Goal: Transaction & Acquisition: Purchase product/service

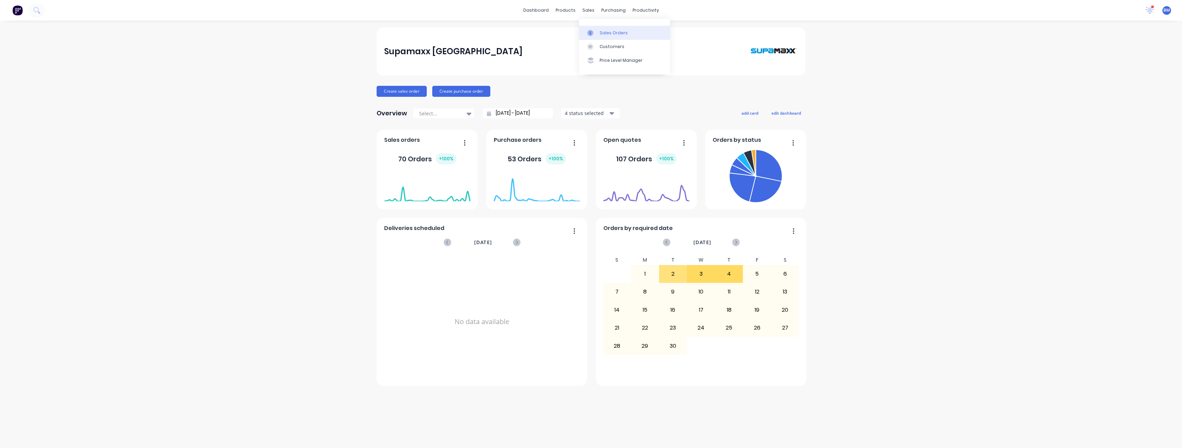
click at [609, 31] on div "Sales Orders" at bounding box center [614, 33] width 28 height 6
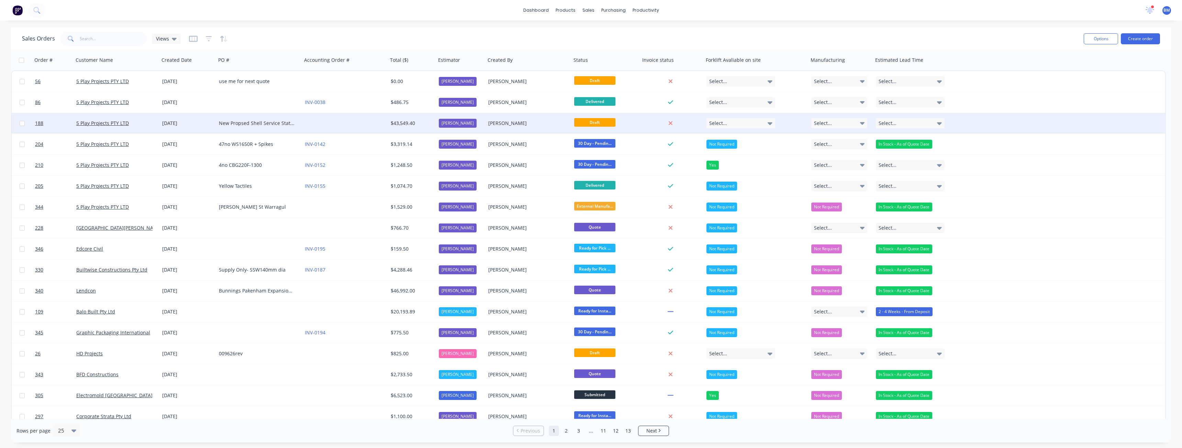
click at [336, 121] on div at bounding box center [345, 123] width 86 height 21
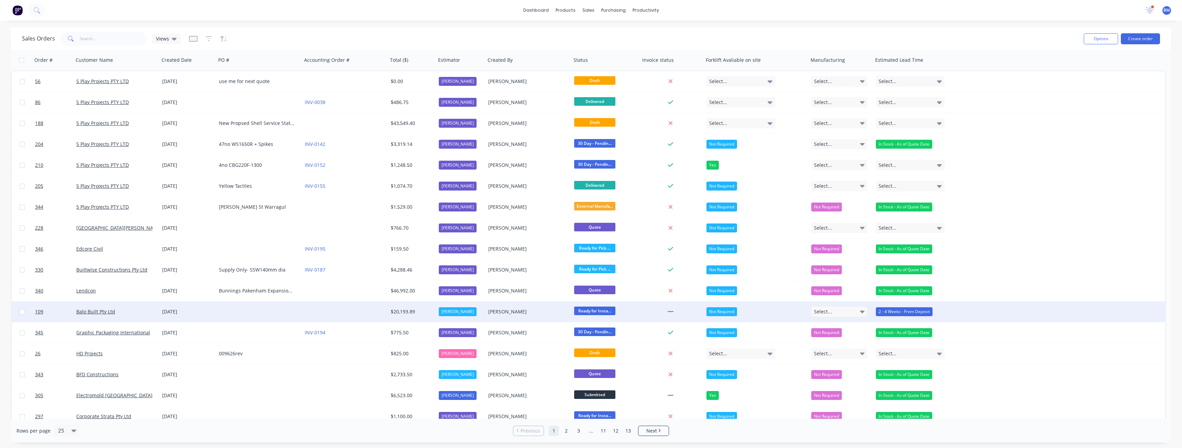
click at [236, 309] on div at bounding box center [259, 312] width 86 height 21
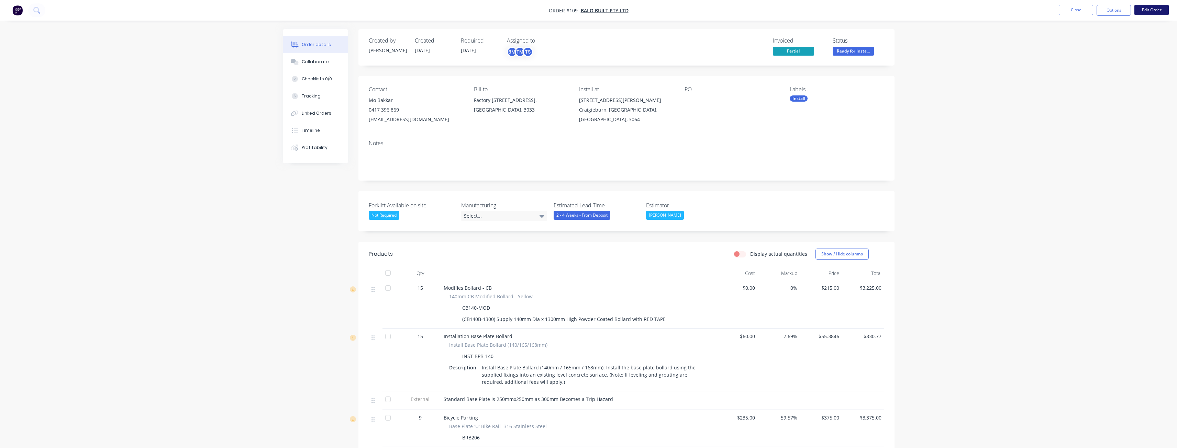
click at [1145, 8] on button "Edit Order" at bounding box center [1151, 10] width 34 height 10
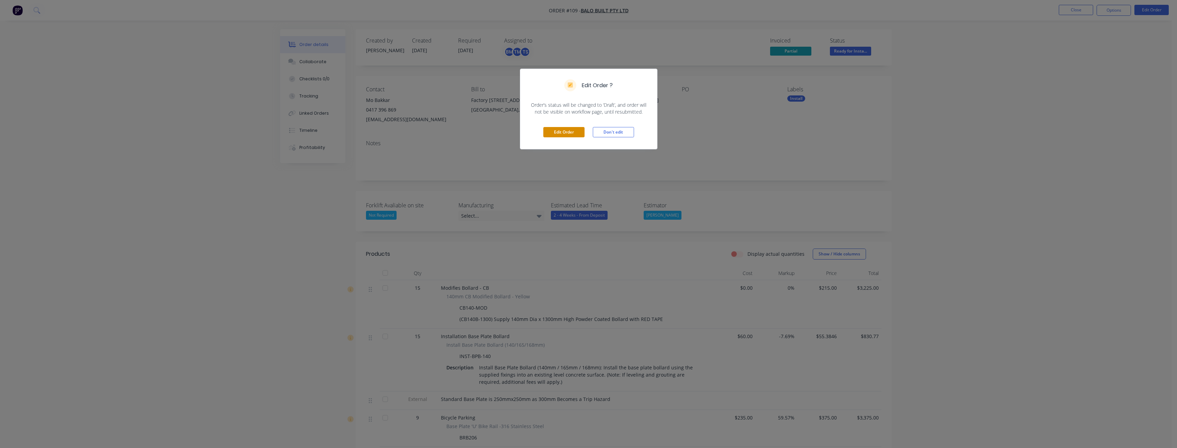
click at [555, 130] on button "Edit Order" at bounding box center [563, 132] width 41 height 10
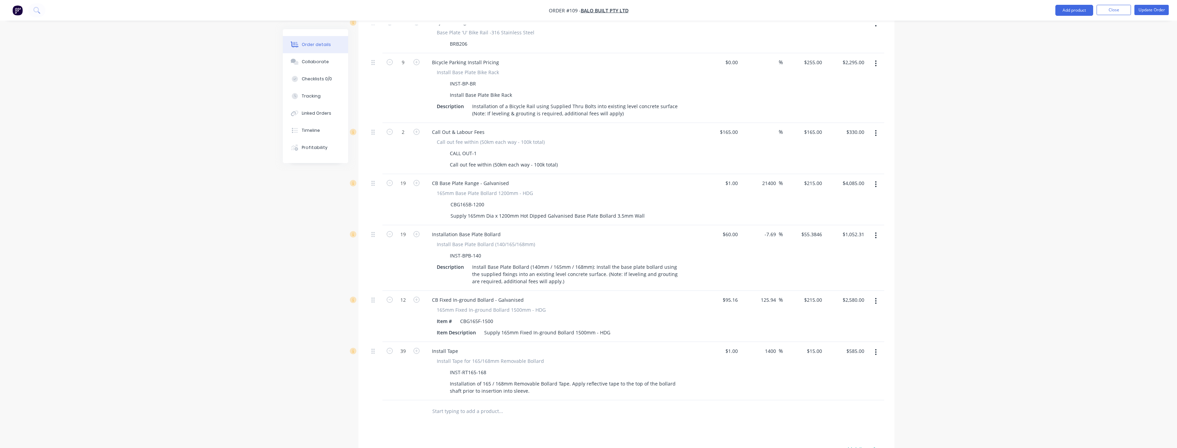
scroll to position [447, 0]
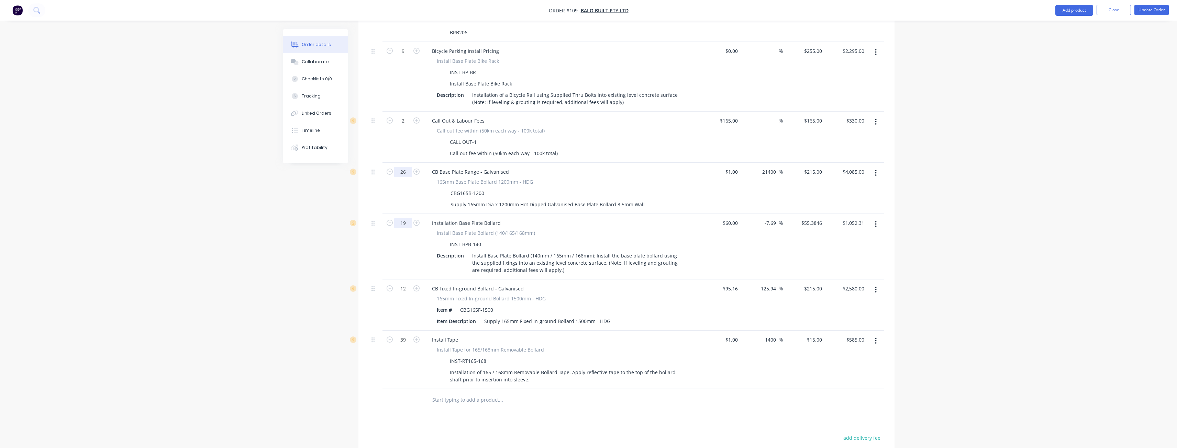
type input "26"
type input "$5,590.00"
click at [408, 218] on input "19" at bounding box center [403, 223] width 18 height 10
type input "26"
type input "$1,440.00"
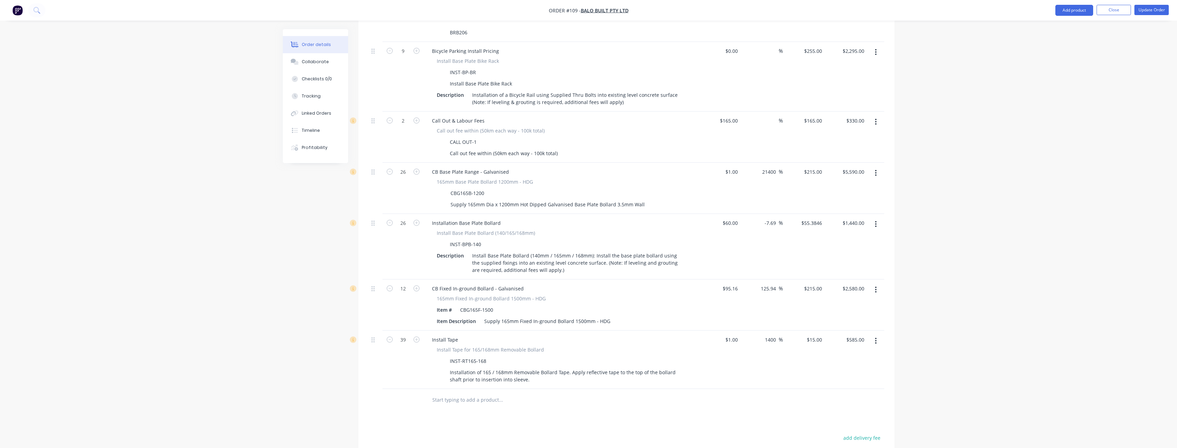
click at [207, 261] on div "Order details Collaborate Checklists 0/0 Tracking Linked Orders Timeline Profit…" at bounding box center [588, 69] width 1177 height 1033
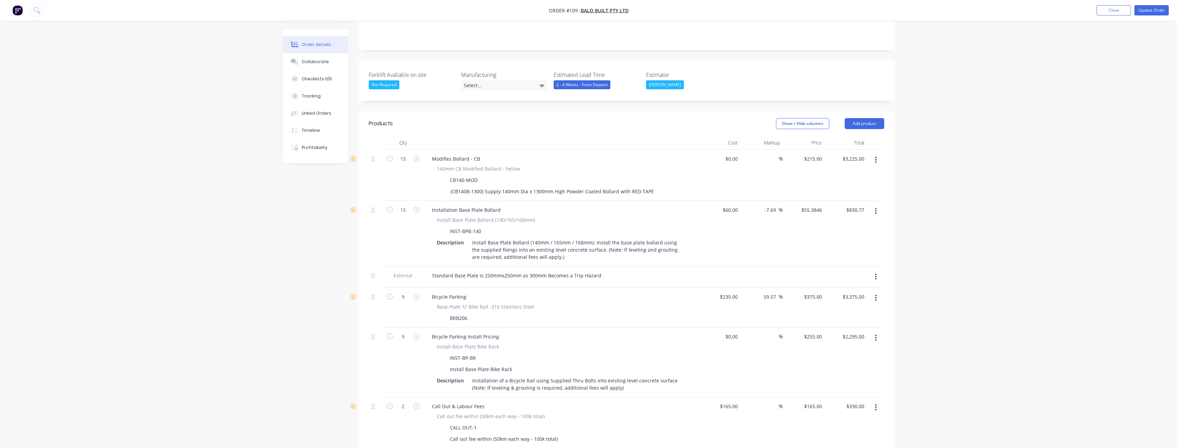
scroll to position [126, 0]
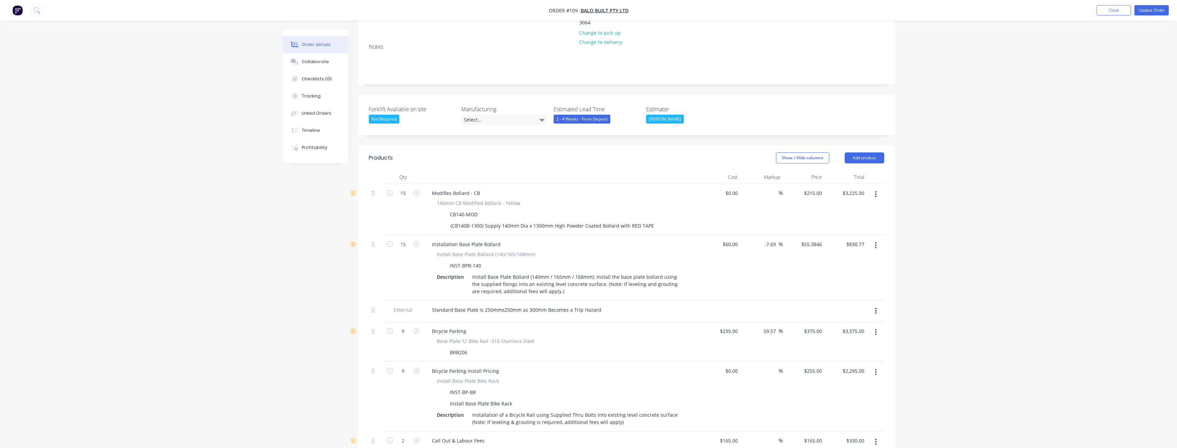
click at [260, 283] on div "Order details Collaborate Checklists 0/0 Tracking Linked Orders Timeline Profit…" at bounding box center [588, 390] width 1177 height 1033
click at [307, 261] on div "Created by Budd Created 04/09/25 Required 15/07/25 Assigned to BM TM TS Invoice…" at bounding box center [589, 405] width 612 height 1004
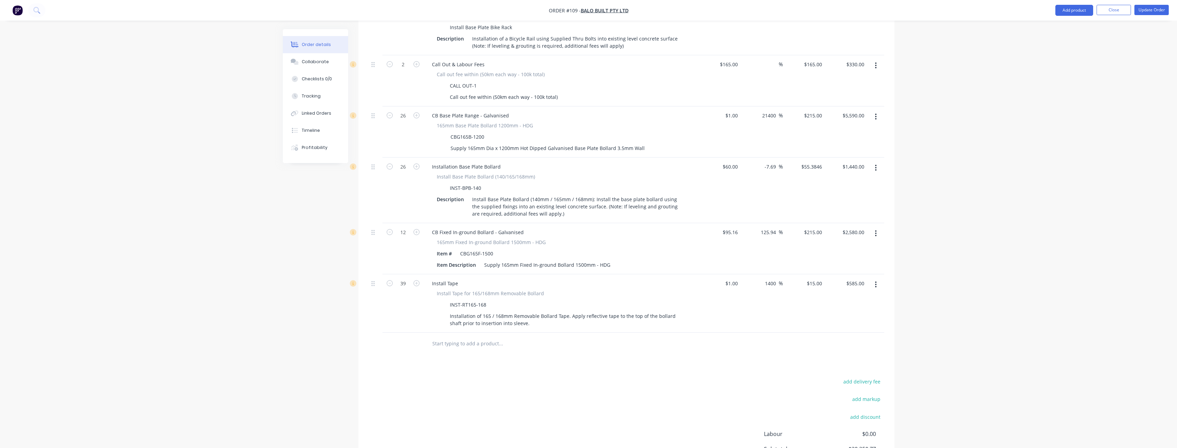
scroll to position [504, 0]
click at [818, 226] on input "215" at bounding box center [819, 231] width 12 height 10
type input "200"
type input "110.17"
type input "$200.00"
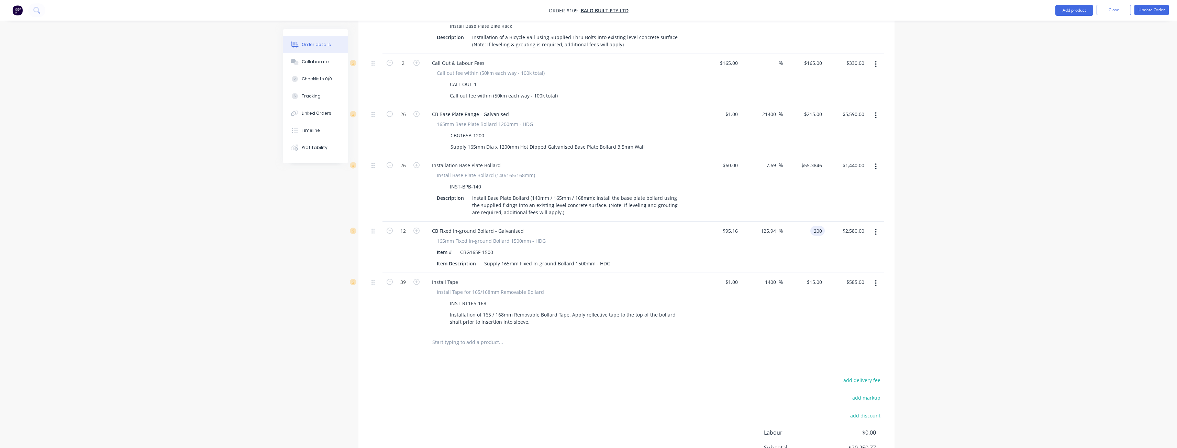
type input "$2,400.00"
click at [243, 250] on div "Order details Collaborate Checklists 0/0 Tracking Linked Orders Timeline Profit…" at bounding box center [588, 12] width 1177 height 1033
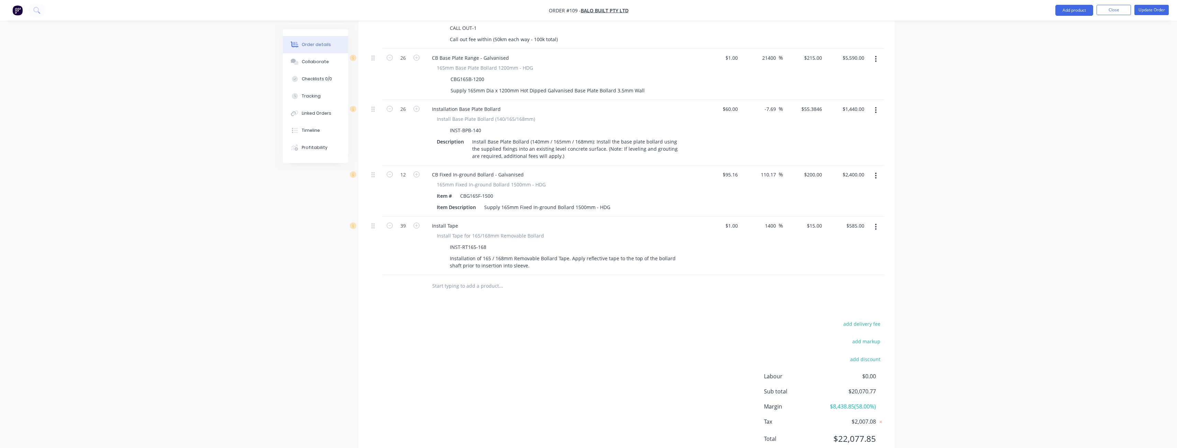
scroll to position [573, 0]
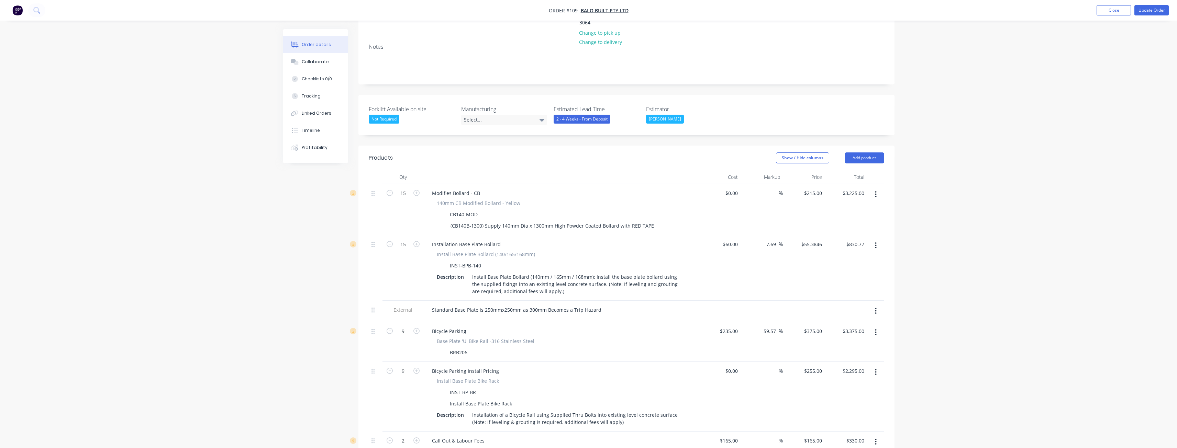
scroll to position [0, 0]
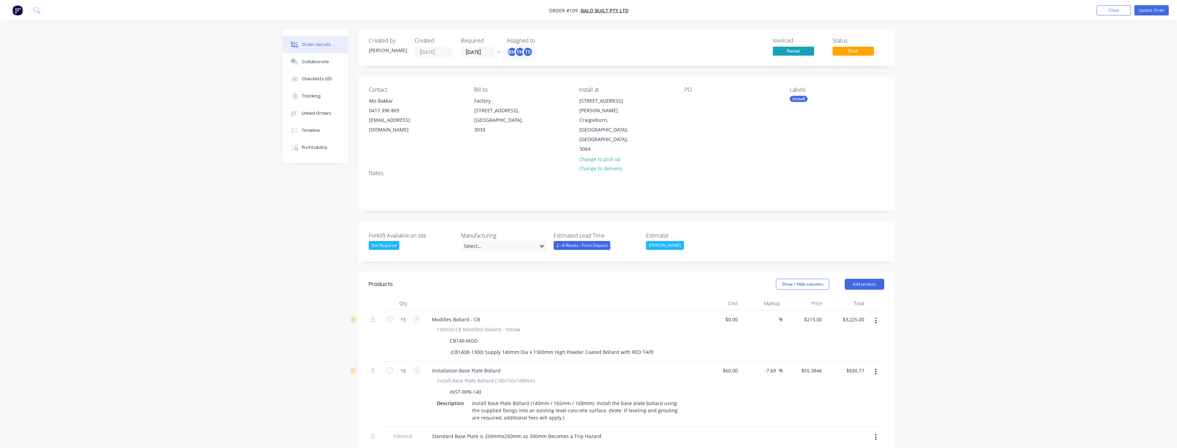
click at [1143, 8] on button "Update Order" at bounding box center [1151, 10] width 34 height 10
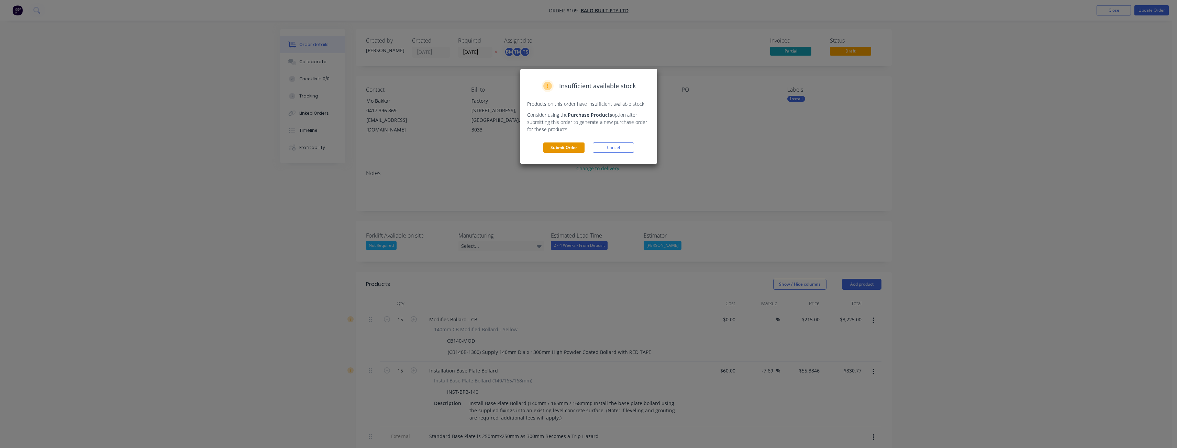
click at [569, 145] on button "Submit Order" at bounding box center [563, 148] width 41 height 10
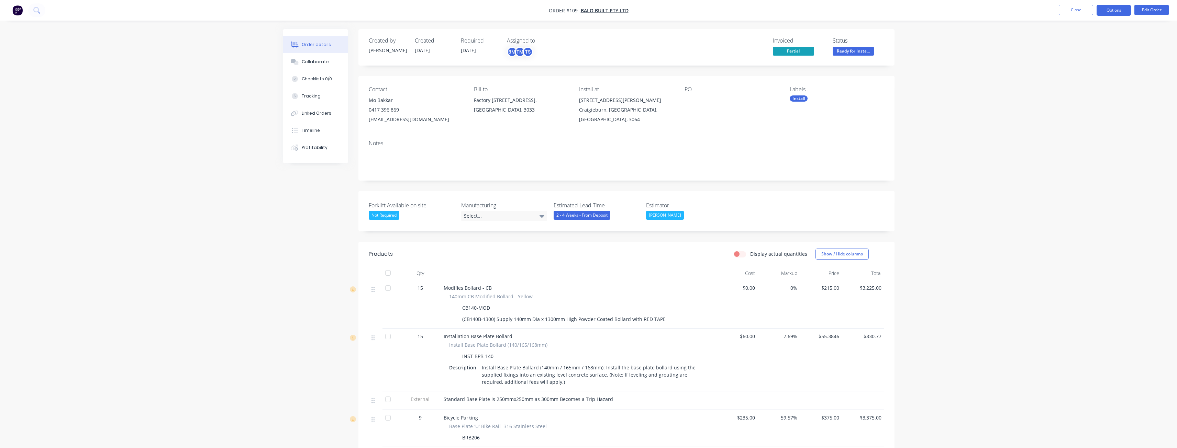
click at [1105, 9] on button "Options" at bounding box center [1113, 10] width 34 height 11
click at [1013, 57] on div "Order details Collaborate Checklists 0/0 Tracking Linked Orders Timeline Profit…" at bounding box center [588, 450] width 1177 height 900
click at [1112, 8] on button "Options" at bounding box center [1113, 10] width 34 height 11
click at [1081, 175] on div "Convert to Quote" at bounding box center [1092, 179] width 63 height 10
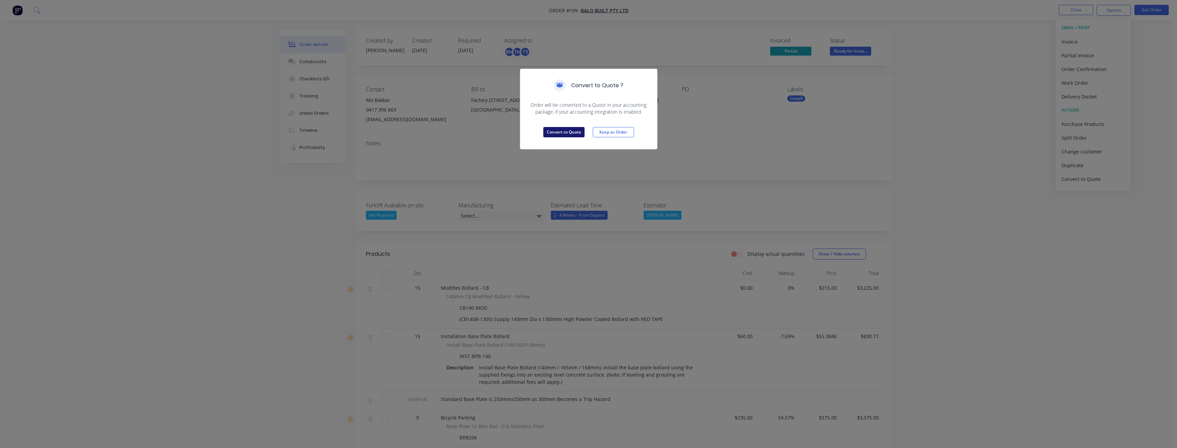
click at [572, 130] on button "Convert to Quote" at bounding box center [563, 132] width 41 height 10
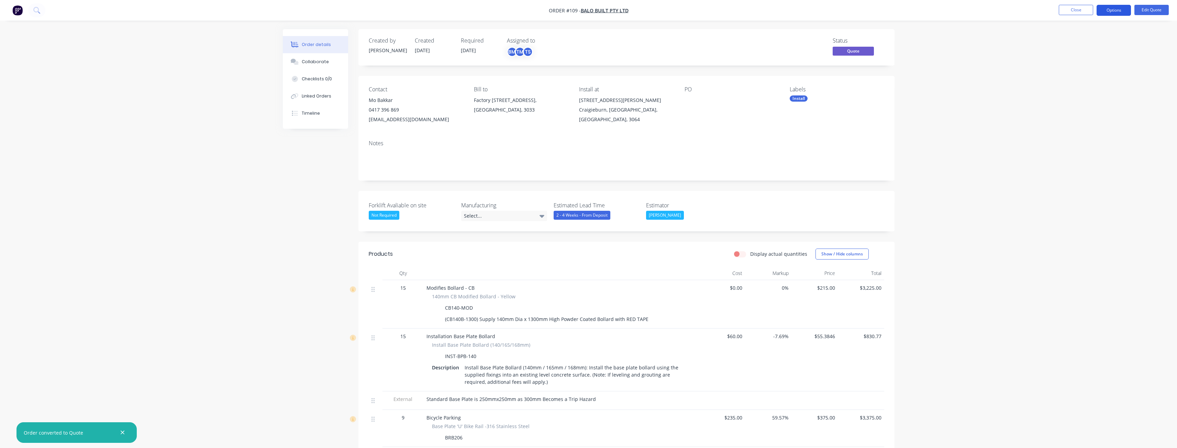
click at [1116, 7] on button "Options" at bounding box center [1113, 10] width 34 height 11
click at [1073, 42] on div "Quote" at bounding box center [1092, 42] width 63 height 10
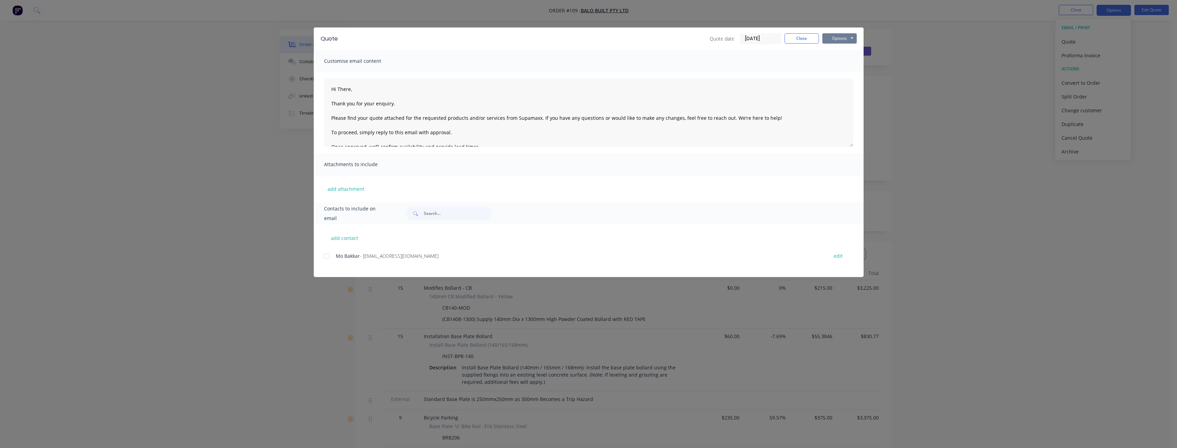
click at [835, 36] on button "Options" at bounding box center [839, 38] width 34 height 10
click at [840, 49] on button "Preview" at bounding box center [844, 50] width 44 height 11
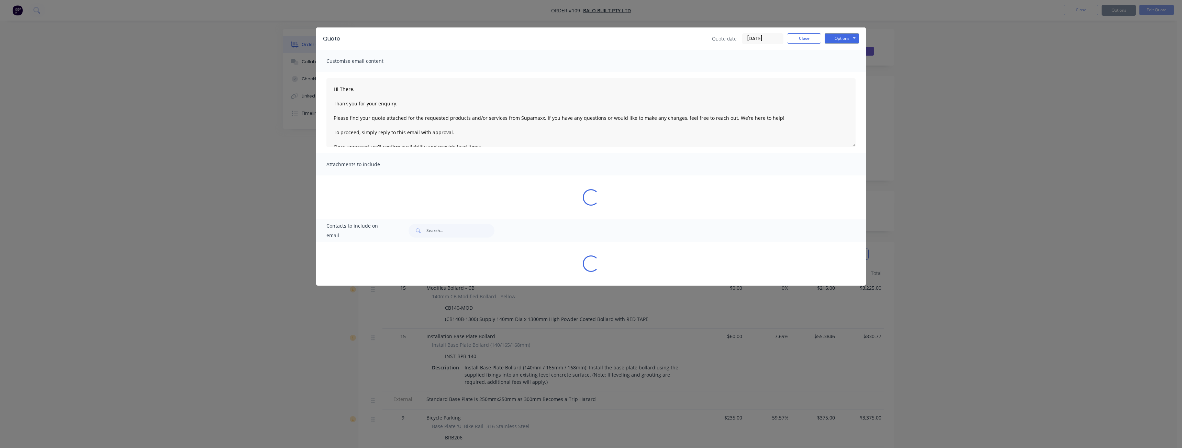
type textarea "Hi There, Thank you for your enquiry. Please find your quote attached for the r…"
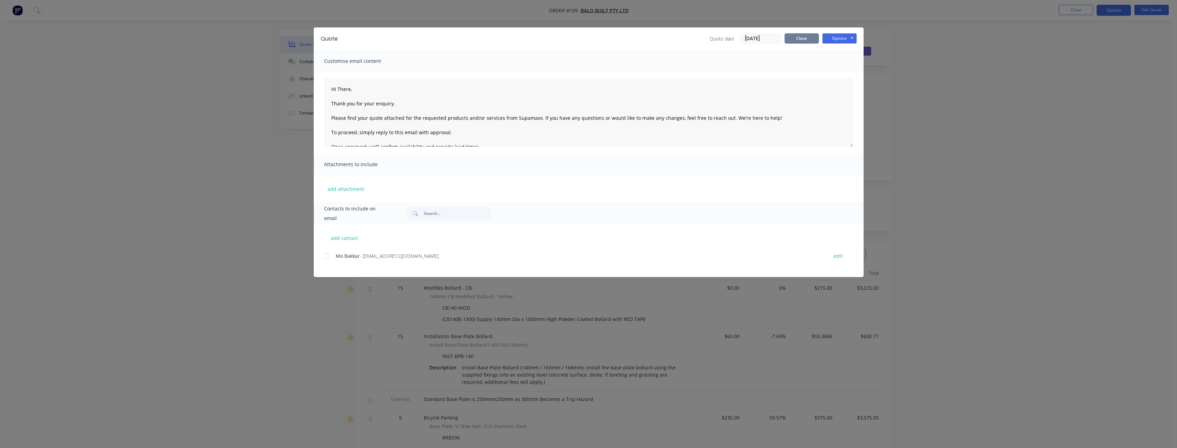
click at [799, 40] on button "Close" at bounding box center [801, 38] width 34 height 10
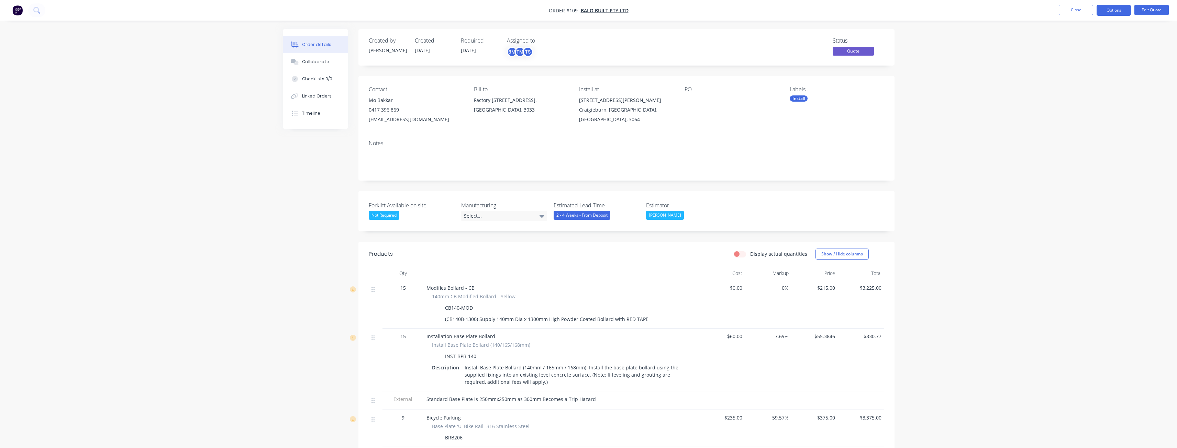
click at [227, 193] on div "Order details Collaborate Checklists 0/0 Linked Orders Timeline Order details C…" at bounding box center [588, 450] width 1177 height 900
click at [163, 206] on div "Order details Collaborate Checklists 0/0 Linked Orders Timeline Order details C…" at bounding box center [588, 450] width 1177 height 900
click at [1112, 9] on button "Options" at bounding box center [1113, 10] width 34 height 11
click at [1089, 78] on div "Convert to Order" at bounding box center [1092, 83] width 63 height 10
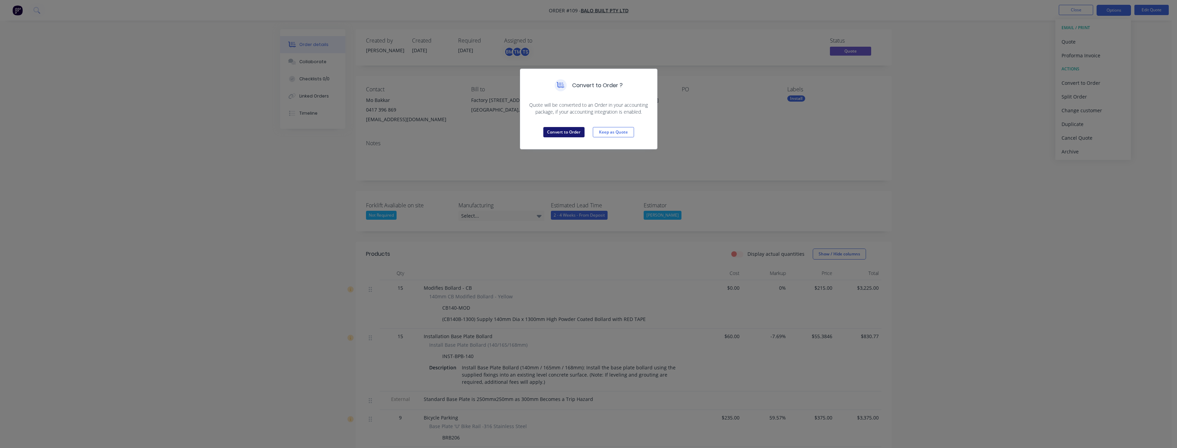
click at [563, 131] on button "Convert to Order" at bounding box center [563, 132] width 41 height 10
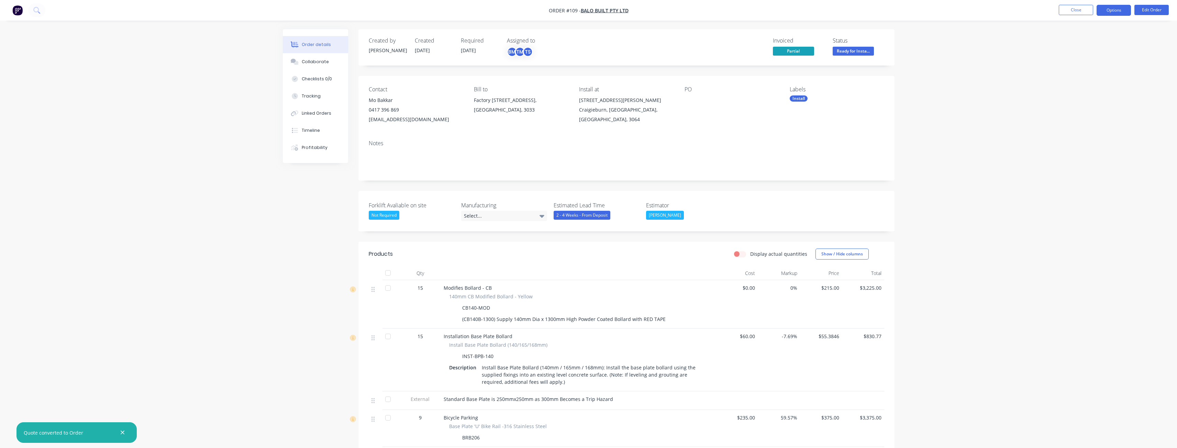
click at [1114, 10] on button "Options" at bounding box center [1113, 10] width 34 height 11
click at [1074, 97] on div "Delivery Docket" at bounding box center [1092, 97] width 63 height 10
click at [1081, 67] on div "Without pricing" at bounding box center [1092, 69] width 63 height 10
click at [993, 90] on div "Order details Collaborate Checklists 0/0 Tracking Linked Orders Timeline Profit…" at bounding box center [588, 450] width 1177 height 900
click at [1151, 6] on button "Edit Order" at bounding box center [1151, 10] width 34 height 10
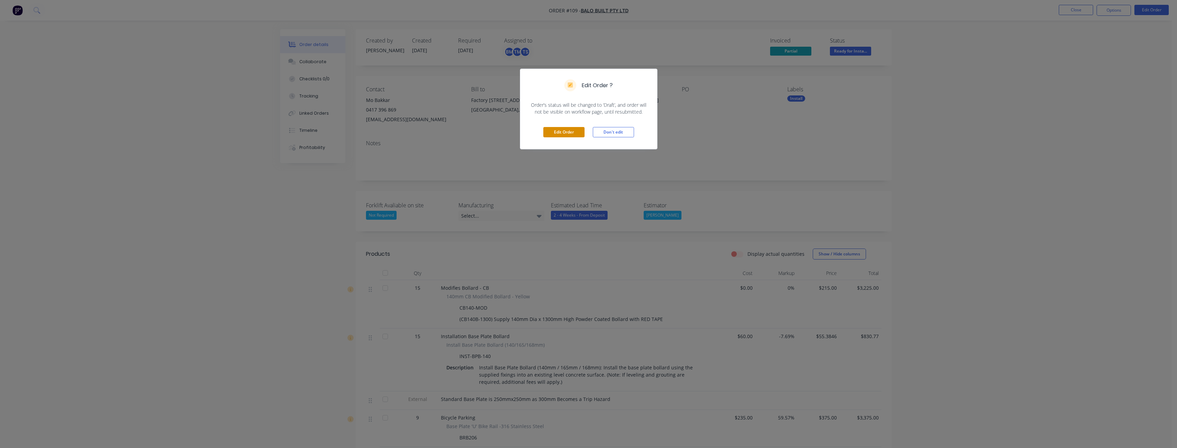
click at [563, 130] on button "Edit Order" at bounding box center [563, 132] width 41 height 10
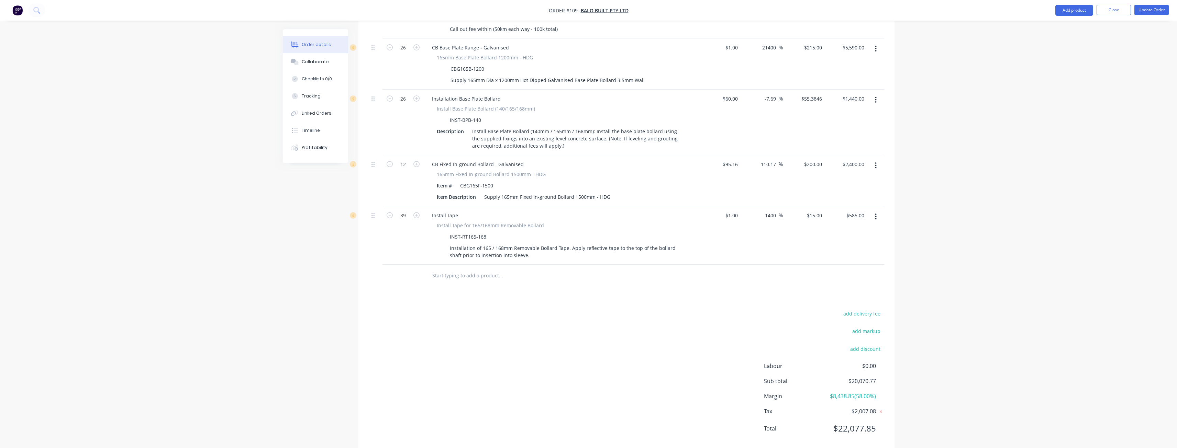
scroll to position [573, 0]
click at [862, 307] on button "add delivery fee" at bounding box center [862, 311] width 44 height 9
type input "175"
click at [592, 350] on div "Delivery fee $175.00 add markup add discount Labour $0.00 Sub total $20,245.77 …" at bounding box center [626, 373] width 515 height 129
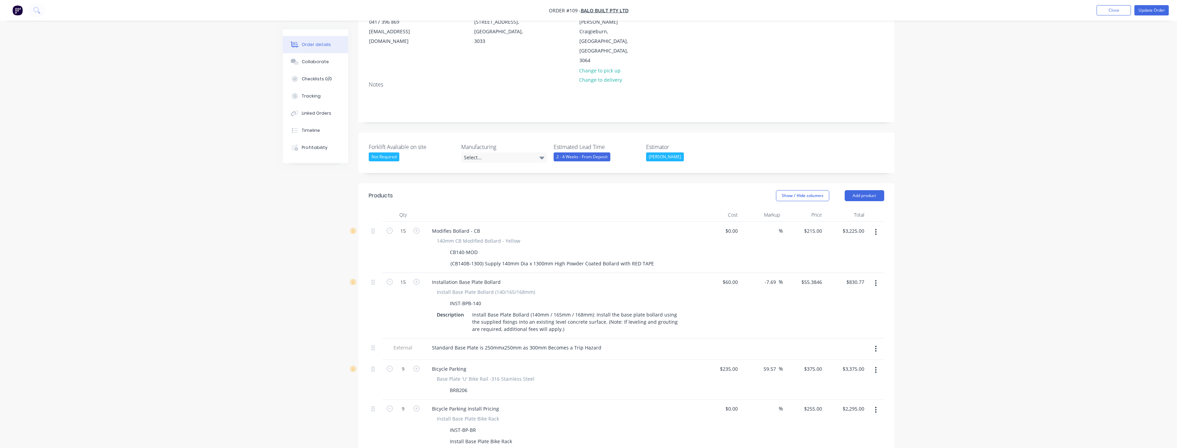
scroll to position [0, 0]
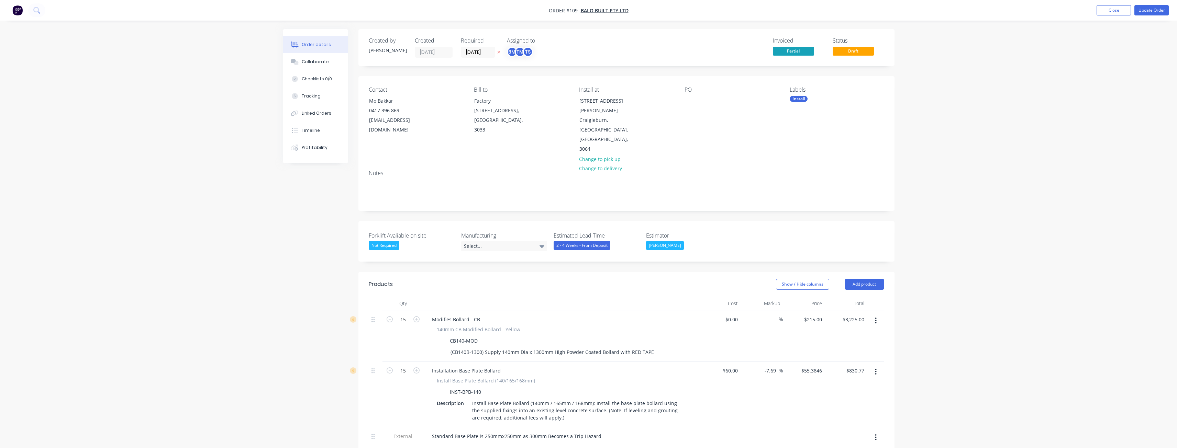
click at [18, 8] on img "button" at bounding box center [17, 10] width 10 height 10
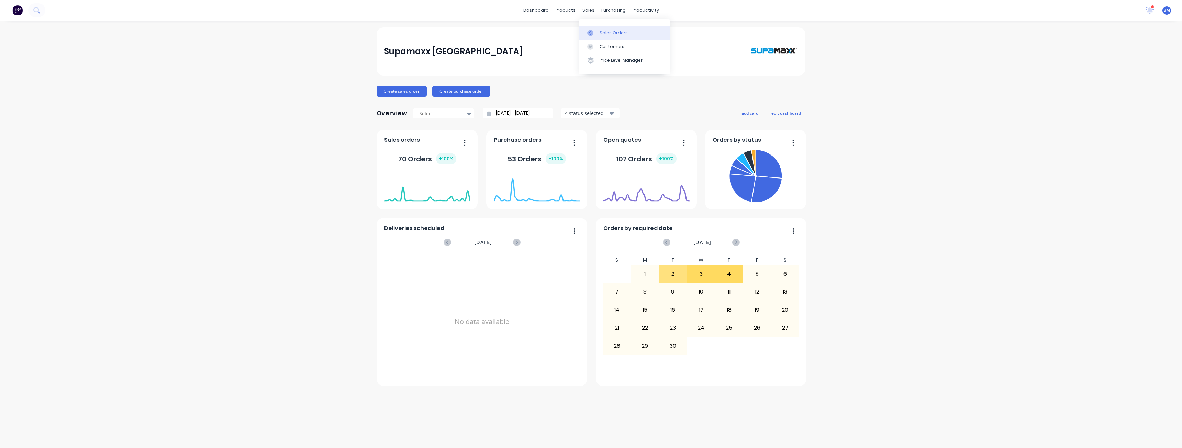
click at [601, 30] on div "Sales Orders" at bounding box center [614, 33] width 28 height 6
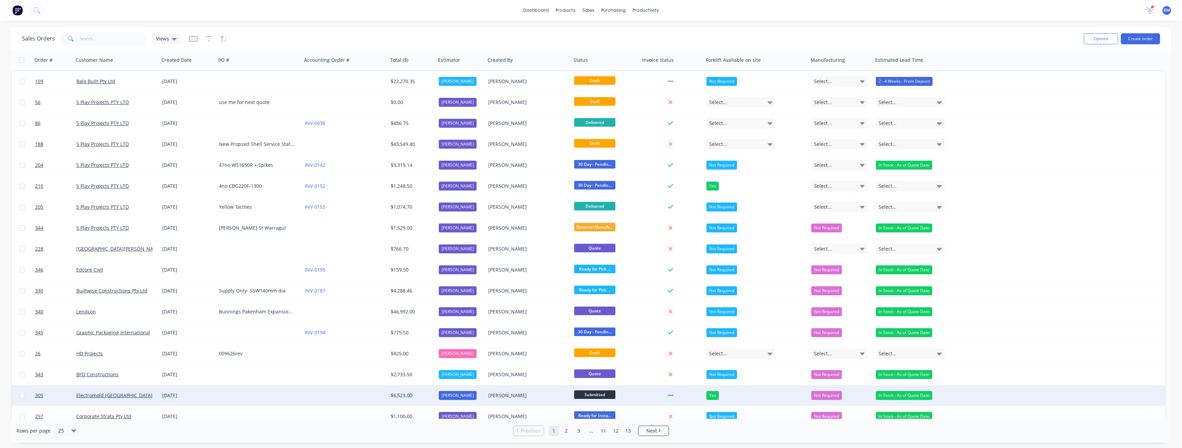
click at [224, 392] on div at bounding box center [259, 395] width 86 height 21
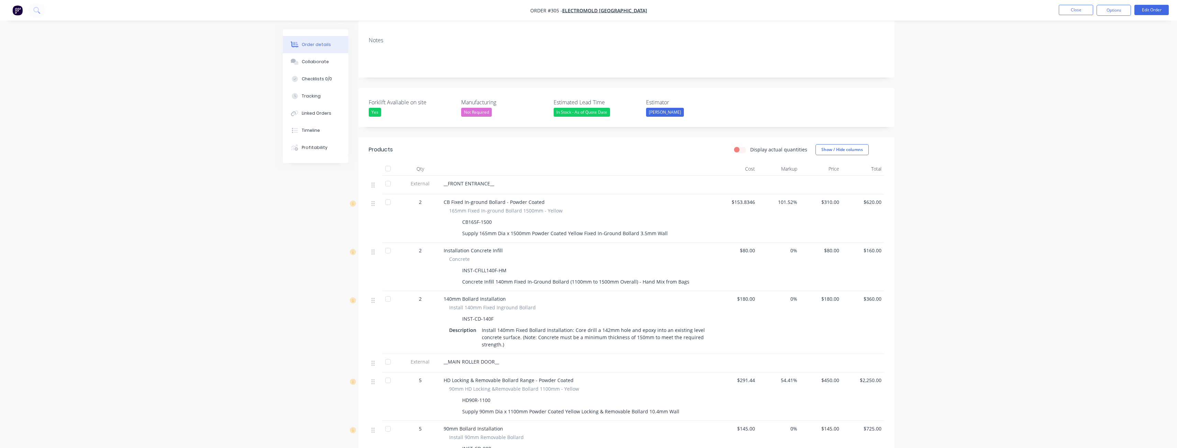
scroll to position [137, 0]
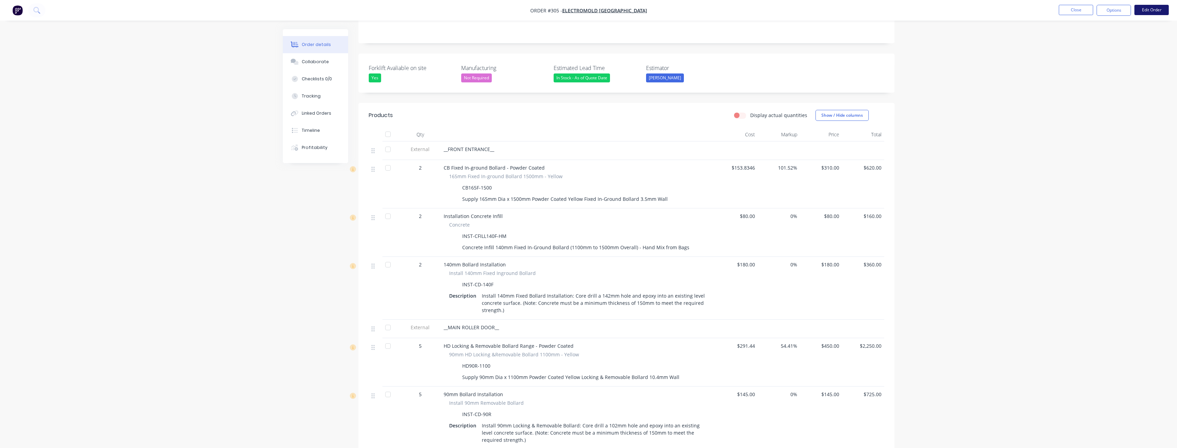
click at [1149, 9] on button "Edit Order" at bounding box center [1151, 10] width 34 height 10
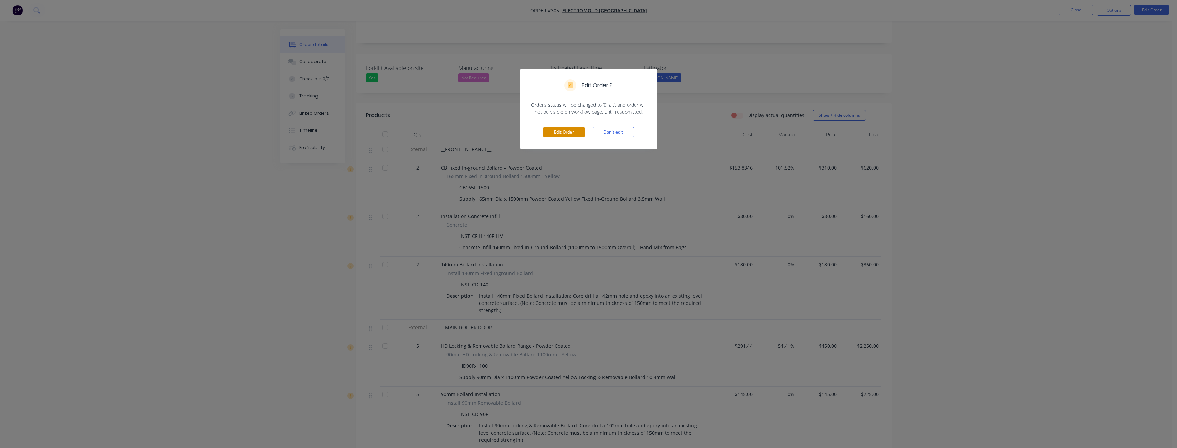
click at [564, 128] on button "Edit Order" at bounding box center [563, 132] width 41 height 10
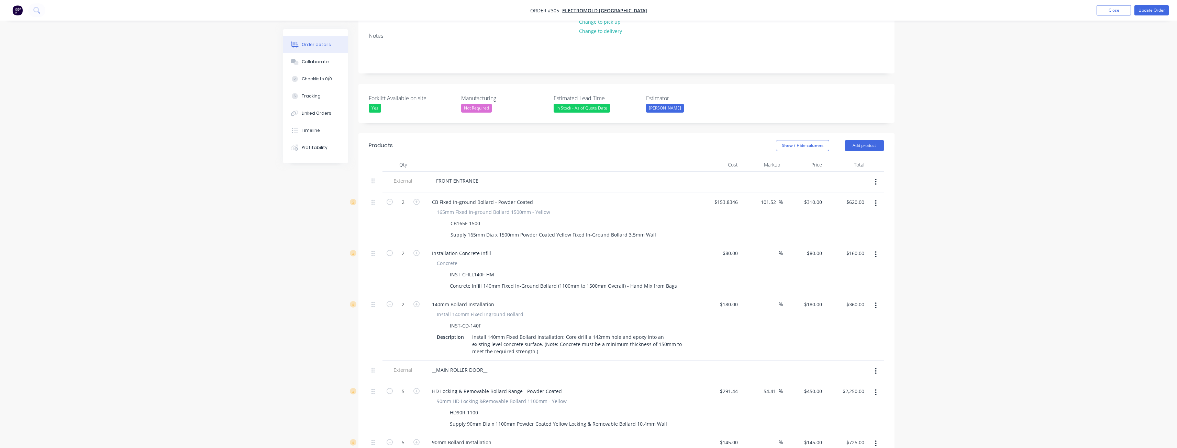
scroll to position [172, 0]
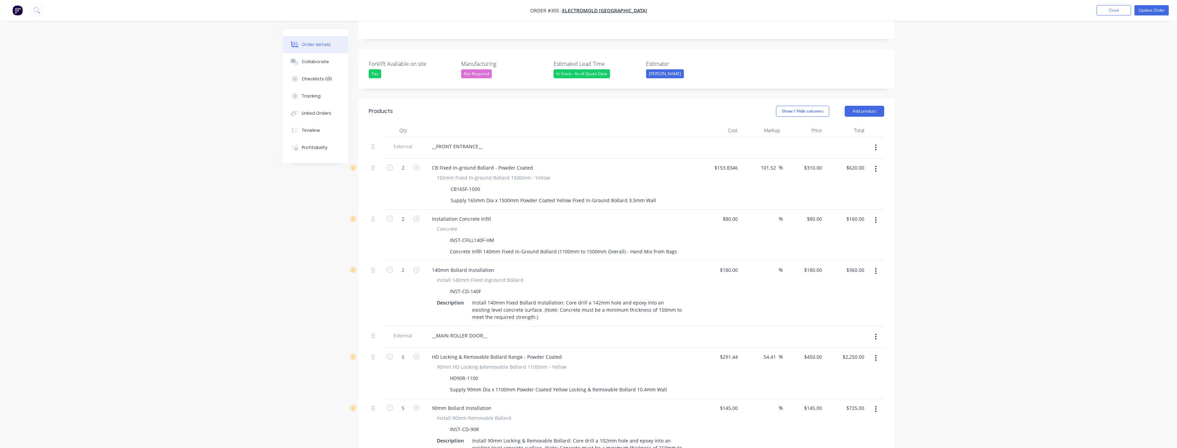
click at [876, 165] on icon "button" at bounding box center [876, 169] width 2 height 8
click at [834, 223] on div "Delete" at bounding box center [851, 228] width 53 height 10
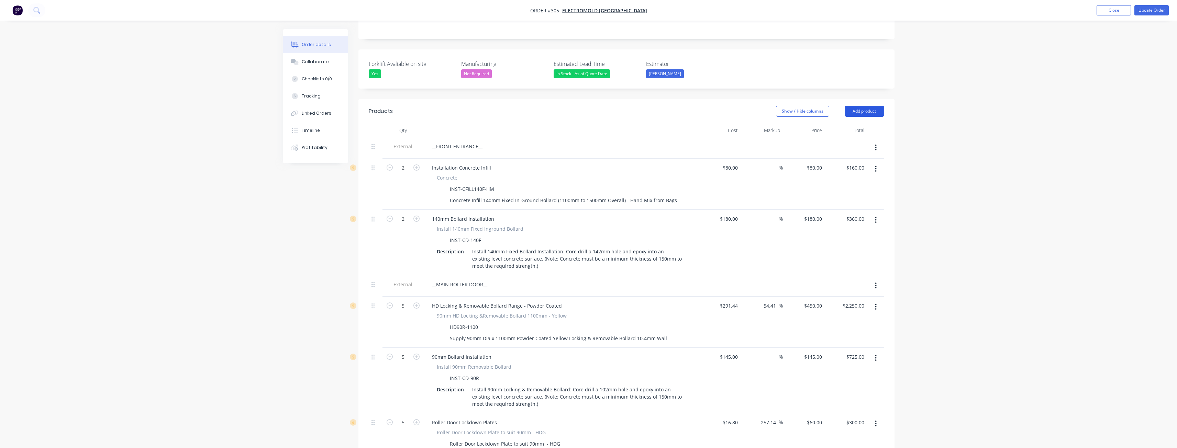
click at [864, 106] on button "Add product" at bounding box center [864, 111] width 40 height 11
click at [854, 124] on div "Product catalogue" at bounding box center [851, 129] width 53 height 10
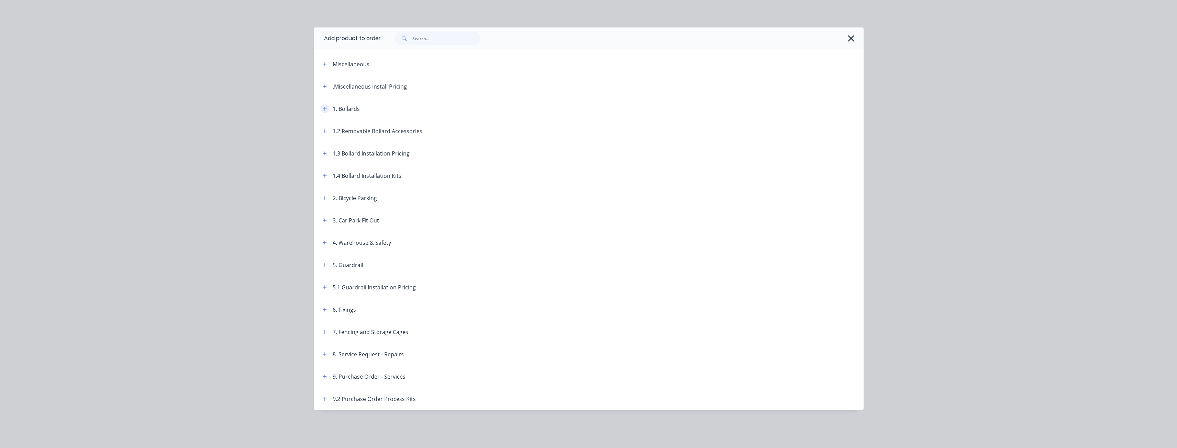
click at [326, 109] on icon "button" at bounding box center [325, 109] width 4 height 4
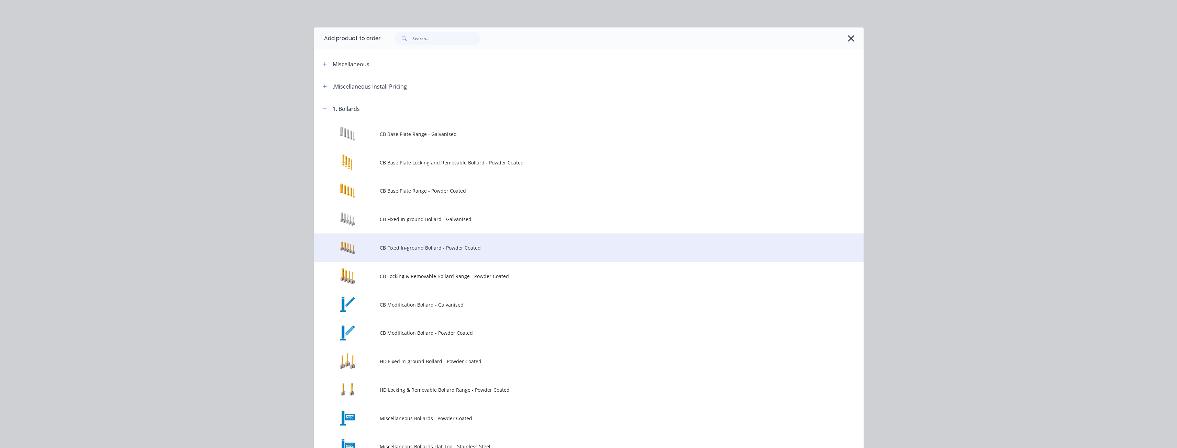
click at [394, 247] on span "CB Fixed In-ground Bollard - Powder Coated" at bounding box center [573, 247] width 387 height 7
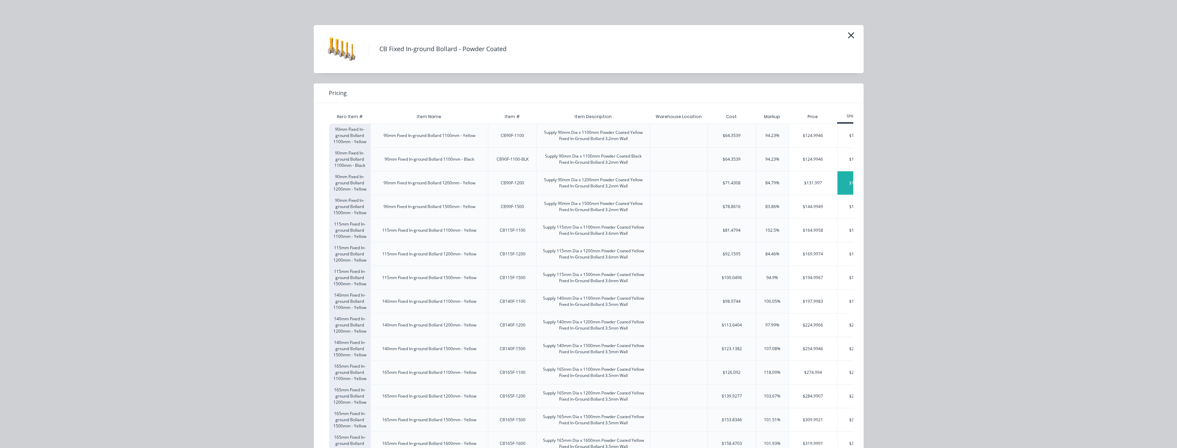
scroll to position [0, 0]
click at [847, 35] on icon "button" at bounding box center [850, 38] width 7 height 10
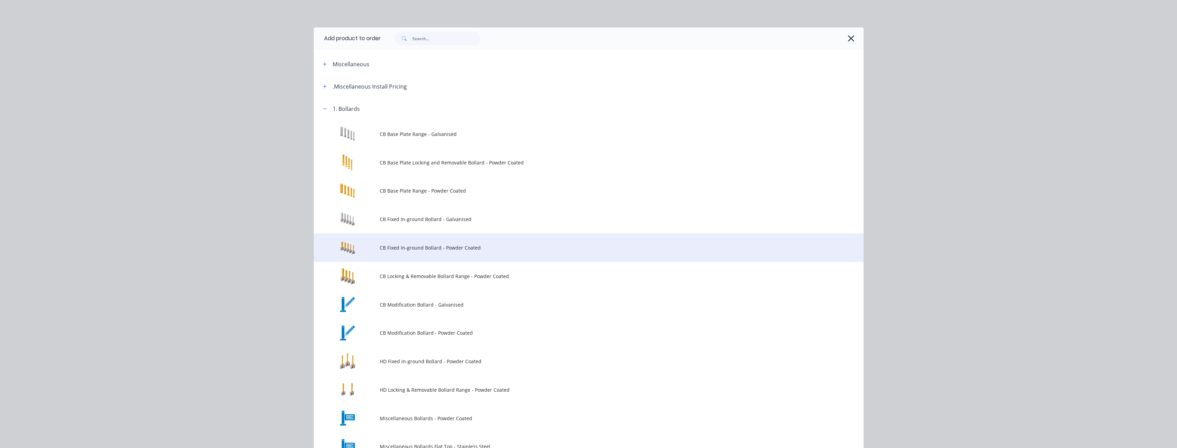
click at [419, 248] on span "CB Fixed In-ground Bollard - Powder Coated" at bounding box center [573, 247] width 387 height 7
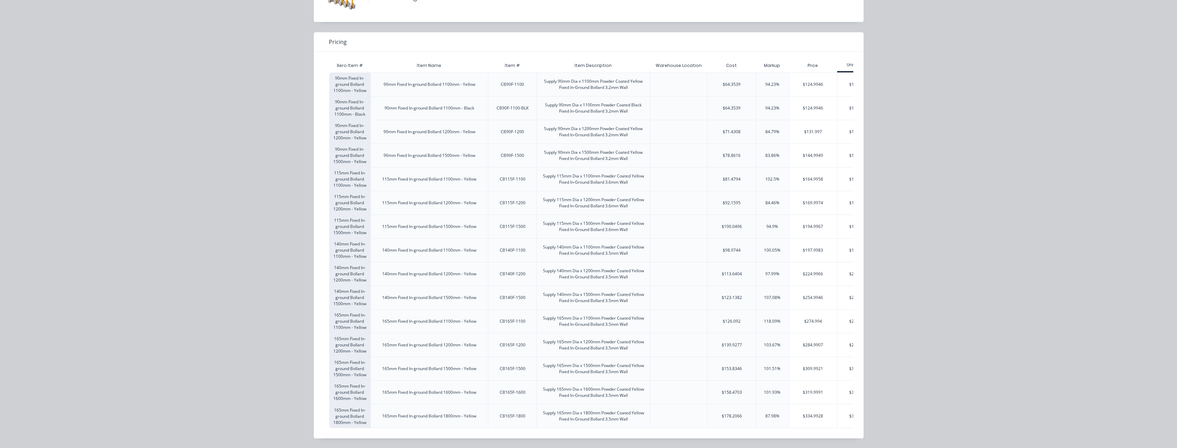
scroll to position [59, 0]
click at [810, 293] on div "$254.9946" at bounding box center [813, 297] width 48 height 23
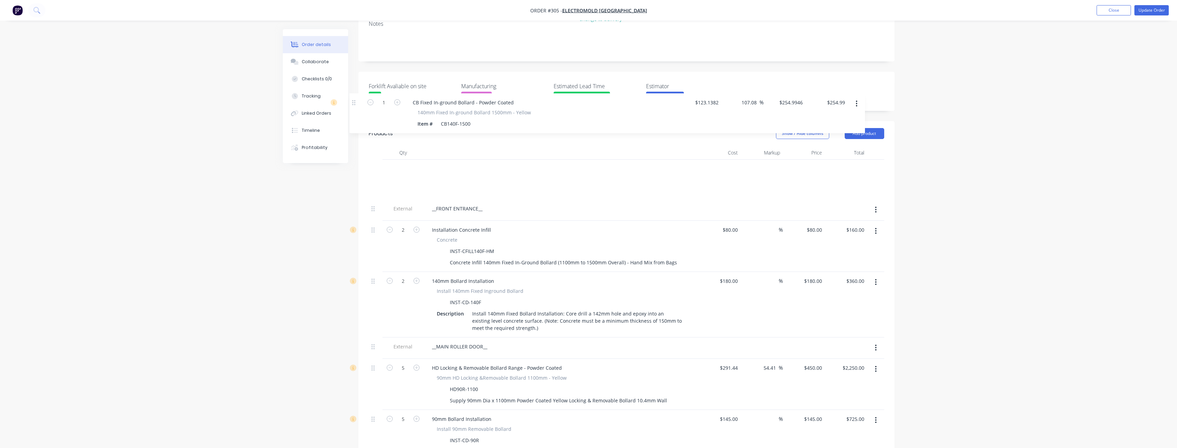
scroll to position [149, 0]
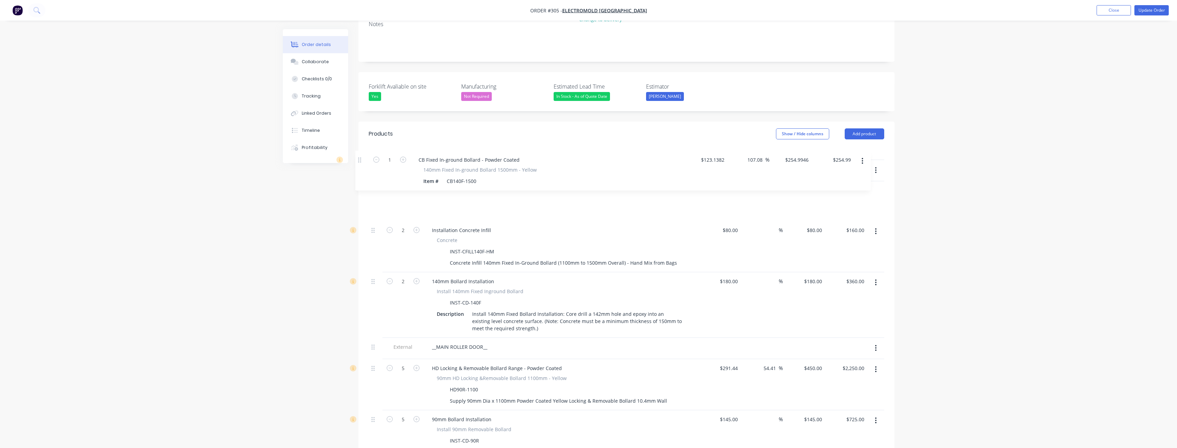
drag, startPoint x: 372, startPoint y: 313, endPoint x: 359, endPoint y: 161, distance: 153.1
click at [407, 186] on input "1" at bounding box center [403, 191] width 18 height 10
type input "2"
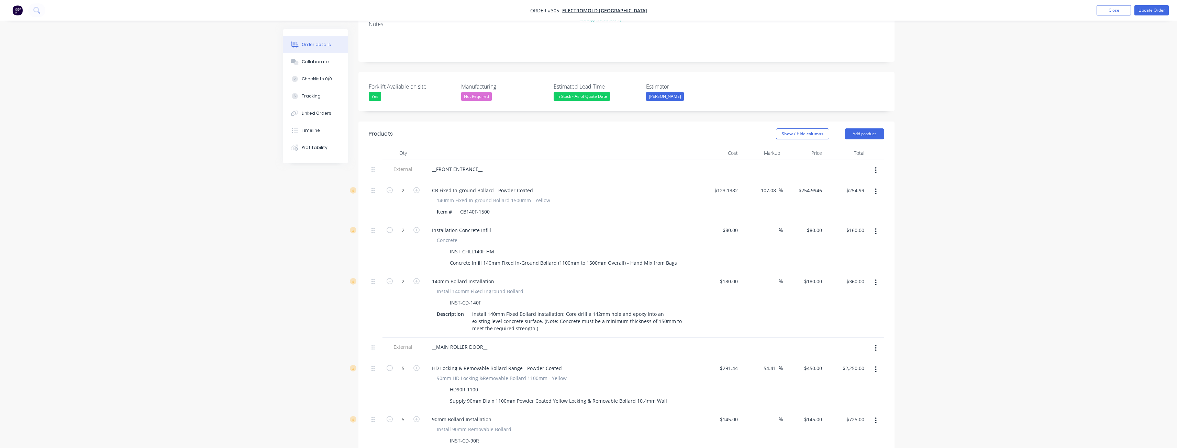
type input "$509.99"
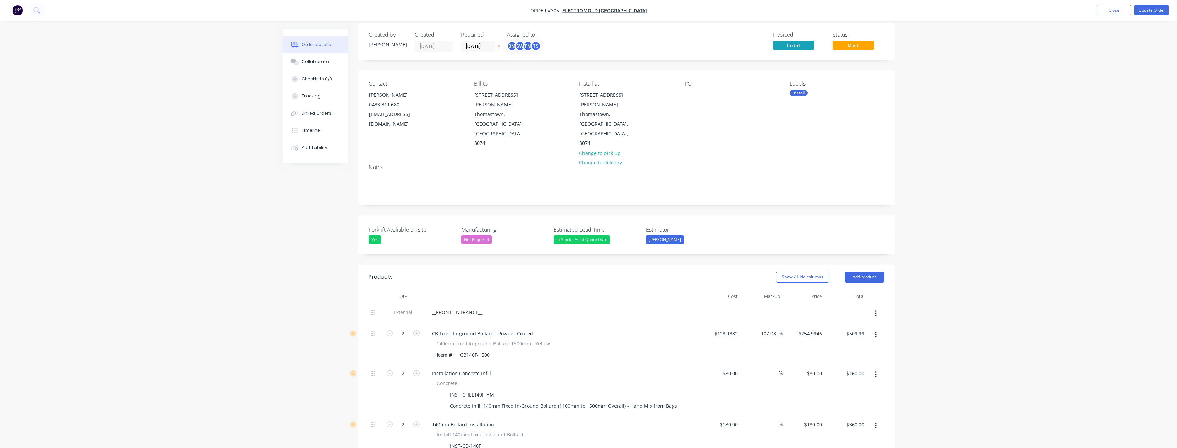
scroll to position [0, 0]
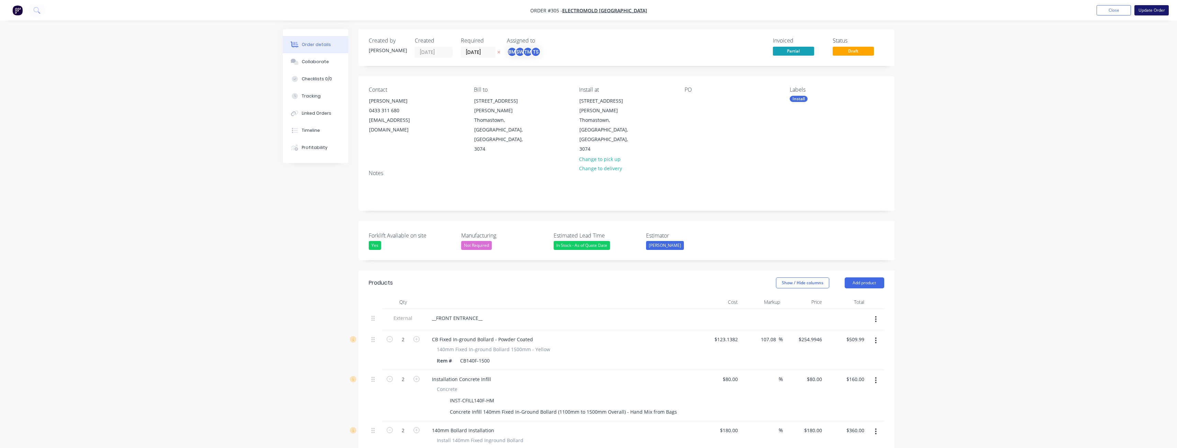
click at [1151, 11] on button "Update Order" at bounding box center [1151, 10] width 34 height 10
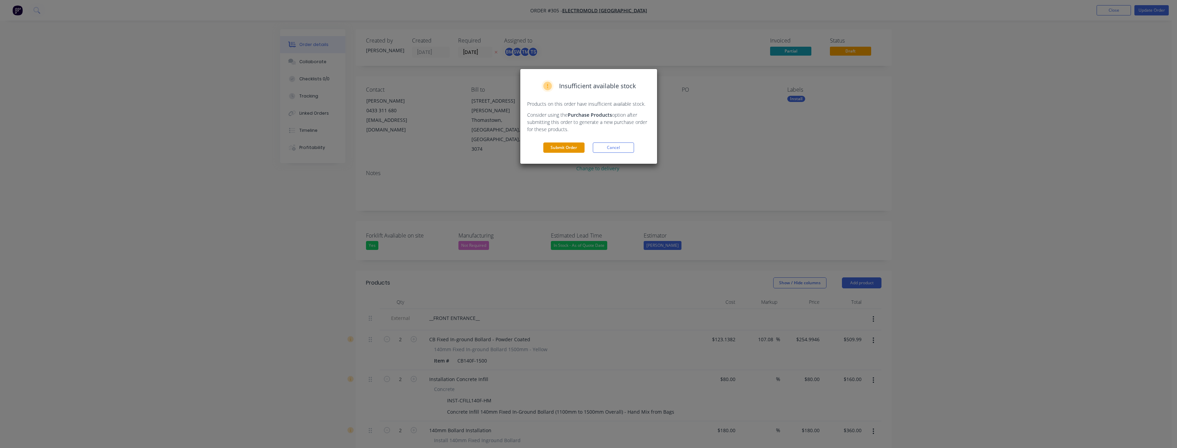
click at [561, 148] on button "Submit Order" at bounding box center [563, 148] width 41 height 10
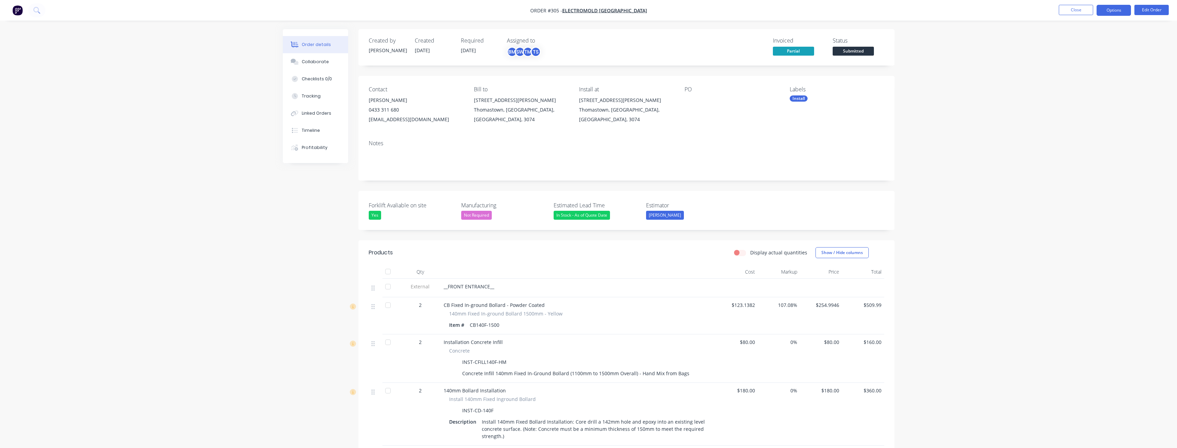
click at [1106, 11] on button "Options" at bounding box center [1113, 10] width 34 height 11
click at [1073, 38] on div "Invoice" at bounding box center [1092, 42] width 63 height 10
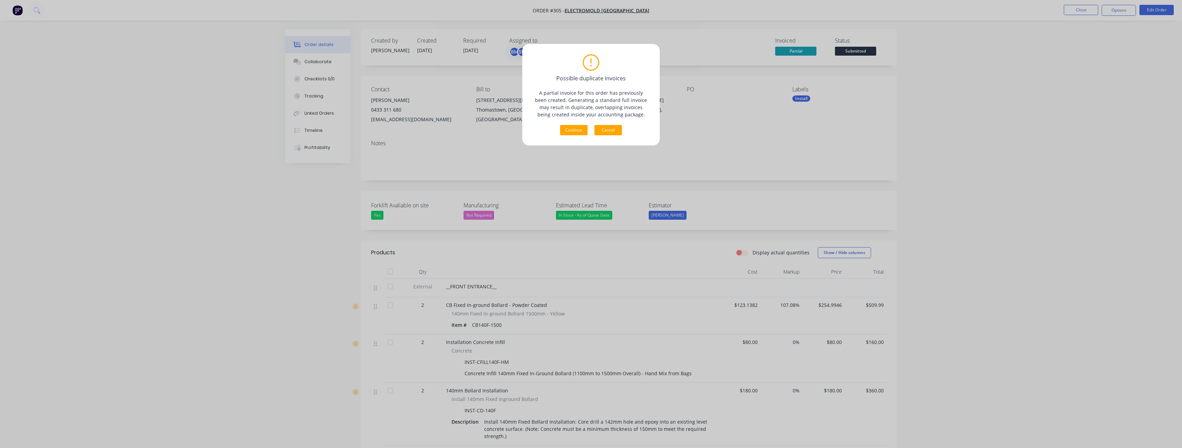
click at [610, 128] on button "Cancel" at bounding box center [607, 130] width 27 height 10
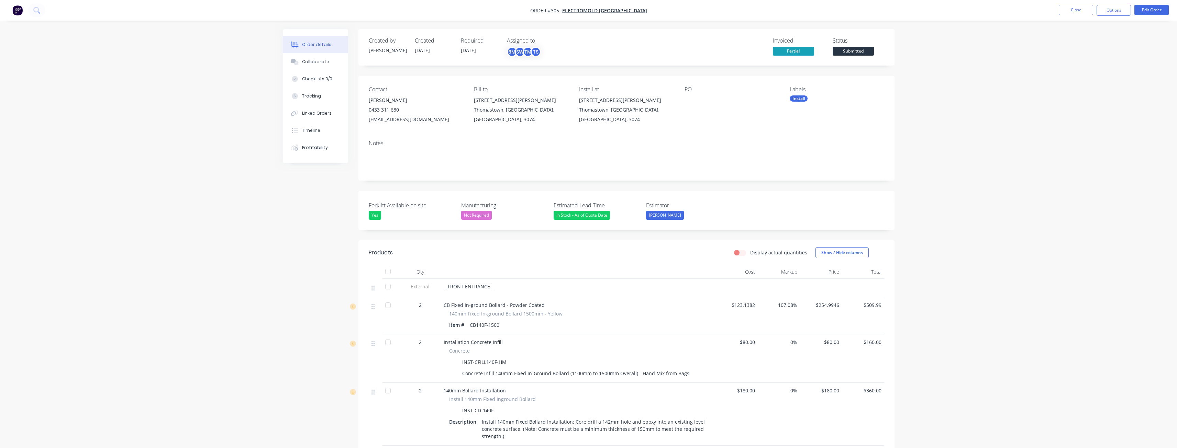
click at [826, 128] on div "Contact Marty Higginbotham 0433 311 680 mhigginbotham@electromold.com.au Bill t…" at bounding box center [626, 105] width 536 height 59
click at [1116, 10] on button "Options" at bounding box center [1113, 10] width 34 height 11
click at [1075, 177] on div "Convert to Quote" at bounding box center [1092, 179] width 63 height 10
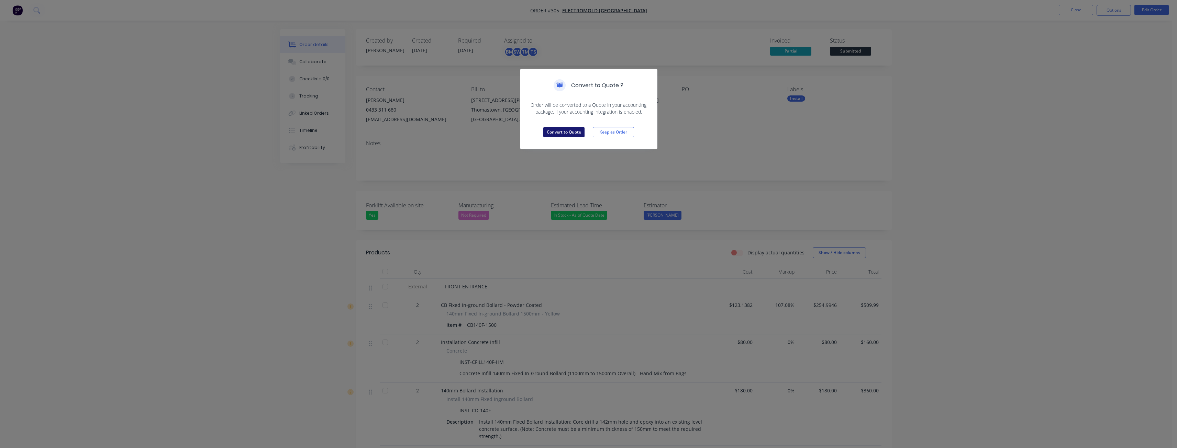
click at [554, 132] on button "Convert to Quote" at bounding box center [563, 132] width 41 height 10
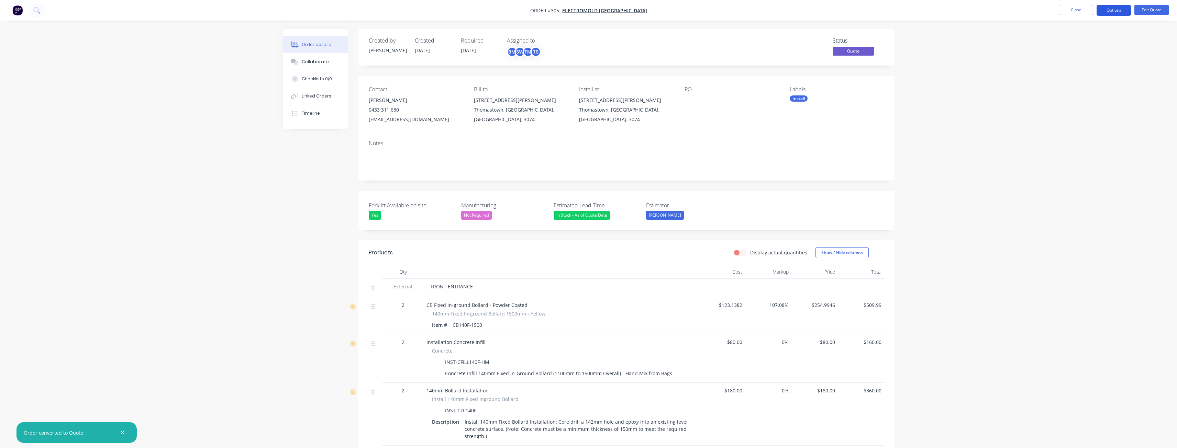
click at [1114, 8] on button "Options" at bounding box center [1113, 10] width 34 height 11
click at [1076, 37] on div "Quote" at bounding box center [1092, 42] width 63 height 10
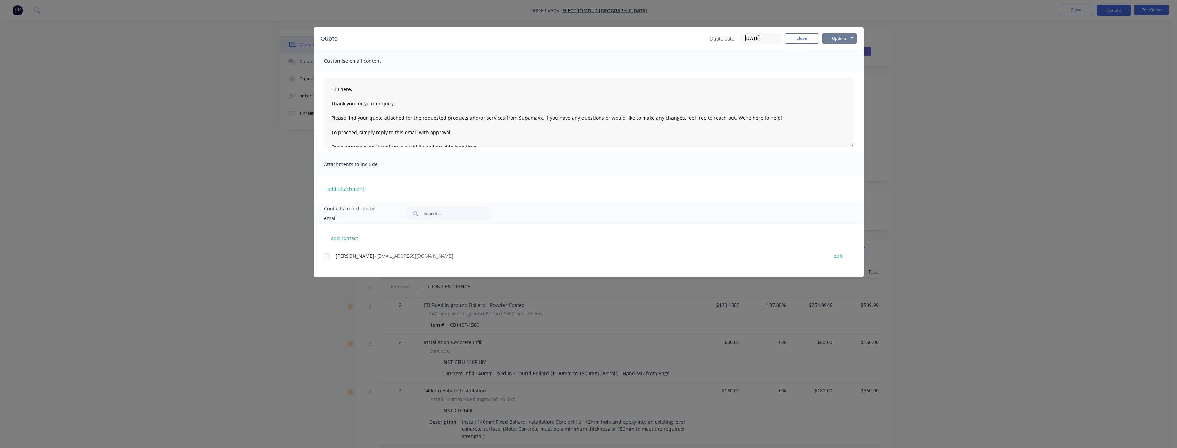
click at [835, 38] on button "Options" at bounding box center [839, 38] width 34 height 10
click at [837, 50] on button "Preview" at bounding box center [844, 50] width 44 height 11
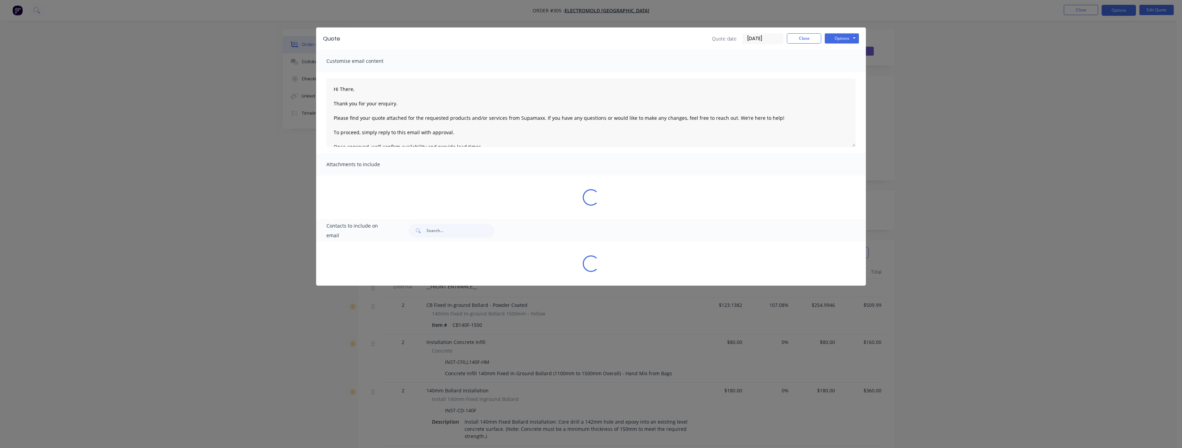
type textarea "Hi There, Thank you for your enquiry. Please find your quote attached for the r…"
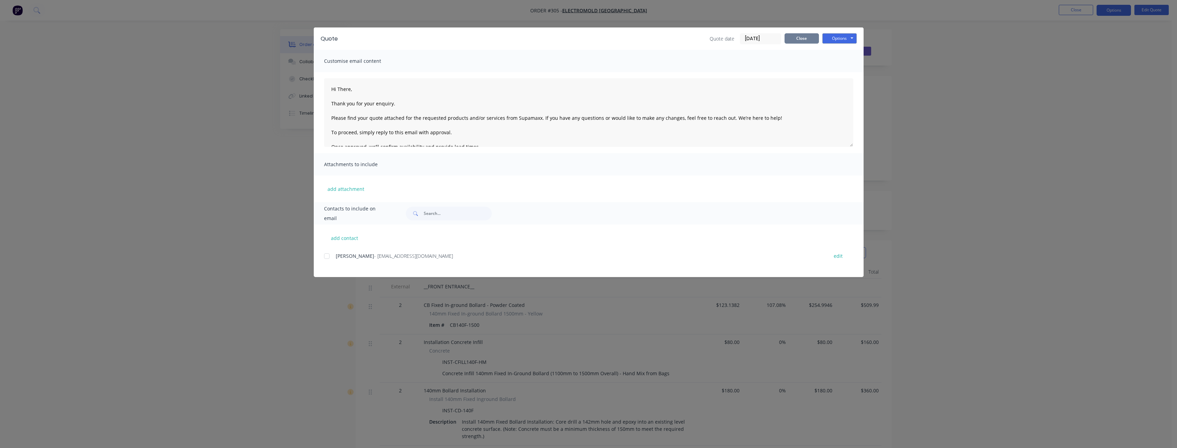
click at [798, 41] on button "Close" at bounding box center [801, 38] width 34 height 10
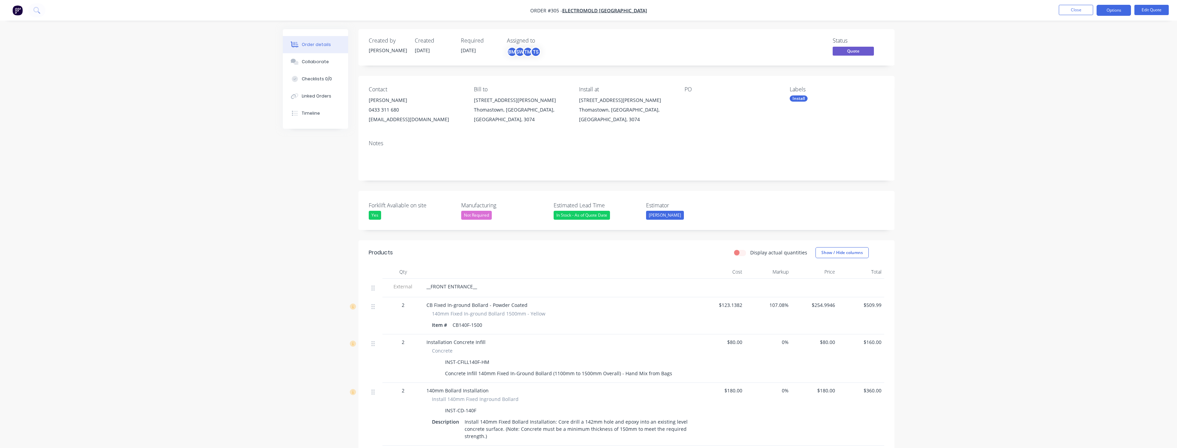
click at [1070, 11] on button "Close" at bounding box center [1076, 10] width 34 height 10
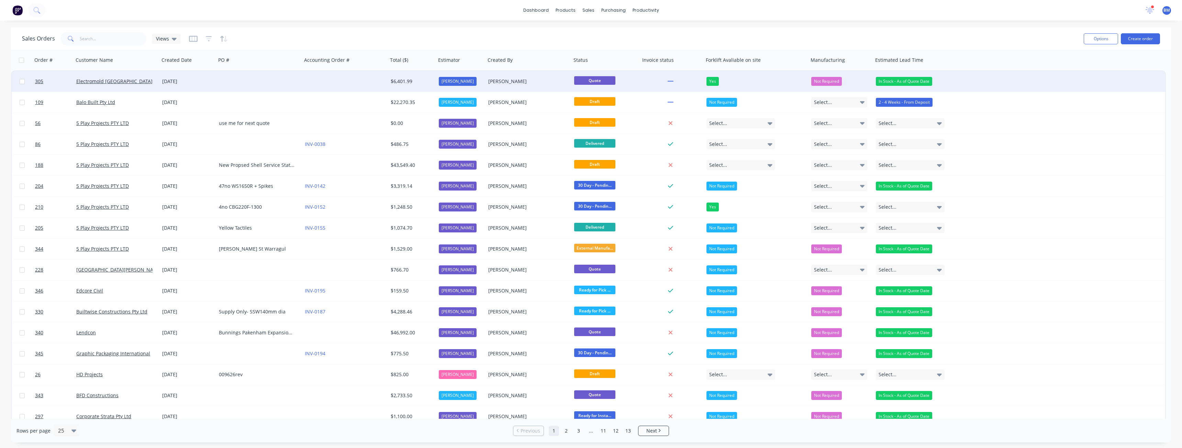
click at [239, 79] on div at bounding box center [259, 81] width 86 height 21
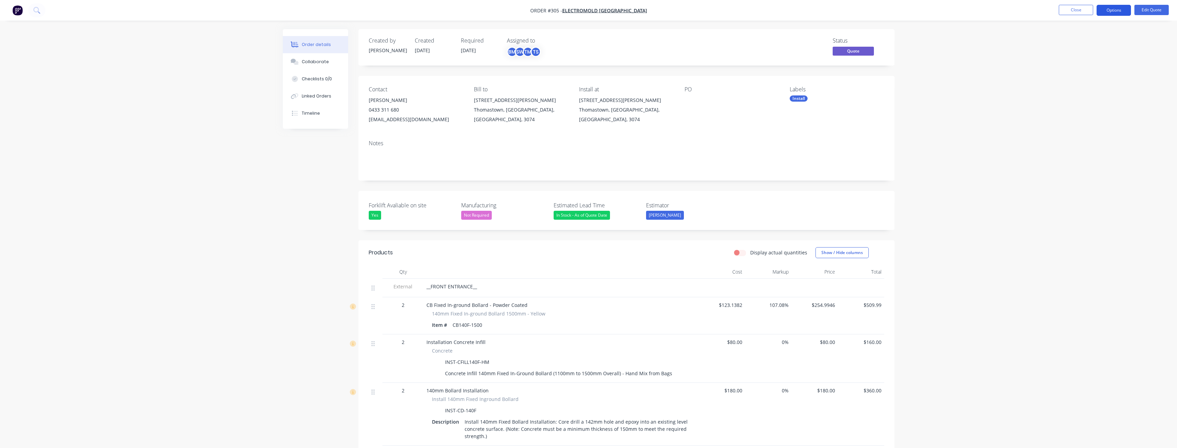
click at [1107, 10] on button "Options" at bounding box center [1113, 10] width 34 height 11
click at [1108, 6] on button "Options" at bounding box center [1113, 10] width 34 height 11
click at [1070, 82] on div "Convert to Order" at bounding box center [1092, 83] width 63 height 10
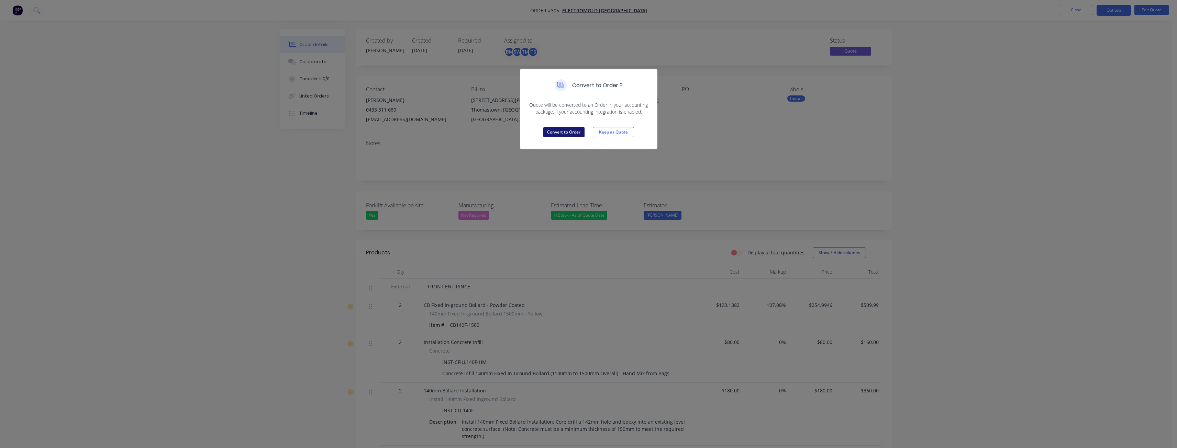
click at [566, 129] on button "Convert to Order" at bounding box center [563, 132] width 41 height 10
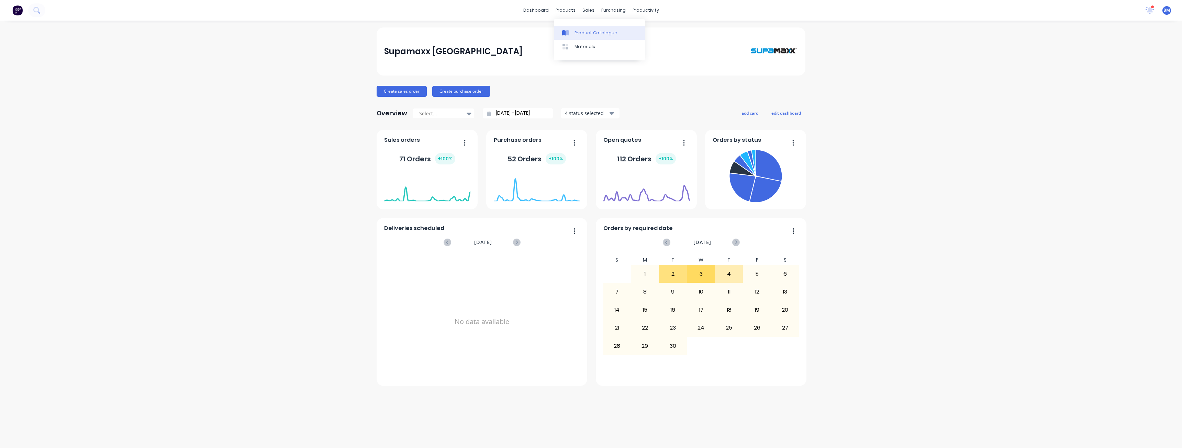
click at [578, 33] on div "Product Catalogue" at bounding box center [595, 33] width 43 height 6
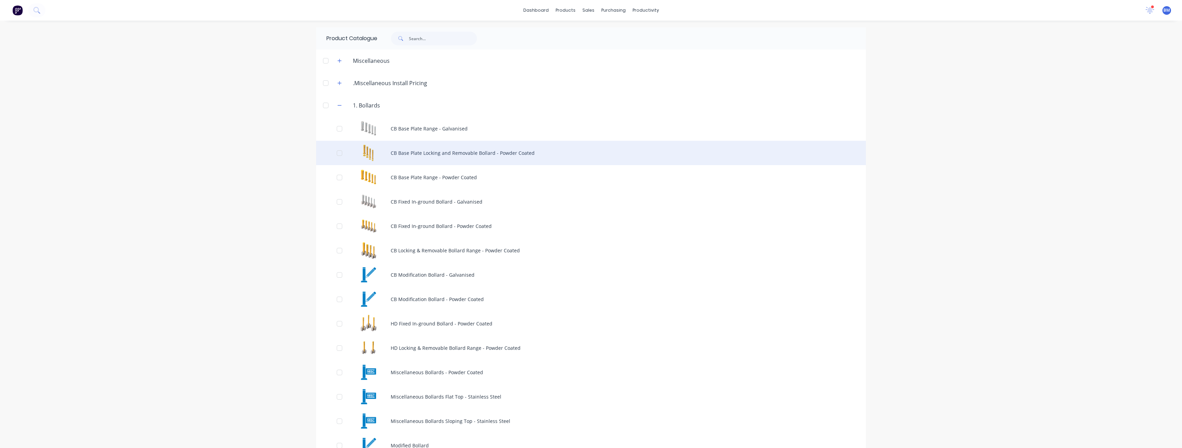
click at [413, 152] on div "CB Base Plate Locking and Removable Bollard - Powder Coated" at bounding box center [591, 153] width 550 height 24
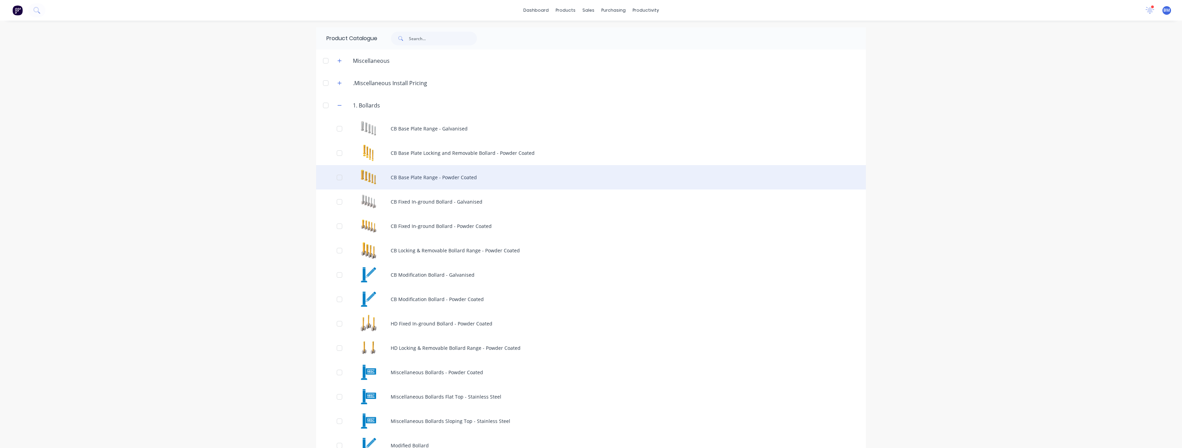
click at [412, 180] on div "CB Base Plate Range - Powder Coated" at bounding box center [591, 177] width 550 height 24
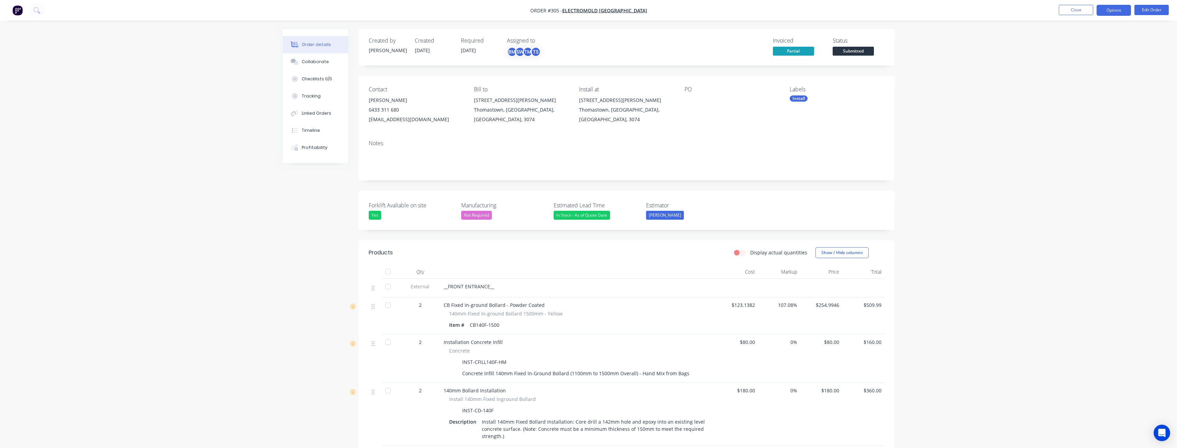
click at [1105, 13] on button "Options" at bounding box center [1113, 10] width 34 height 11
click at [1080, 93] on div "Delivery Docket" at bounding box center [1092, 97] width 63 height 10
click at [1078, 67] on div "Without pricing" at bounding box center [1092, 69] width 63 height 10
click at [16, 9] on img "button" at bounding box center [17, 10] width 10 height 10
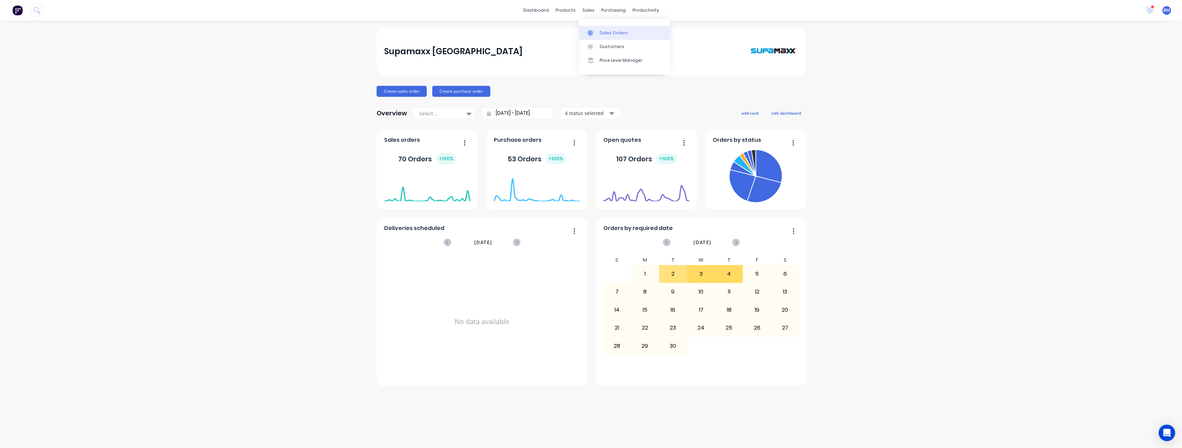
click at [600, 31] on div "Sales Orders" at bounding box center [614, 33] width 28 height 6
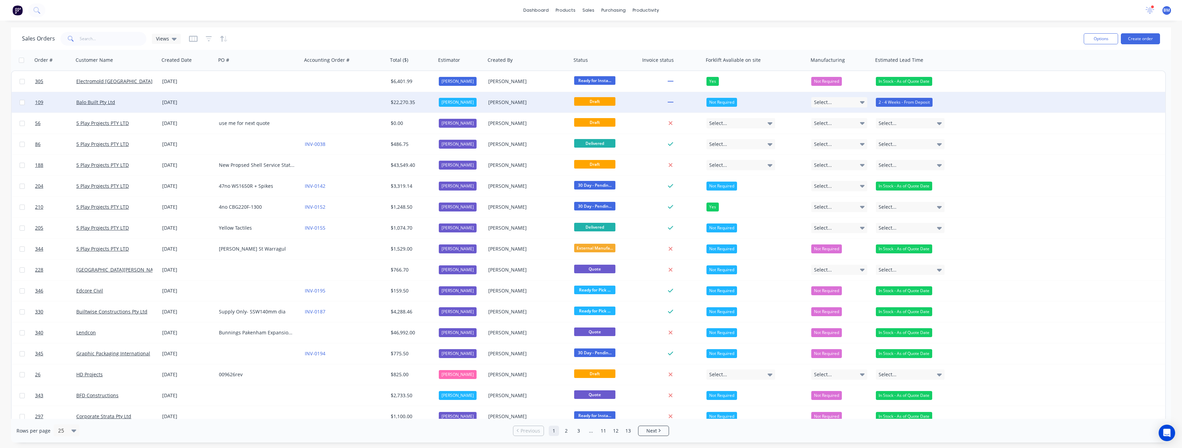
click at [236, 99] on div at bounding box center [259, 102] width 86 height 21
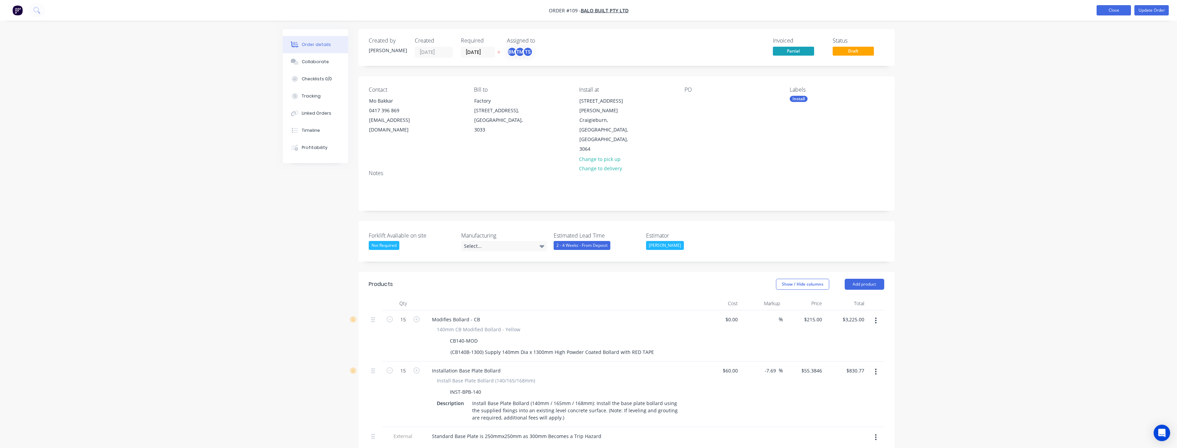
click at [1110, 8] on button "Close" at bounding box center [1113, 10] width 34 height 10
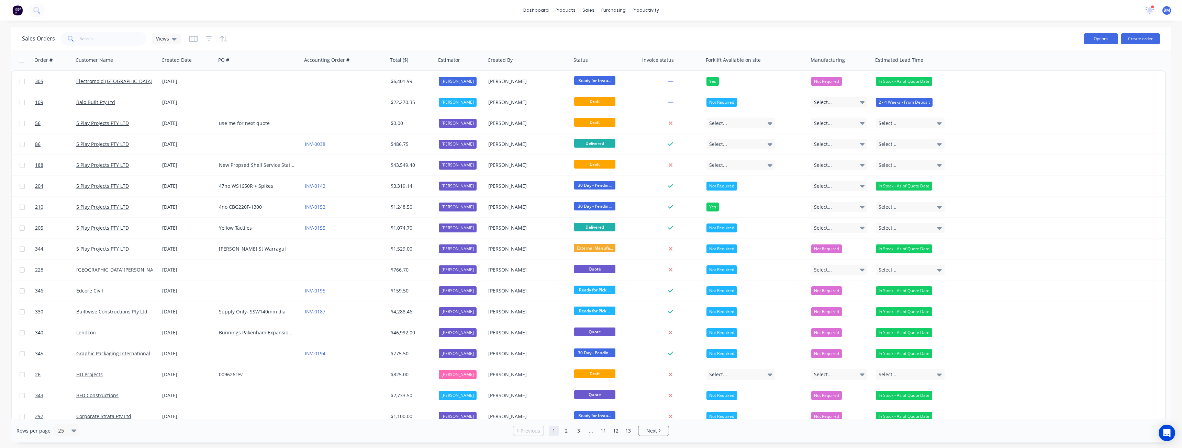
click at [1099, 34] on button "Options" at bounding box center [1101, 38] width 34 height 11
click at [970, 30] on div "Sales Orders Views Options Change Status Archive Export Create order" at bounding box center [591, 38] width 1160 height 22
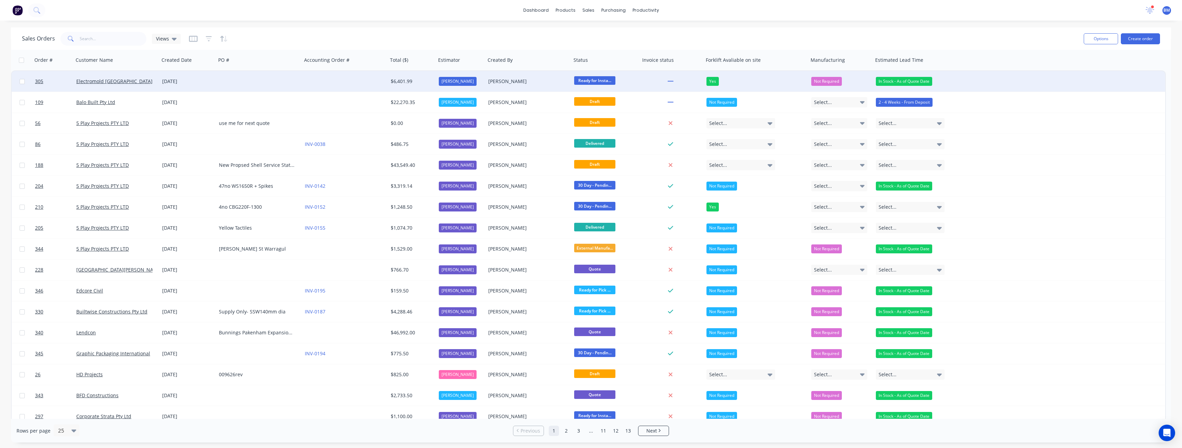
click at [265, 77] on div at bounding box center [259, 81] width 86 height 21
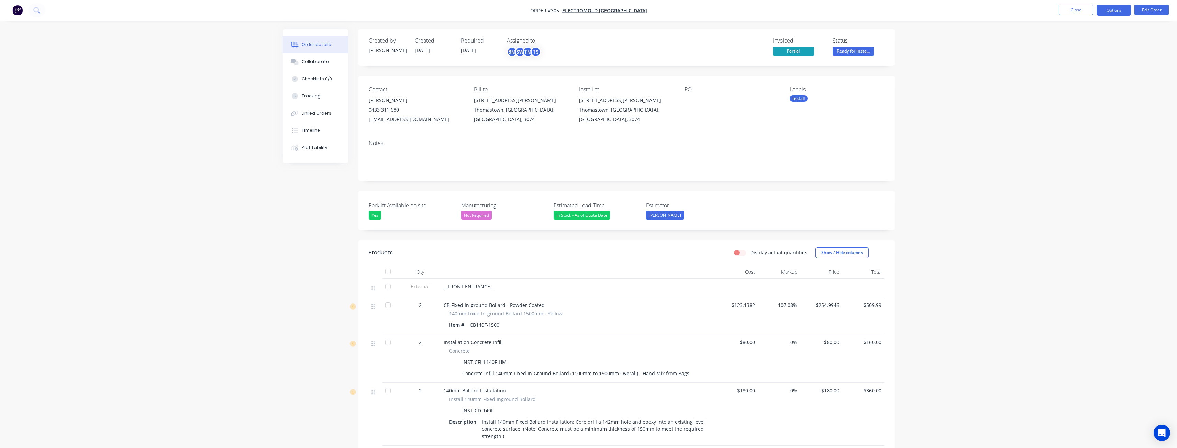
click at [1115, 10] on button "Options" at bounding box center [1113, 10] width 34 height 11
click at [1084, 92] on div "Delivery Docket" at bounding box center [1092, 97] width 63 height 10
click at [1081, 66] on div "Without pricing" at bounding box center [1092, 69] width 63 height 10
click at [19, 9] on img "button" at bounding box center [17, 10] width 10 height 10
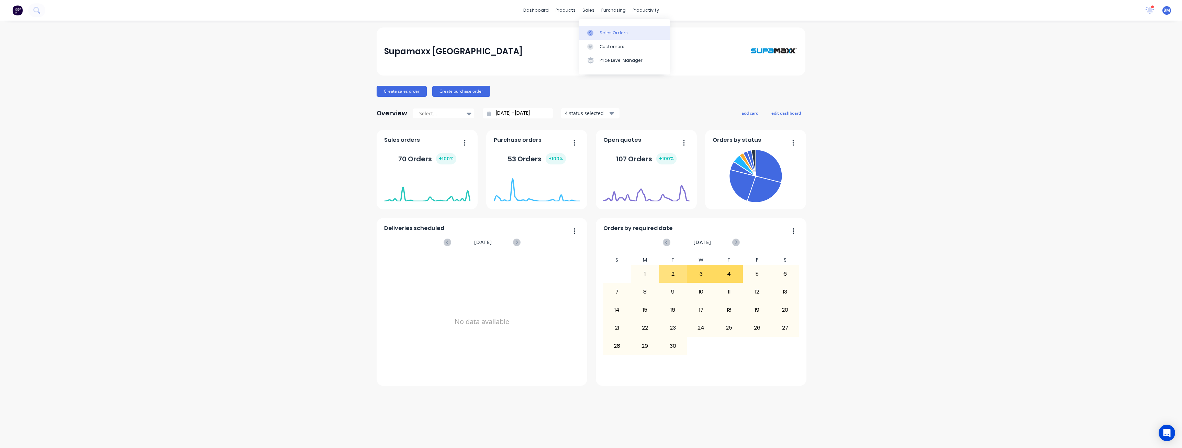
click at [604, 29] on link "Sales Orders" at bounding box center [624, 33] width 91 height 14
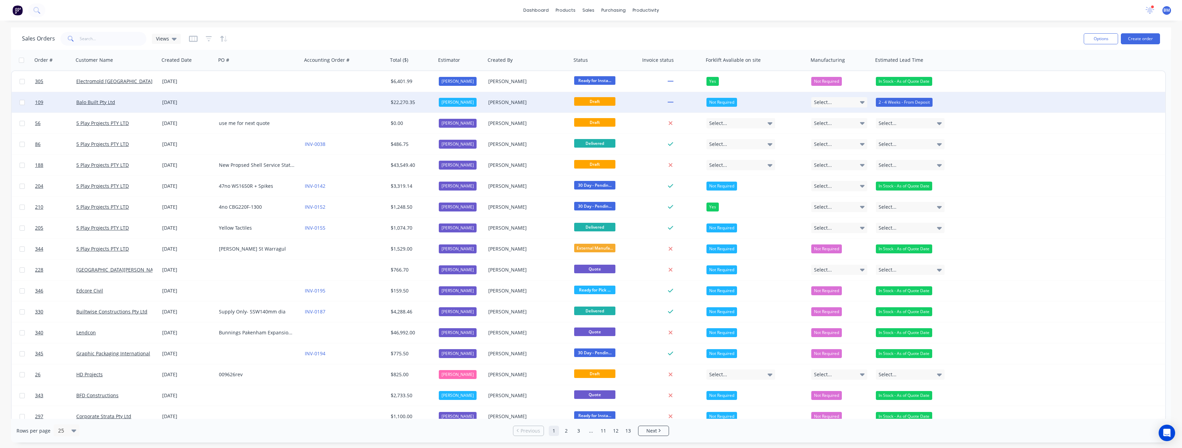
click at [235, 100] on div at bounding box center [259, 102] width 86 height 21
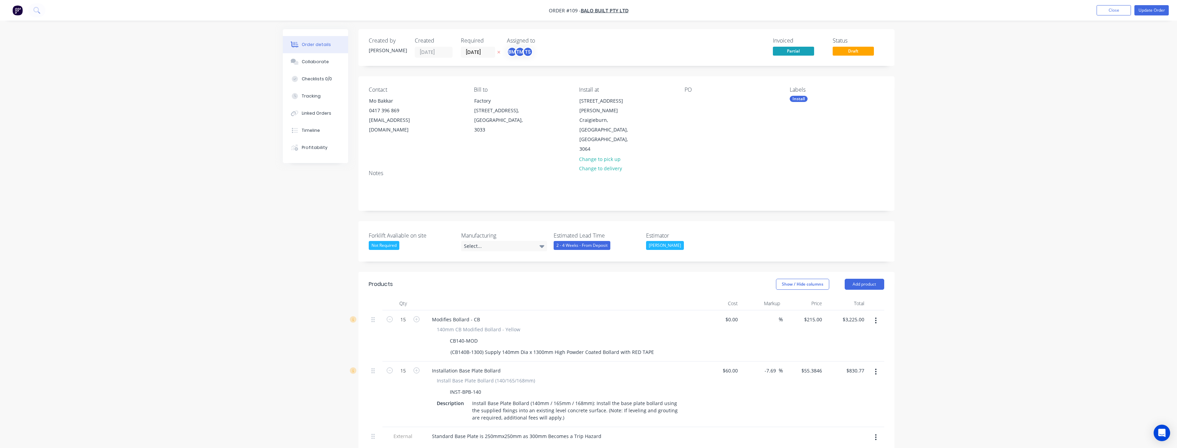
click at [1150, 9] on button "Update Order" at bounding box center [1151, 10] width 34 height 10
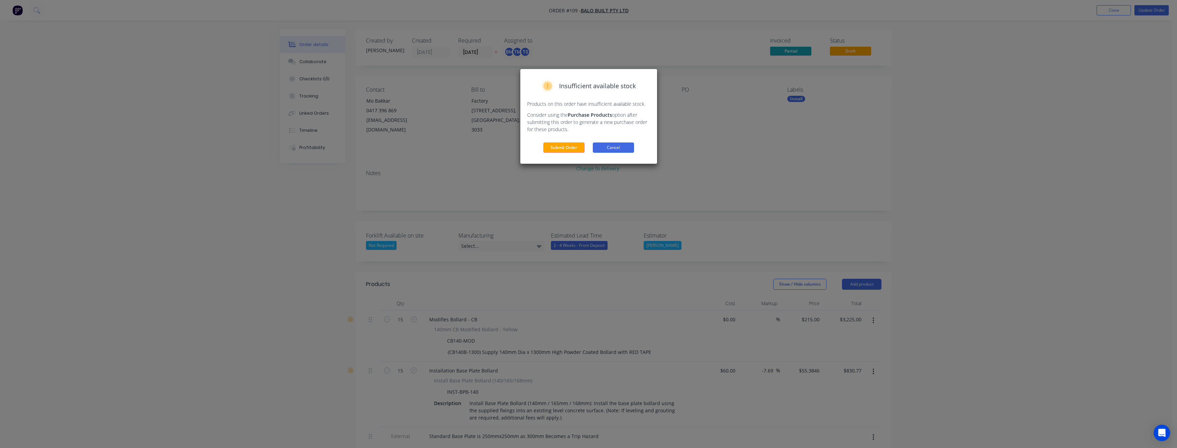
click at [613, 149] on button "Cancel" at bounding box center [613, 148] width 41 height 10
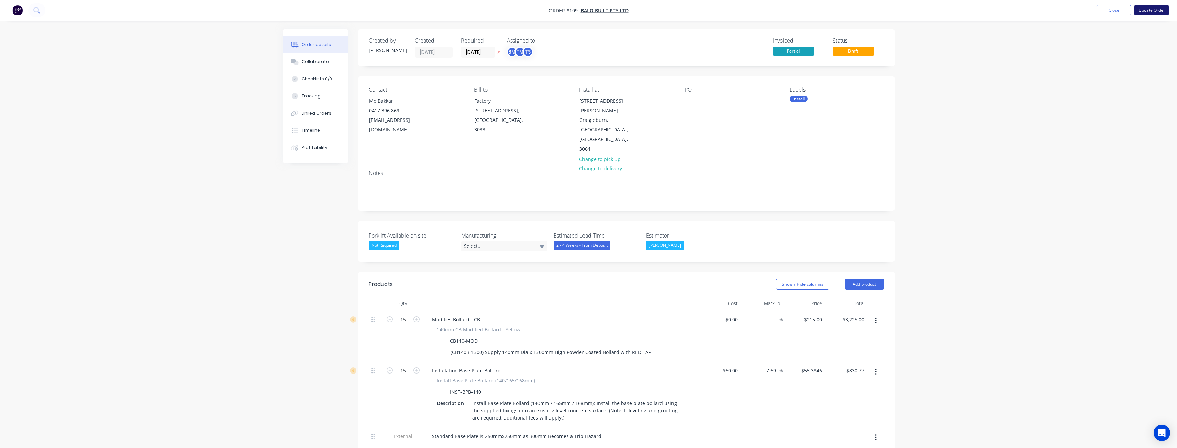
click at [1150, 11] on button "Update Order" at bounding box center [1151, 10] width 34 height 10
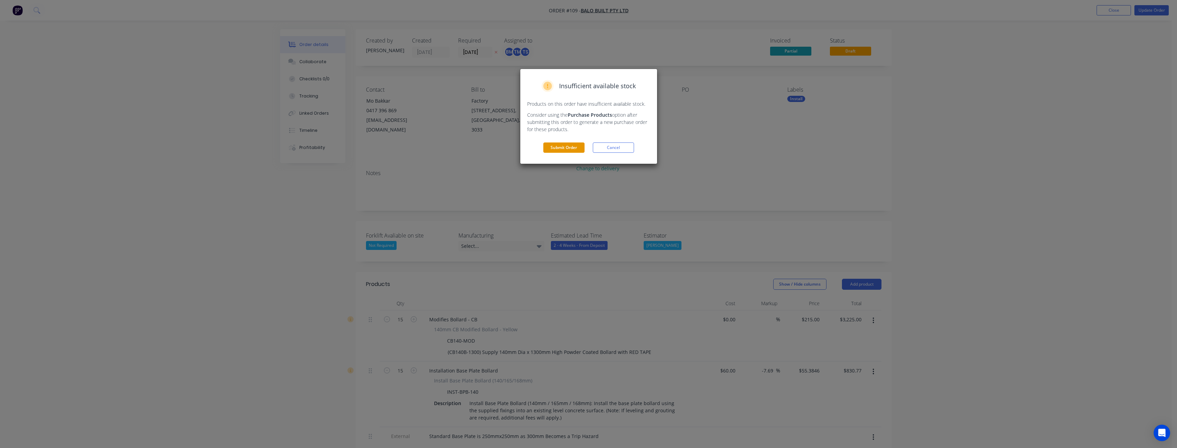
click at [566, 145] on button "Submit Order" at bounding box center [563, 148] width 41 height 10
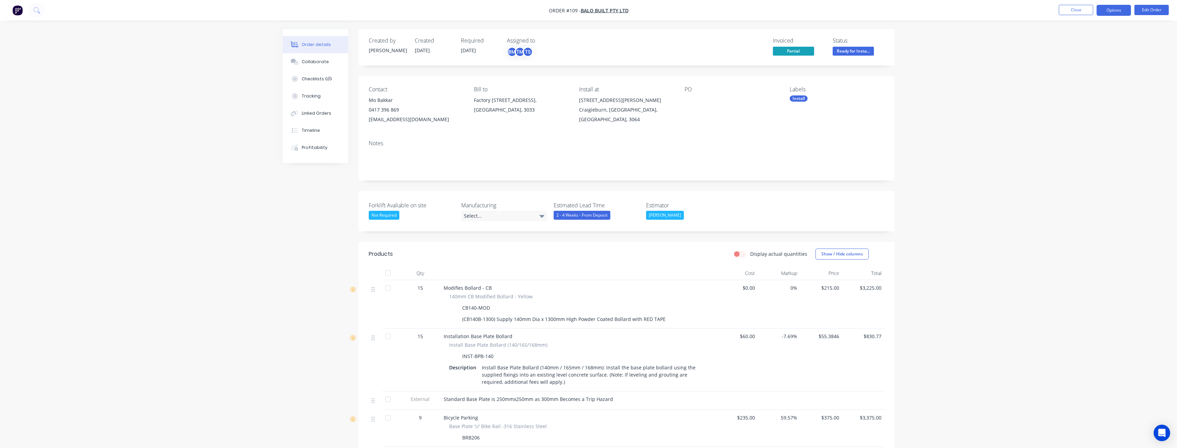
click at [1122, 7] on button "Options" at bounding box center [1113, 10] width 34 height 11
click at [1088, 95] on div "Delivery Docket" at bounding box center [1092, 97] width 63 height 10
click at [1083, 69] on div "Without pricing" at bounding box center [1092, 69] width 63 height 10
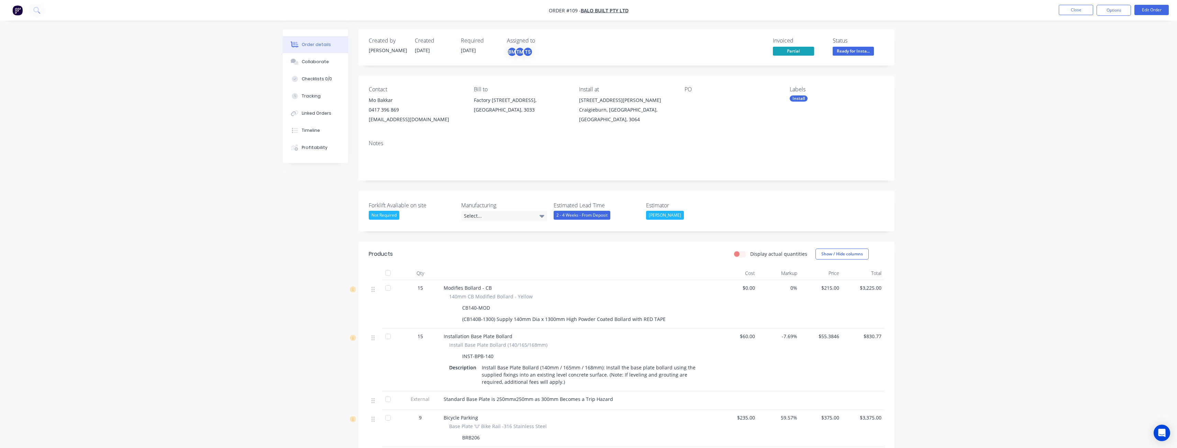
drag, startPoint x: 576, startPoint y: 101, endPoint x: 662, endPoint y: 114, distance: 87.3
click at [662, 114] on div "Contact Mo Bakkar 0417 396 869 mo@balobuilt.com.au Bill to Factory 7, 16A Keilo…" at bounding box center [626, 105] width 536 height 59
copy div "650 Hume Highway Craigieburn, Victoria, Australia, 3064"
drag, startPoint x: 440, startPoint y: 107, endPoint x: 363, endPoint y: 104, distance: 77.7
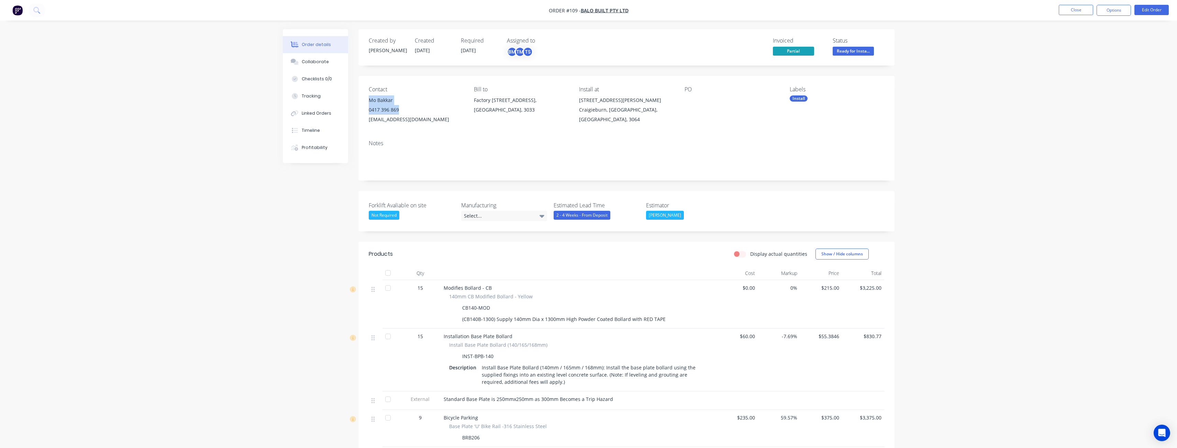
click at [363, 104] on div "Contact Mo Bakkar 0417 396 869 mo@balobuilt.com.au Bill to Factory 7, 16A Keilo…" at bounding box center [626, 105] width 536 height 59
copy div "Mo Bakkar 0417 396 869"
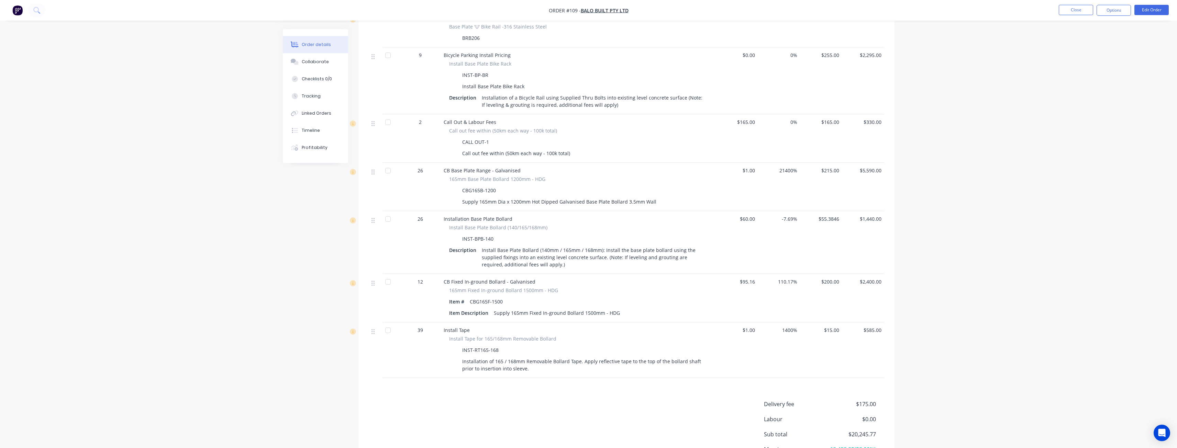
scroll to position [412, 0]
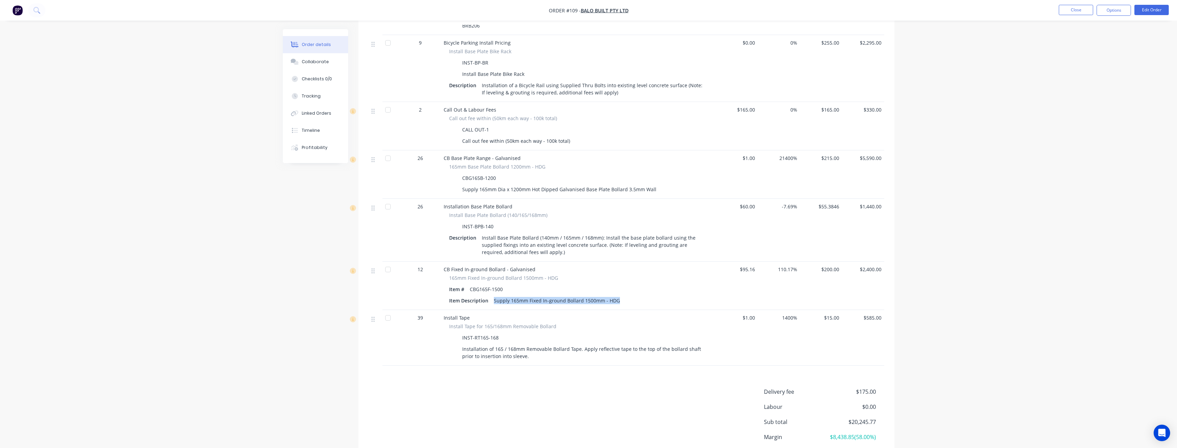
drag, startPoint x: 696, startPoint y: 303, endPoint x: 498, endPoint y: 308, distance: 198.3
click at [498, 306] on div "Item Description Supply 165mm Fixed In-ground Bollard 1500mm - HDG" at bounding box center [578, 301] width 258 height 10
click at [587, 273] on div "CB Fixed In-ground Bollard - Galvanised" at bounding box center [578, 269] width 269 height 7
drag, startPoint x: 507, startPoint y: 295, endPoint x: 468, endPoint y: 297, distance: 38.9
click at [468, 294] on div "Item # CBG165F-1500" at bounding box center [578, 289] width 258 height 10
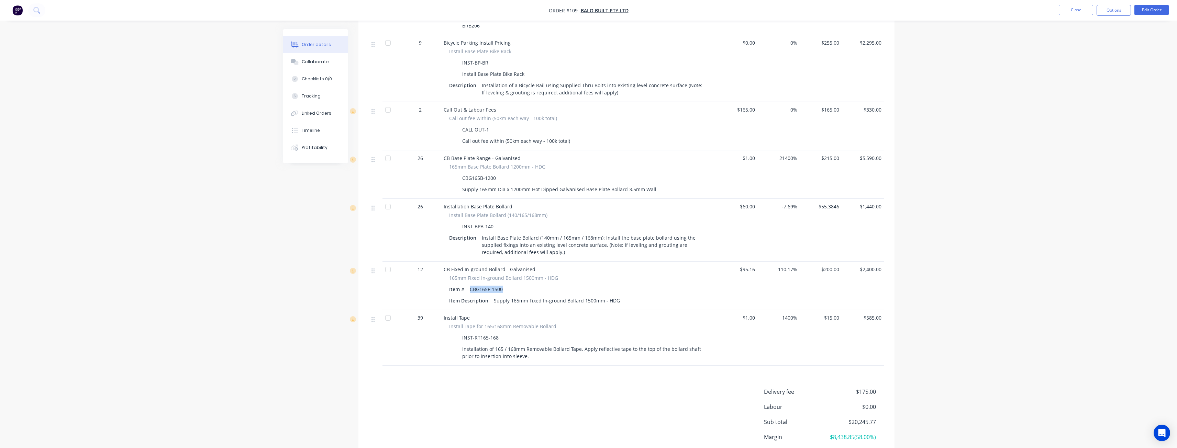
copy div "CBG165F-1500"
click at [153, 299] on div "Order details Collaborate Checklists 0/0 Tracking Linked Orders Timeline Profit…" at bounding box center [588, 46] width 1177 height 916
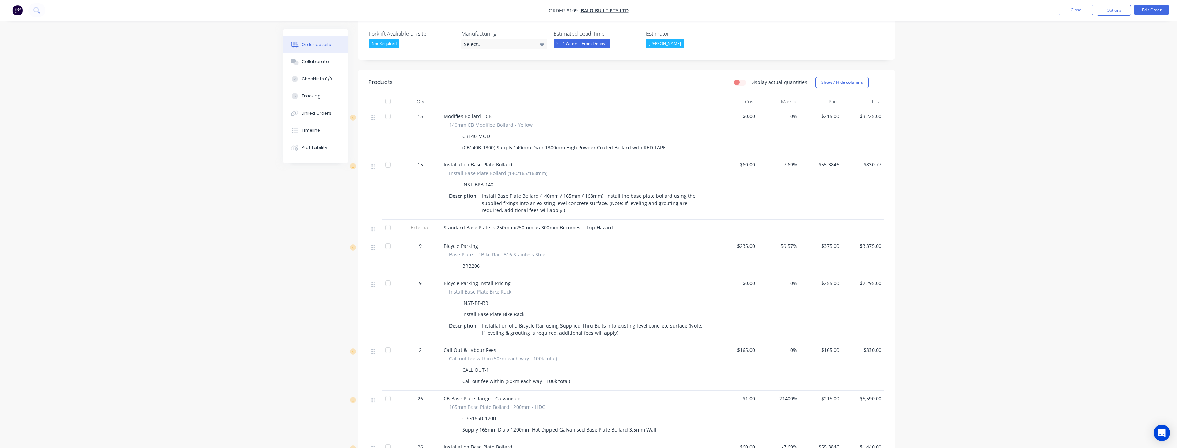
scroll to position [0, 0]
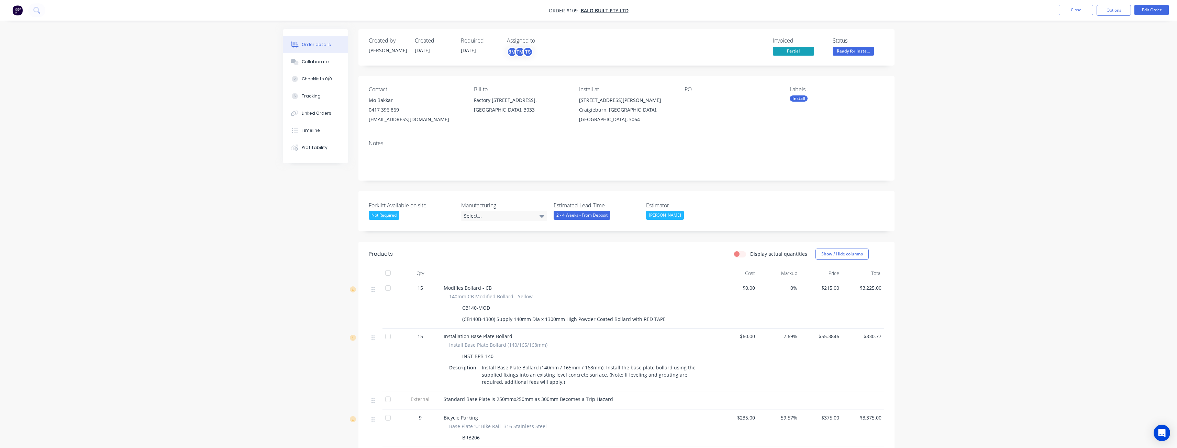
click at [15, 7] on img "button" at bounding box center [17, 10] width 10 height 10
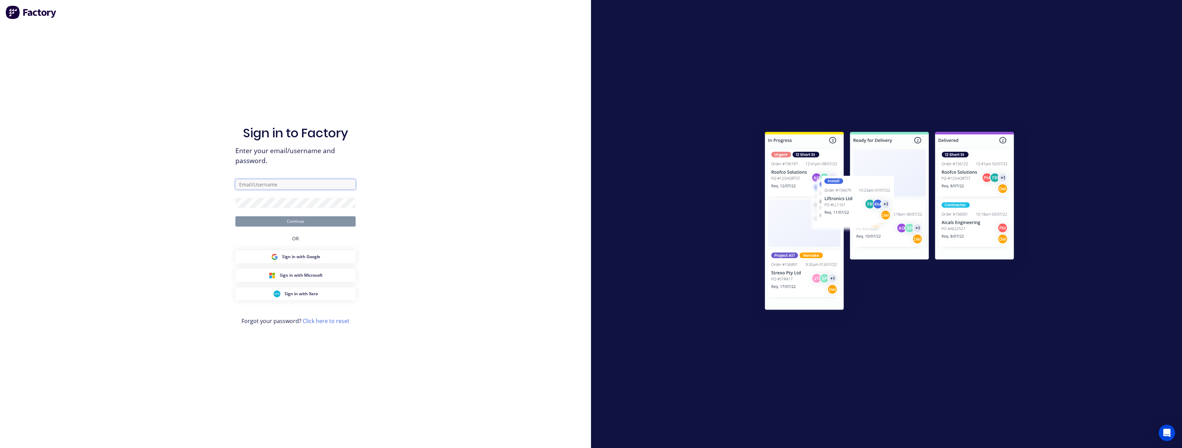
type input "budd@supamaxx.com.au"
click at [294, 219] on button "Continue" at bounding box center [295, 221] width 120 height 10
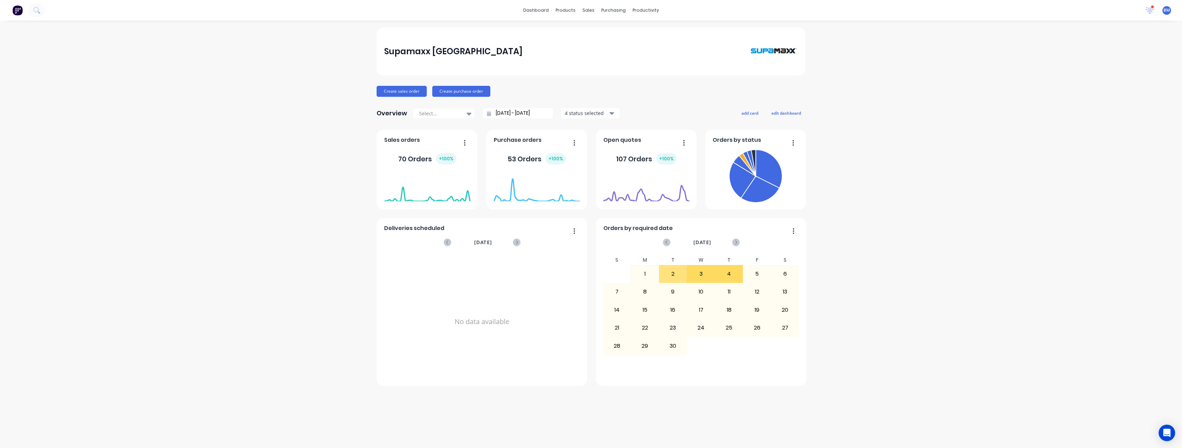
click at [195, 214] on div "Supamaxx Australia Create sales order Create purchase order Overview Select... …" at bounding box center [591, 234] width 1182 height 414
click at [248, 216] on div "Supamaxx Australia Create sales order Create purchase order Overview Select... …" at bounding box center [591, 234] width 1182 height 414
drag, startPoint x: 253, startPoint y: 213, endPoint x: 187, endPoint y: 208, distance: 65.8
click at [187, 209] on div "Supamaxx Australia Create sales order Create purchase order Overview Select... …" at bounding box center [591, 234] width 1182 height 414
click at [585, 11] on div "sales" at bounding box center [588, 10] width 19 height 10
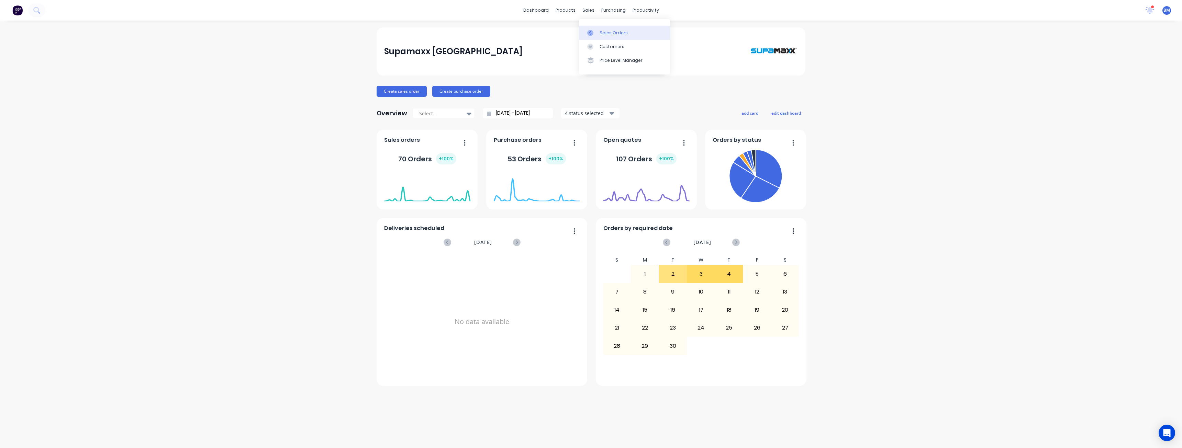
click at [597, 29] on link "Sales Orders" at bounding box center [624, 33] width 91 height 14
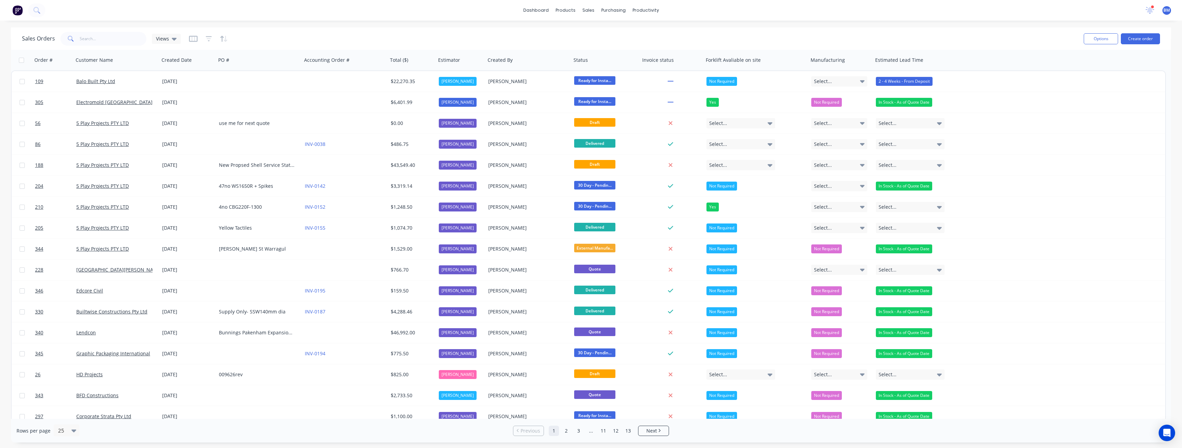
click at [272, 35] on div "Sales Orders Views" at bounding box center [550, 38] width 1056 height 17
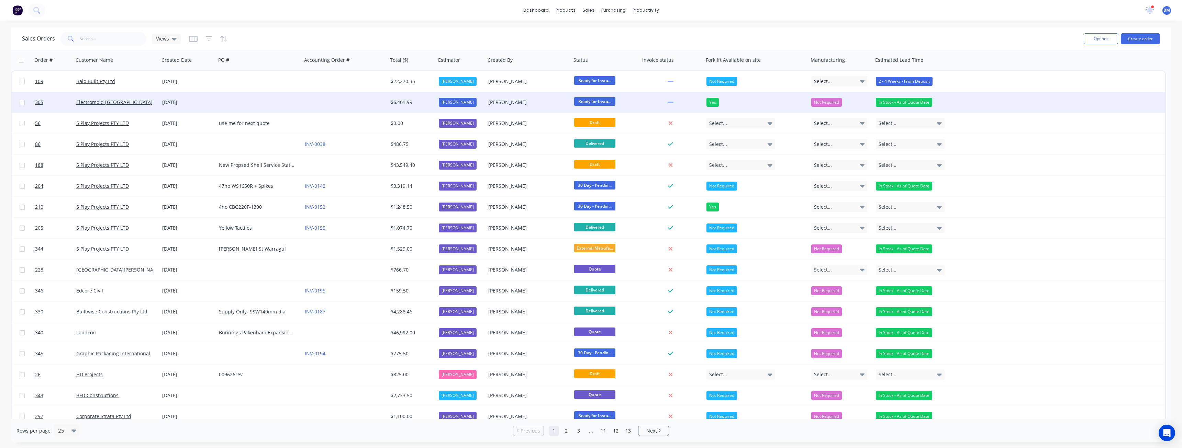
click at [243, 99] on div at bounding box center [259, 102] width 86 height 21
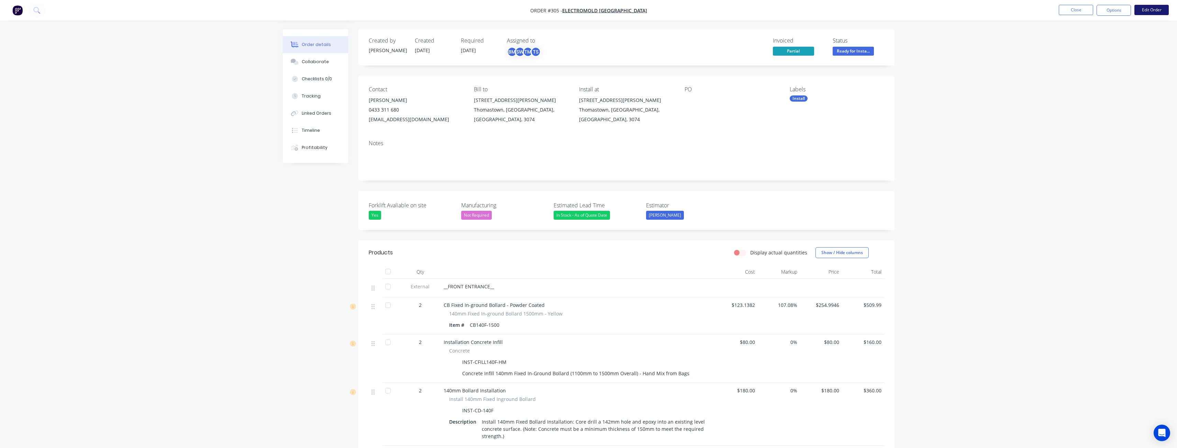
click at [1155, 9] on button "Edit Order" at bounding box center [1151, 10] width 34 height 10
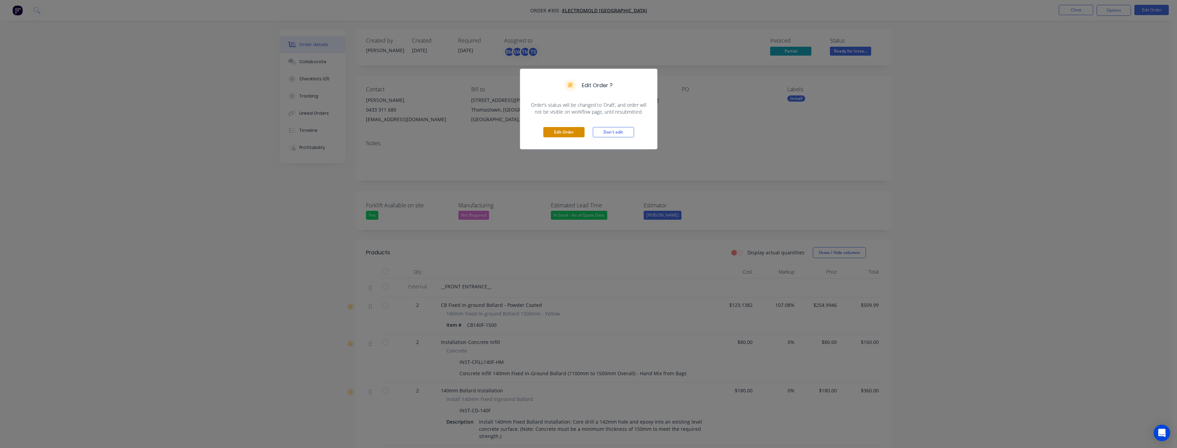
click at [567, 131] on button "Edit Order" at bounding box center [563, 132] width 41 height 10
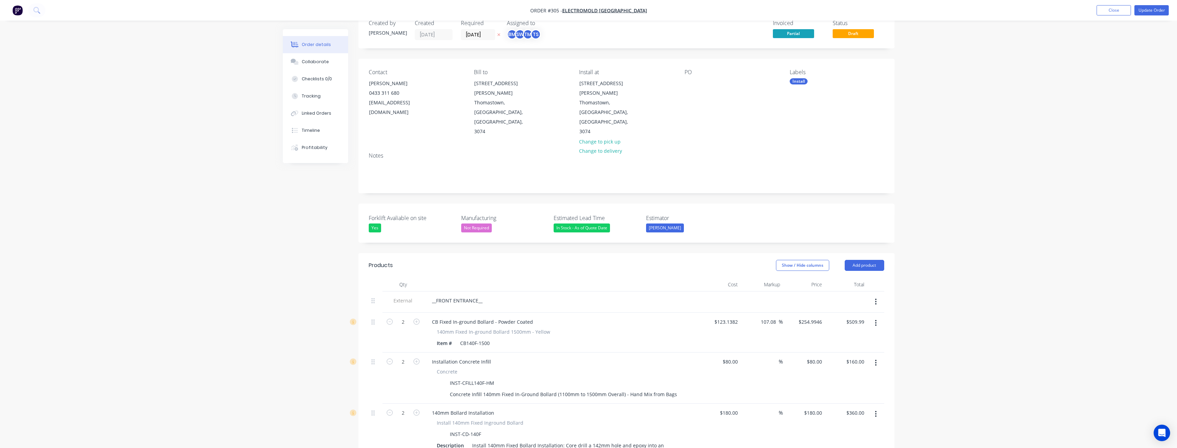
scroll to position [34, 0]
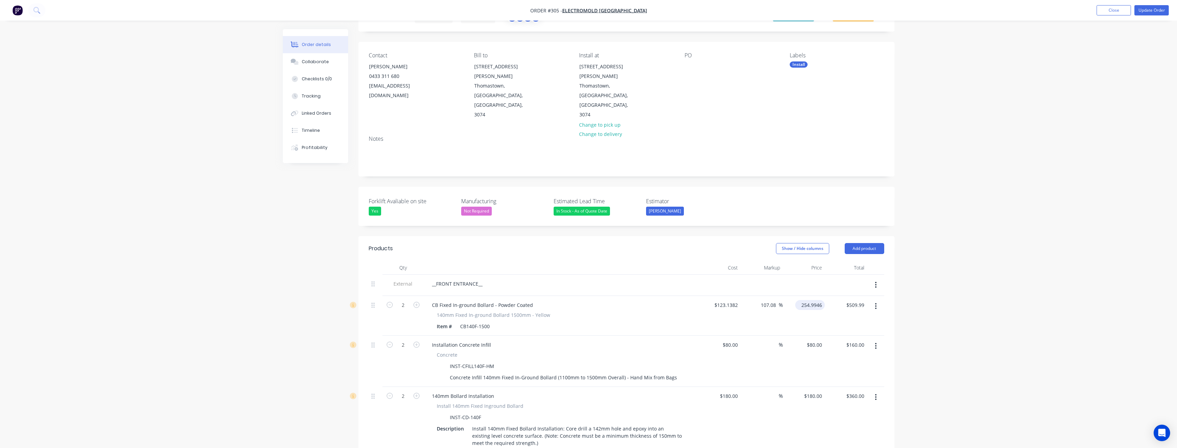
click at [810, 300] on input "254.9946" at bounding box center [811, 305] width 27 height 10
type input "310"
type input "151.75"
type input "$310.00"
type input "$620.00"
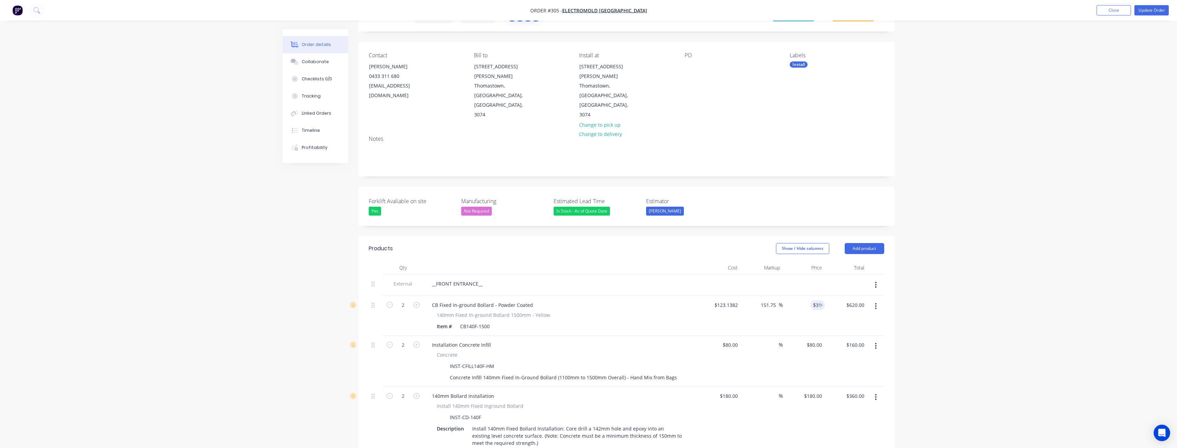
click at [662, 236] on header "Products Show / Hide columns Add product" at bounding box center [626, 248] width 536 height 25
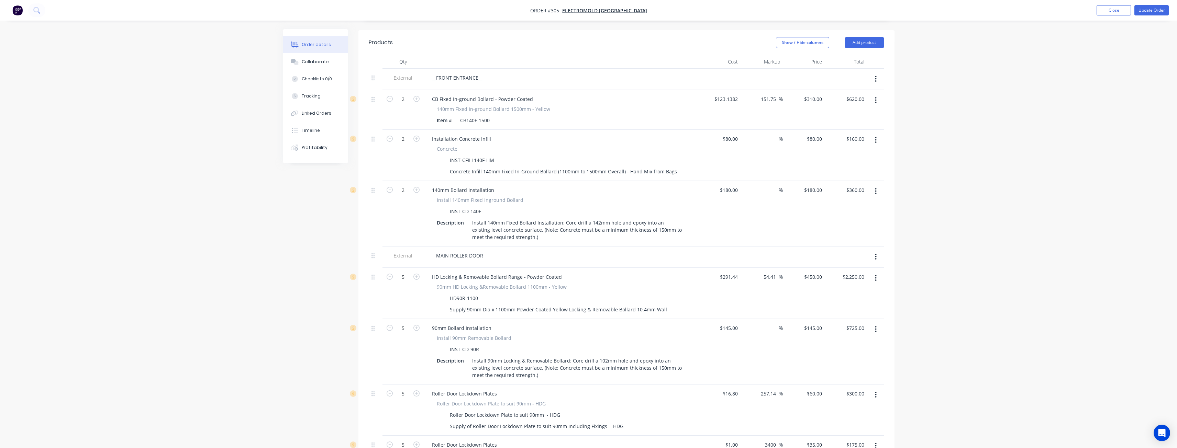
scroll to position [0, 0]
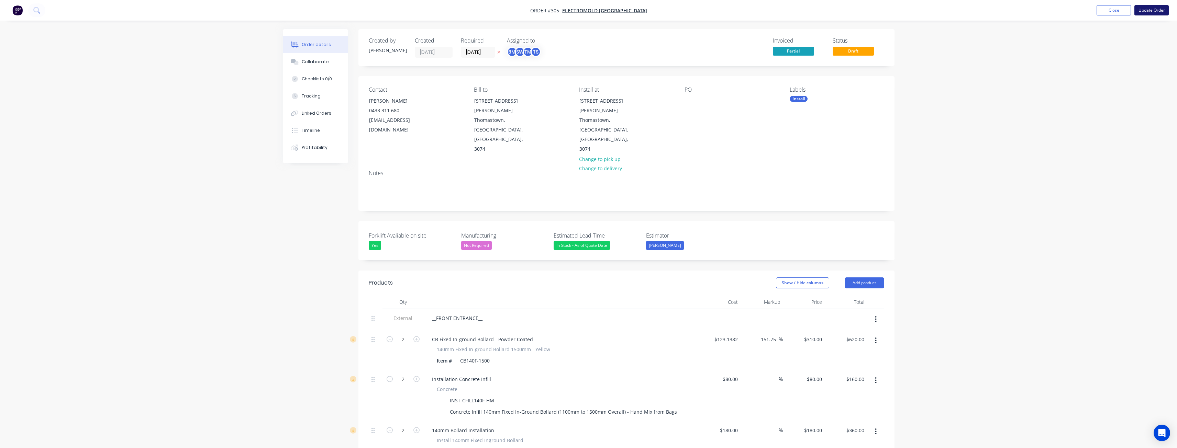
click at [1150, 9] on button "Update Order" at bounding box center [1151, 10] width 34 height 10
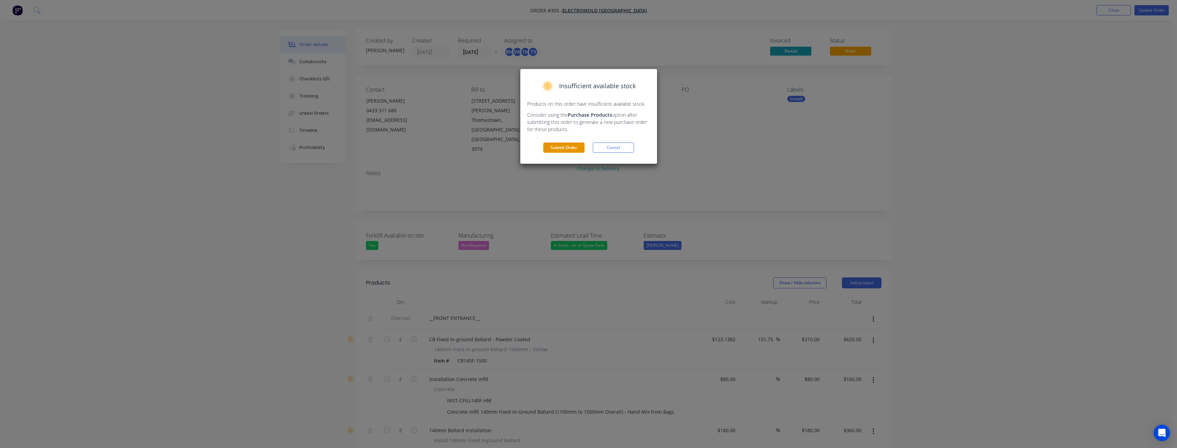
click at [562, 147] on button "Submit Order" at bounding box center [563, 148] width 41 height 10
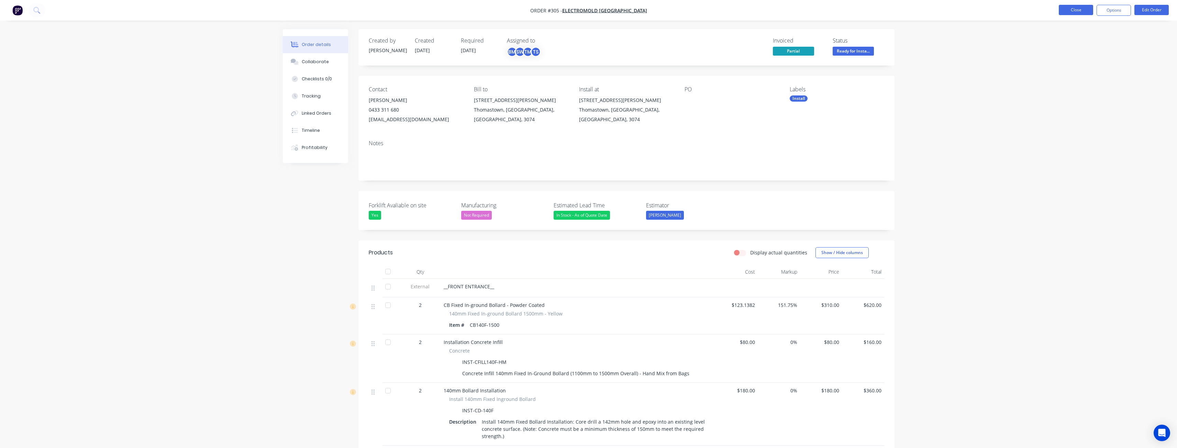
click at [1077, 8] on button "Close" at bounding box center [1076, 10] width 34 height 10
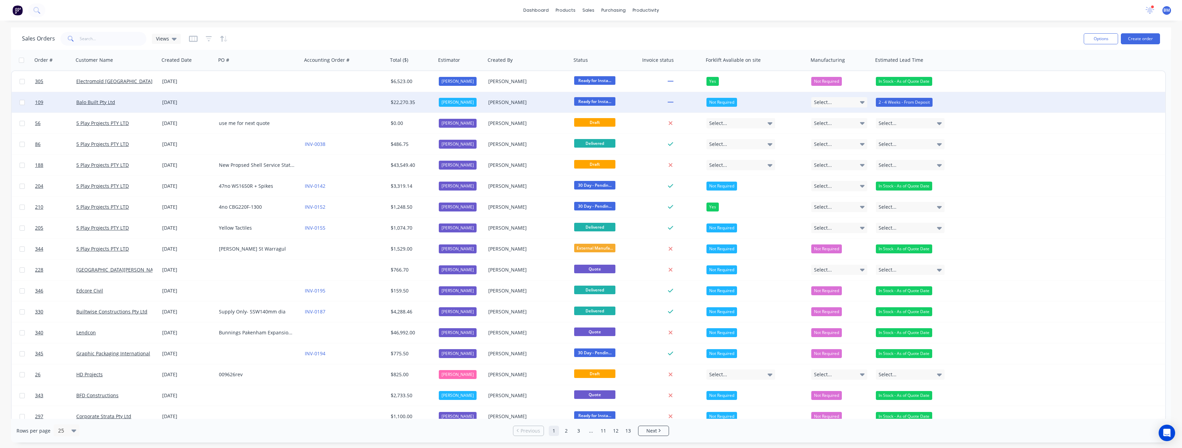
click at [260, 102] on div at bounding box center [259, 102] width 86 height 21
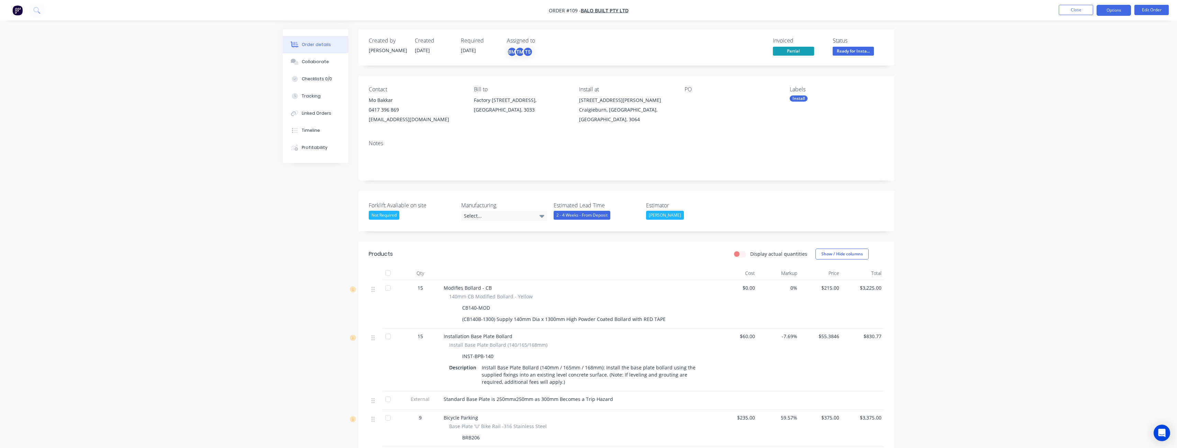
click at [1106, 11] on button "Options" at bounding box center [1113, 10] width 34 height 11
click at [1067, 38] on div "Invoice" at bounding box center [1092, 42] width 63 height 10
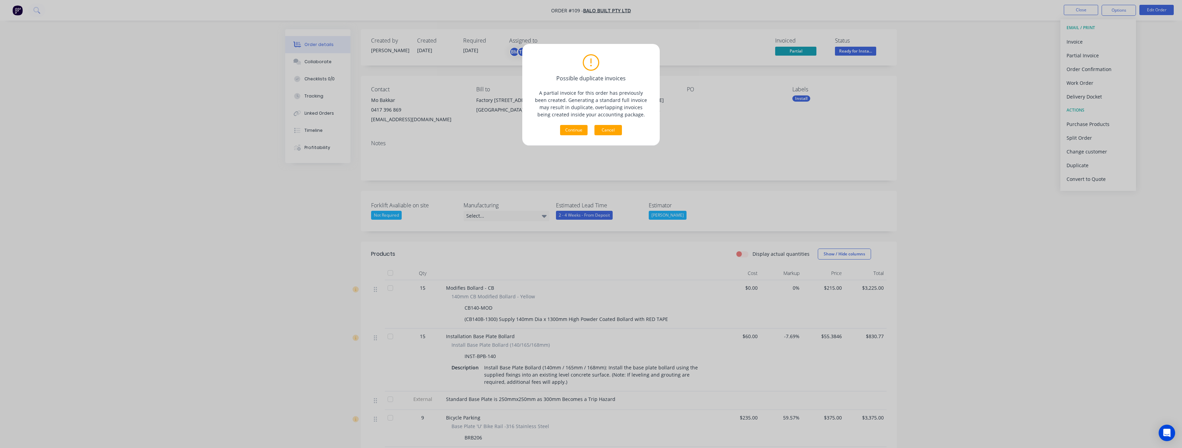
click at [612, 127] on button "Cancel" at bounding box center [607, 130] width 27 height 10
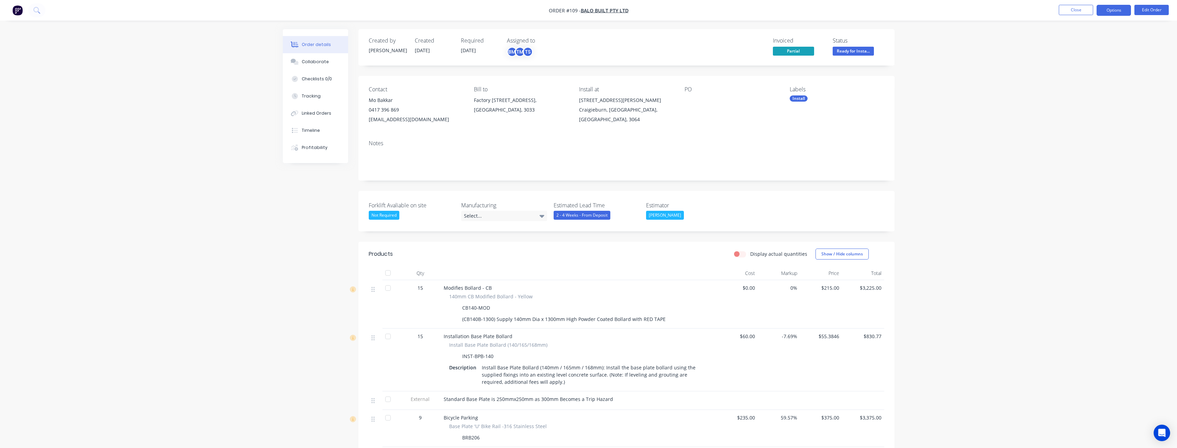
click at [1101, 7] on button "Options" at bounding box center [1113, 10] width 34 height 11
click at [1078, 52] on div "Partial Invoice" at bounding box center [1092, 56] width 63 height 10
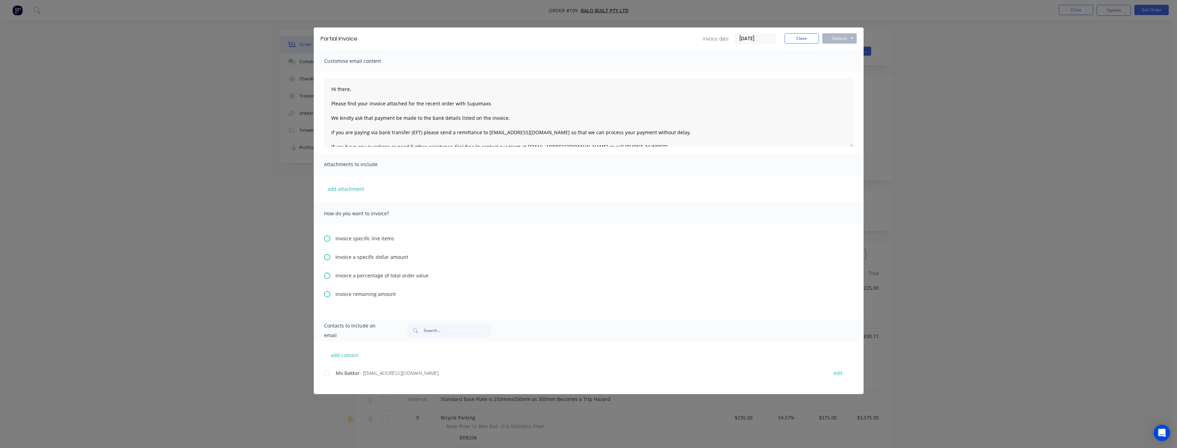
click at [328, 255] on icon at bounding box center [327, 257] width 6 height 6
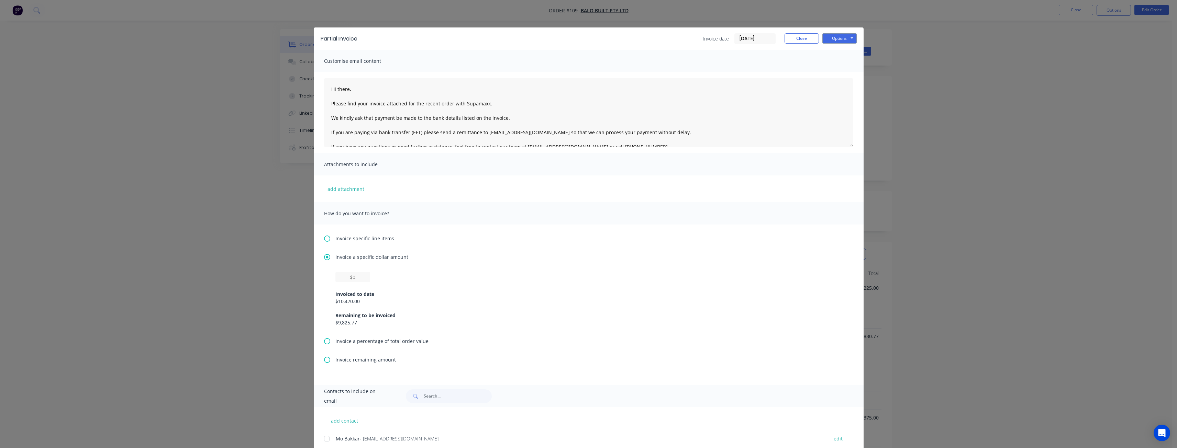
click at [483, 266] on div "Invoice a specific dollar amount Invoiced to date $10,420.00 Remaining to be in…" at bounding box center [588, 296] width 529 height 84
click at [792, 38] on button "Close" at bounding box center [801, 38] width 34 height 10
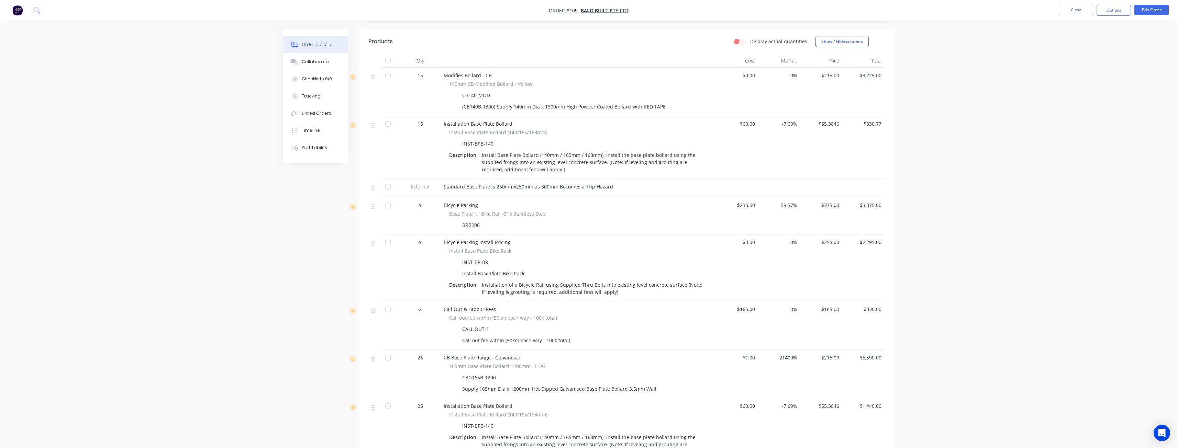
scroll to position [200, 0]
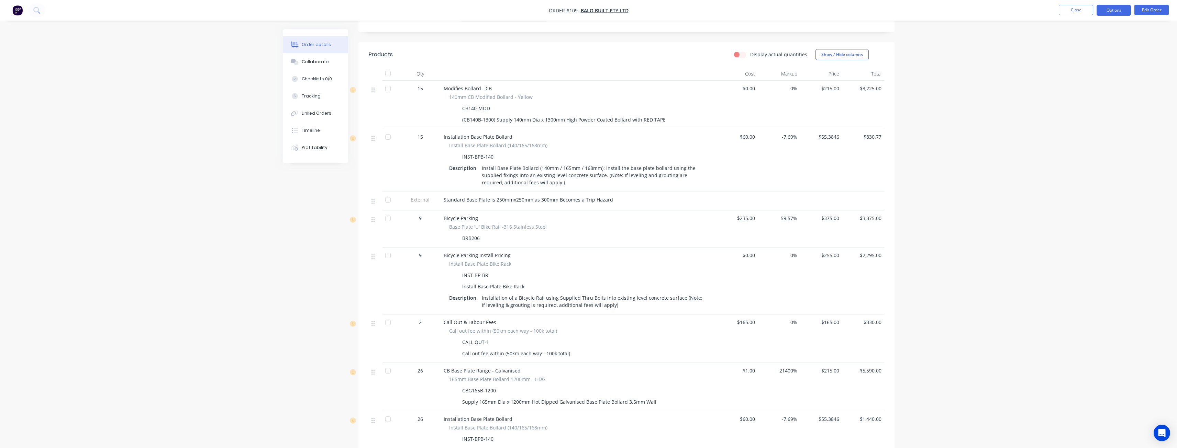
click at [1115, 11] on button "Options" at bounding box center [1113, 10] width 34 height 11
click at [1090, 56] on div "Partial Invoice" at bounding box center [1092, 56] width 63 height 10
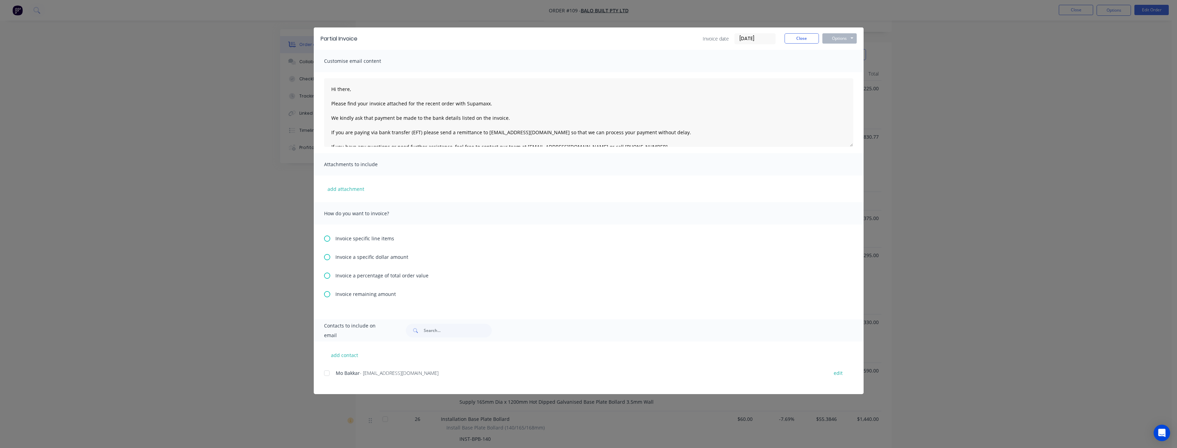
click at [325, 256] on icon at bounding box center [327, 257] width 6 height 6
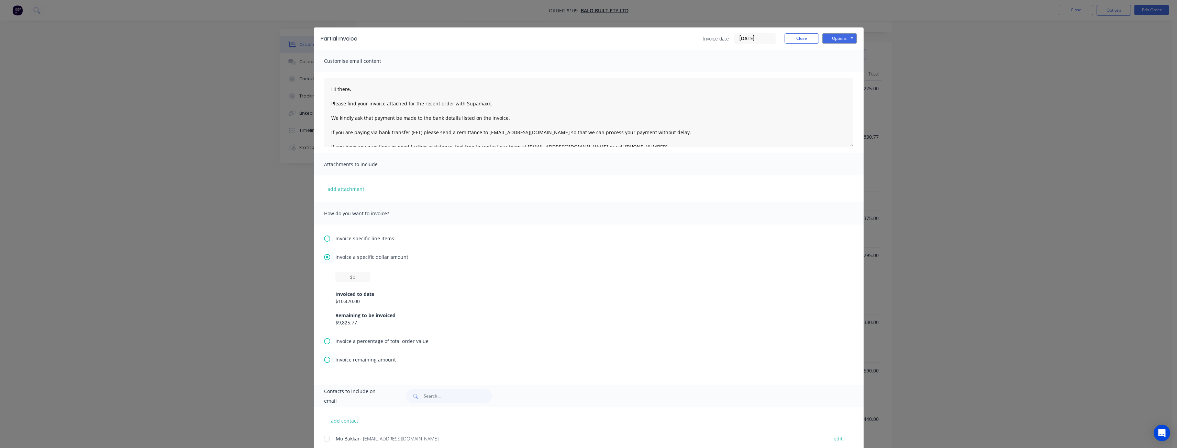
click at [433, 213] on div "How do you want to invoice?" at bounding box center [589, 213] width 550 height 22
click at [359, 273] on input "text" at bounding box center [352, 277] width 35 height 10
type input "$8,000"
click at [479, 245] on div "Invoice specific line items Invoice a specific dollar amount $8,000 Invoiced to…" at bounding box center [589, 305] width 550 height 160
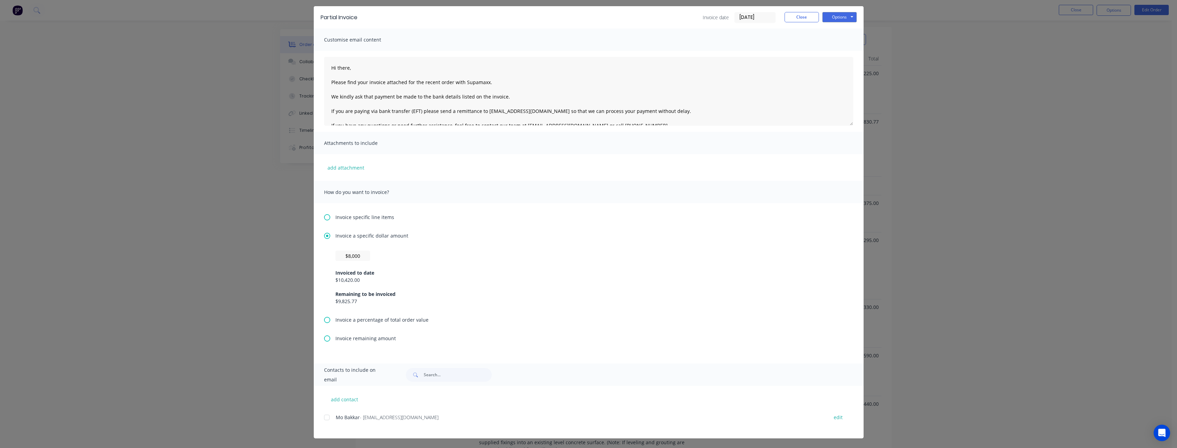
scroll to position [234, 0]
click at [324, 417] on div at bounding box center [327, 418] width 14 height 14
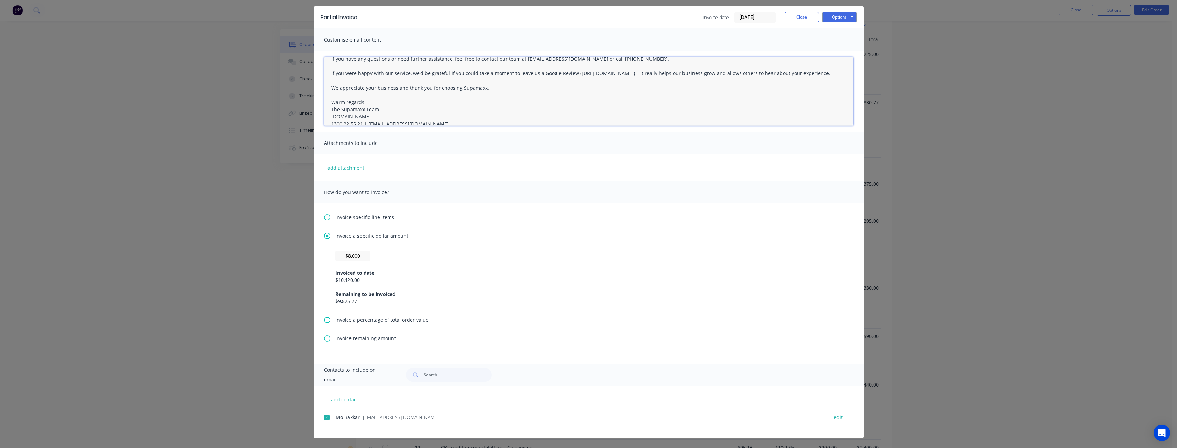
scroll to position [83, 0]
drag, startPoint x: 327, startPoint y: 69, endPoint x: 616, endPoint y: 148, distance: 299.7
click at [616, 148] on div "Customise email content Hi there, Please find your invoice attached for the rec…" at bounding box center [589, 196] width 550 height 335
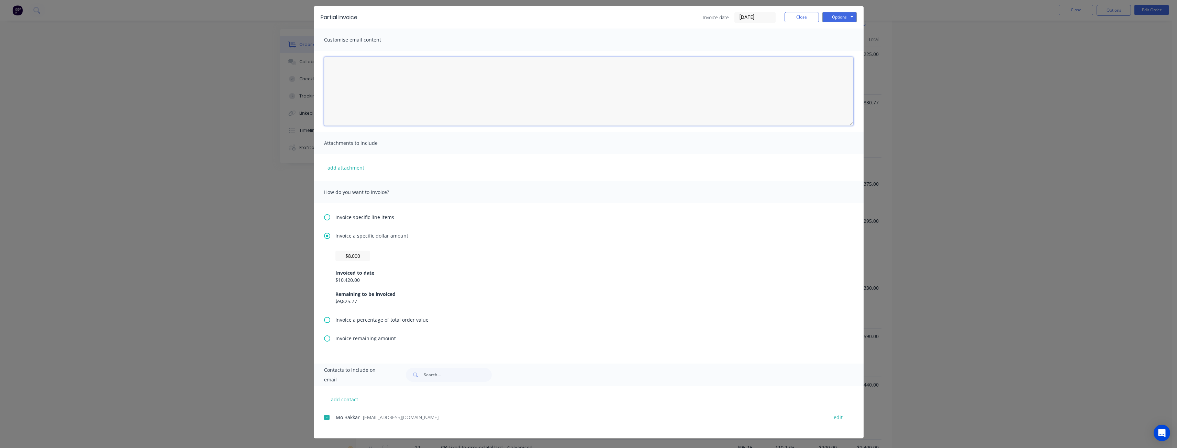
scroll to position [0, 0]
type textarea "Hi Mo, Please find attached invoice for works completed. Cheers, Budd"
click at [833, 19] on button "Options" at bounding box center [839, 17] width 34 height 10
click at [832, 50] on button "Email" at bounding box center [844, 51] width 44 height 11
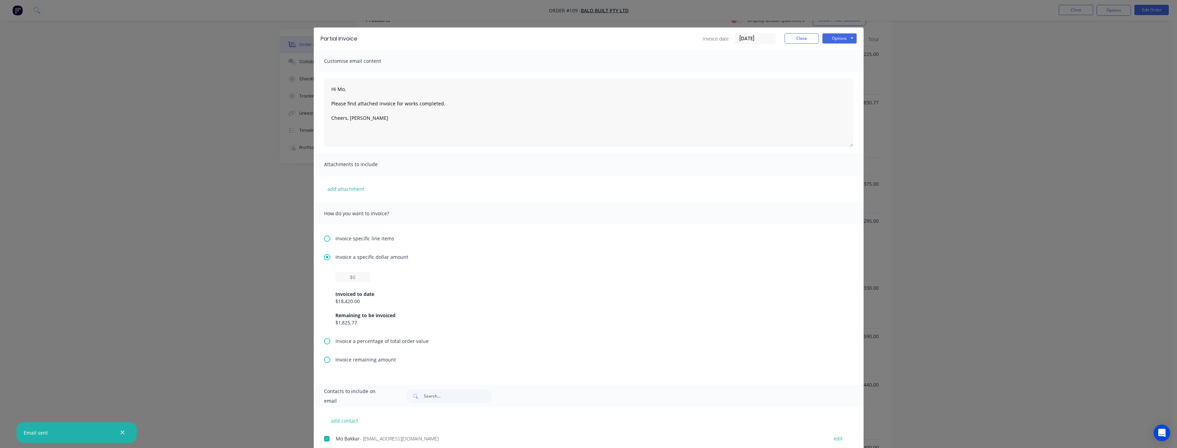
drag, startPoint x: 121, startPoint y: 432, endPoint x: 125, endPoint y: 425, distance: 7.7
click at [121, 431] on icon "button" at bounding box center [122, 433] width 4 height 6
click at [795, 38] on button "Close" at bounding box center [801, 38] width 34 height 10
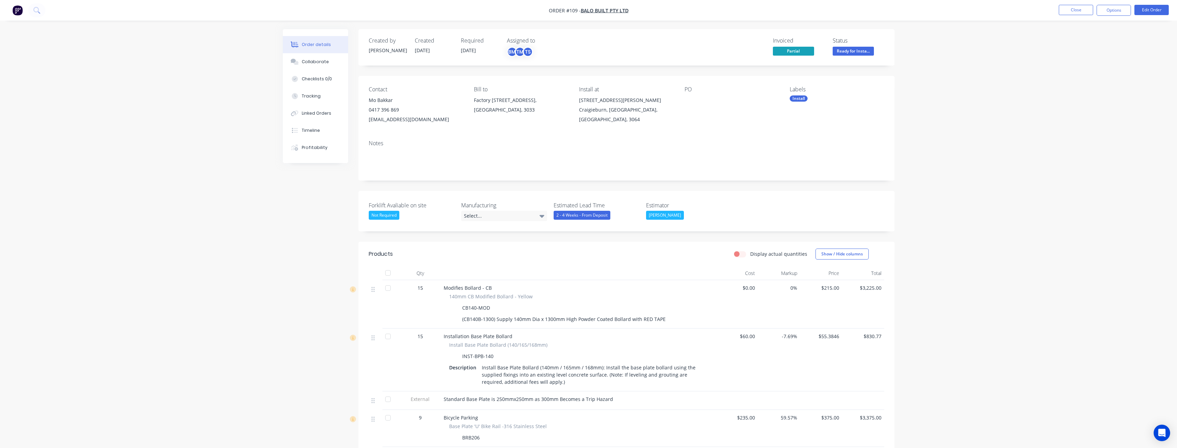
click at [16, 9] on img "button" at bounding box center [17, 10] width 10 height 10
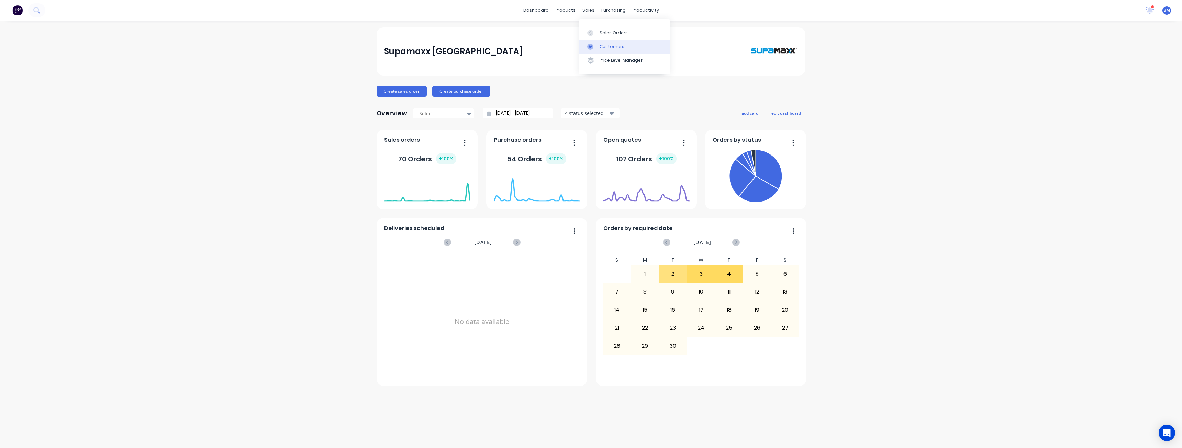
click at [609, 46] on div "Customers" at bounding box center [612, 47] width 25 height 6
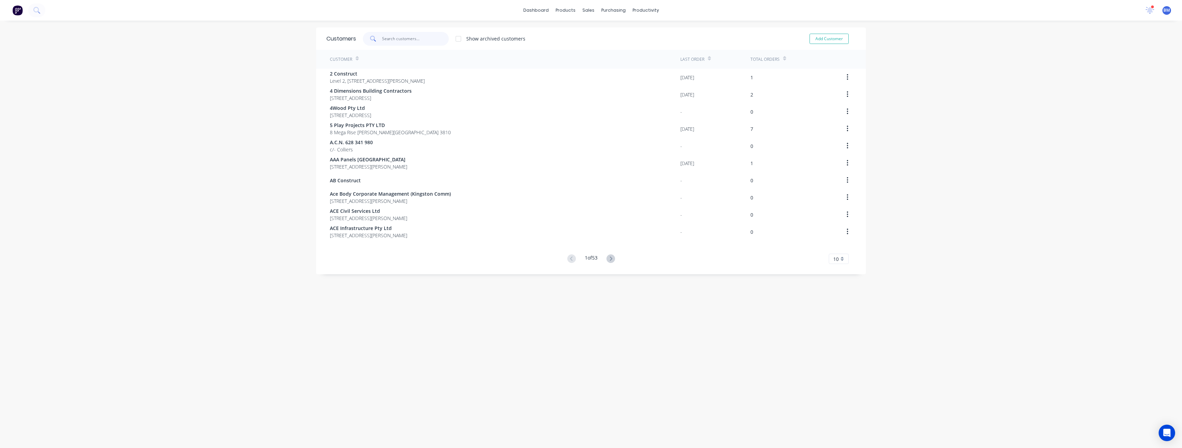
click at [420, 40] on input "text" at bounding box center [415, 39] width 67 height 14
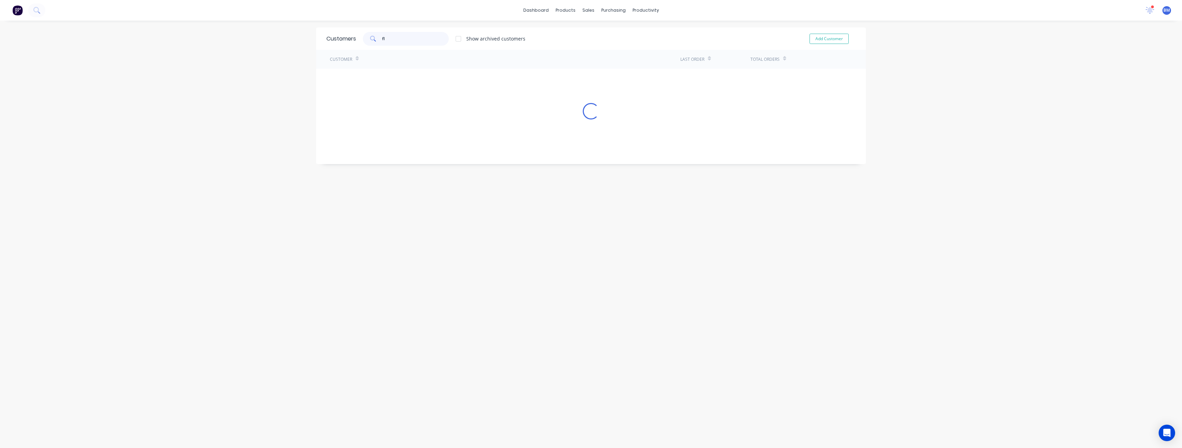
type input "f"
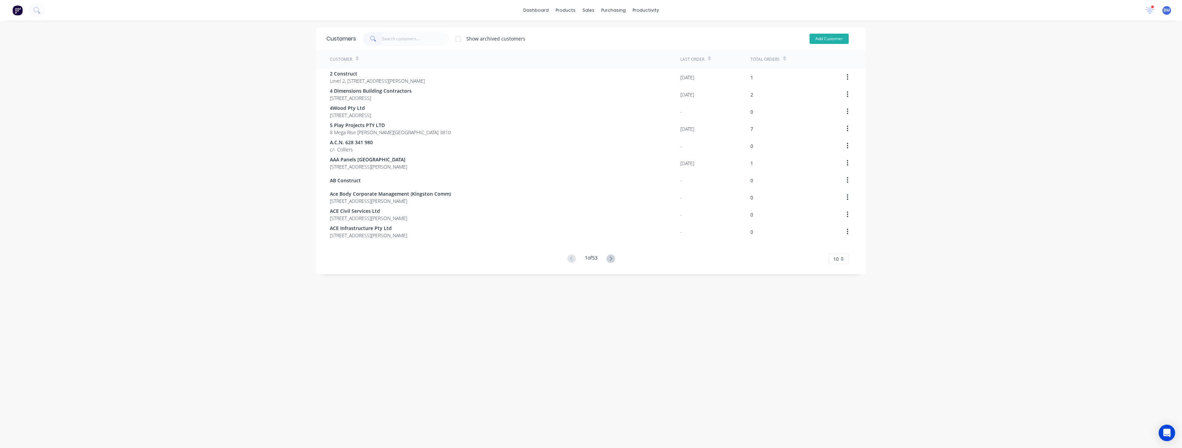
click at [827, 38] on button "Add Customer" at bounding box center [828, 39] width 39 height 10
select select "AU"
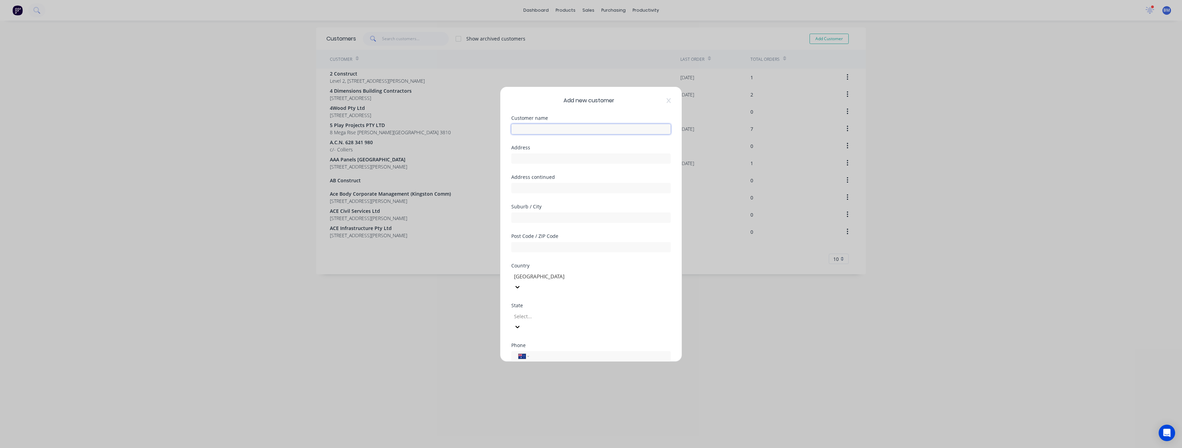
click at [530, 129] on input "text" at bounding box center [590, 129] width 159 height 10
type input "Flexem Construction"
click at [542, 160] on input "text" at bounding box center [590, 159] width 159 height 10
paste input "1 Boundary Rd"
type input "1 Boundary Rd"
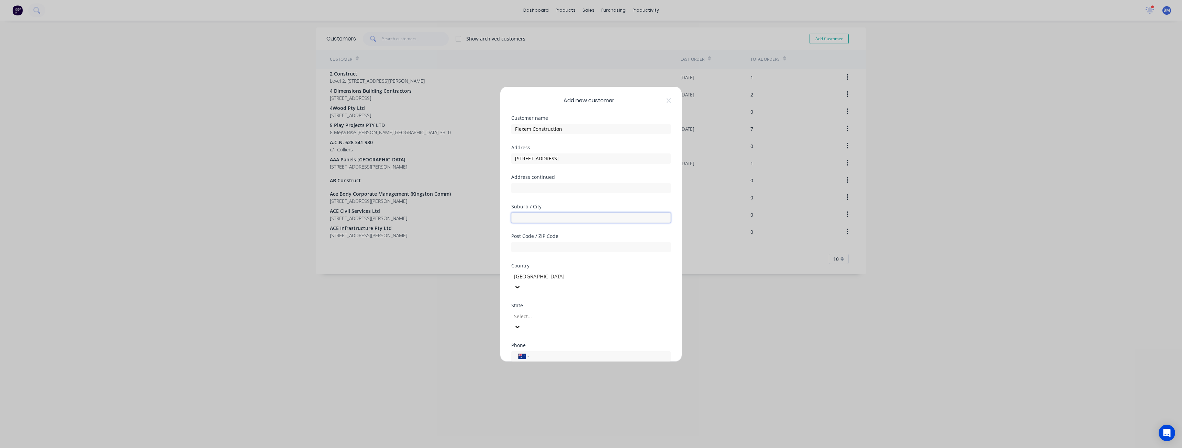
click at [537, 217] on input "text" at bounding box center [590, 218] width 159 height 10
type input "Northmead"
click at [530, 249] on input "text" at bounding box center [590, 247] width 159 height 10
paste input "2152"
type input "2152"
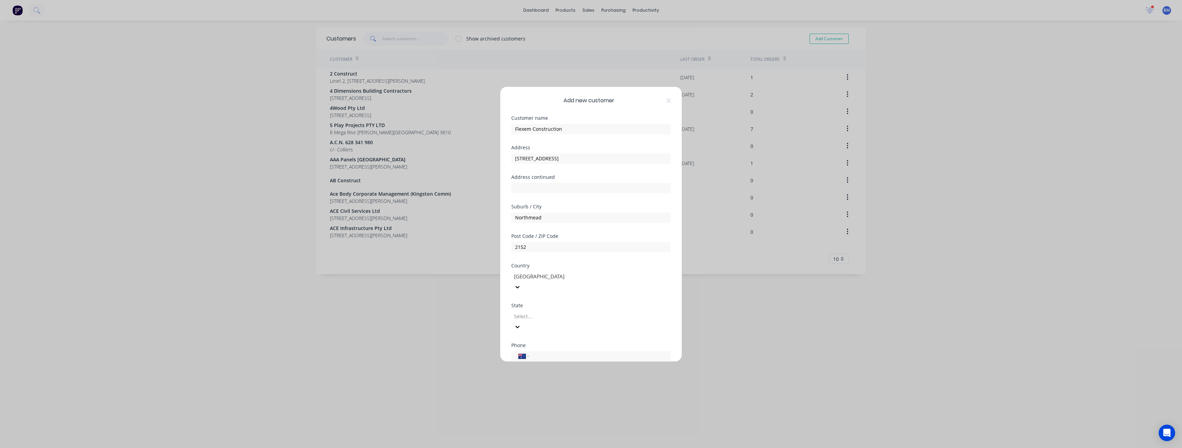
click at [582, 230] on div "Suburb / City Northmead" at bounding box center [590, 219] width 159 height 30
click at [521, 289] on icon at bounding box center [517, 292] width 7 height 7
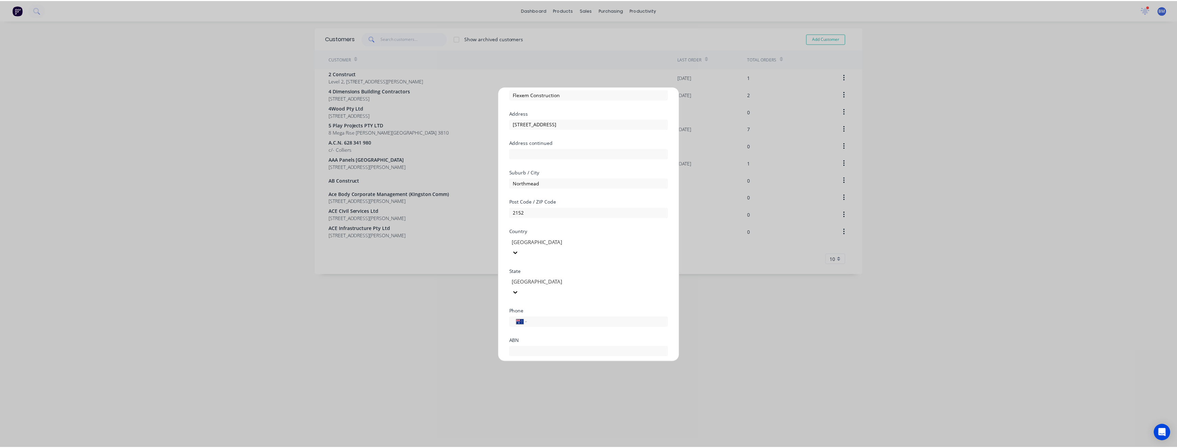
scroll to position [60, 0]
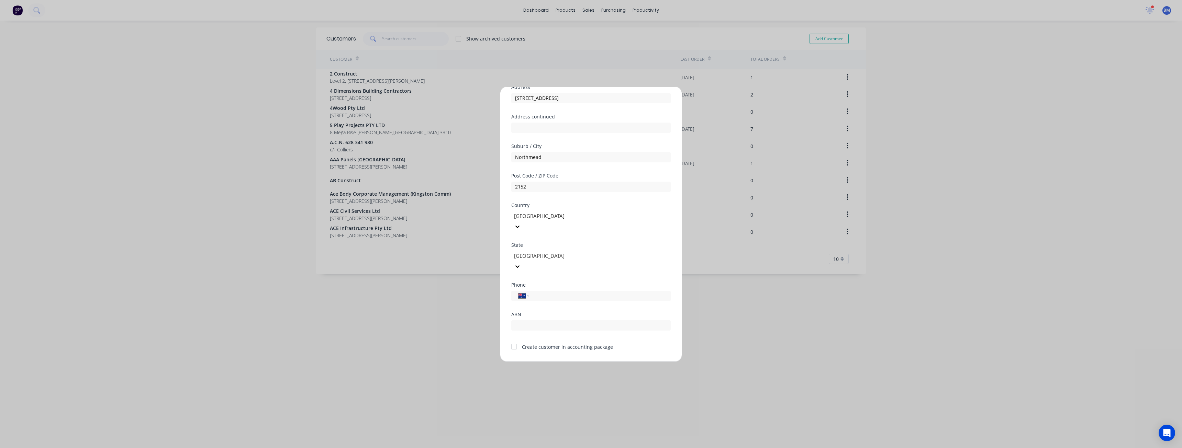
click at [514, 340] on div at bounding box center [514, 347] width 14 height 14
click at [545, 292] on input "tel" at bounding box center [599, 296] width 130 height 8
paste input "(02) 9638 4900"
type input "(02) 9638 4900"
click at [530, 321] on input "text" at bounding box center [590, 326] width 159 height 10
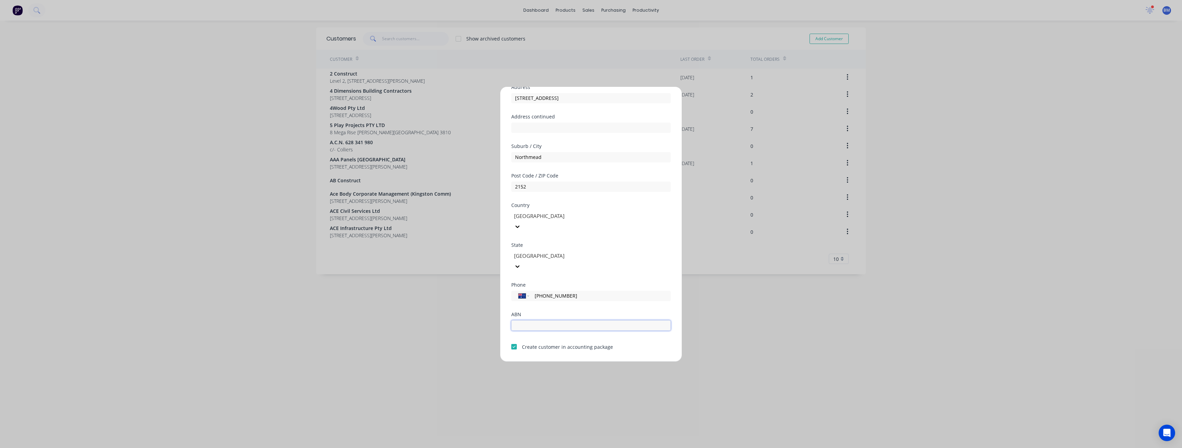
paste input "30 124 038 802"
type input "30 124 038 802"
click at [560, 362] on button "Save" at bounding box center [569, 367] width 38 height 11
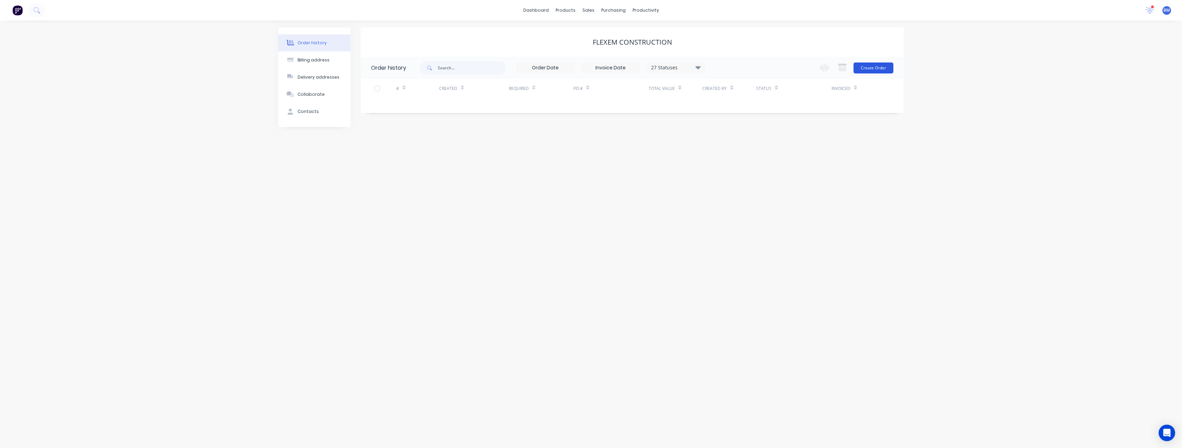
click at [879, 64] on button "Create Order" at bounding box center [873, 68] width 40 height 11
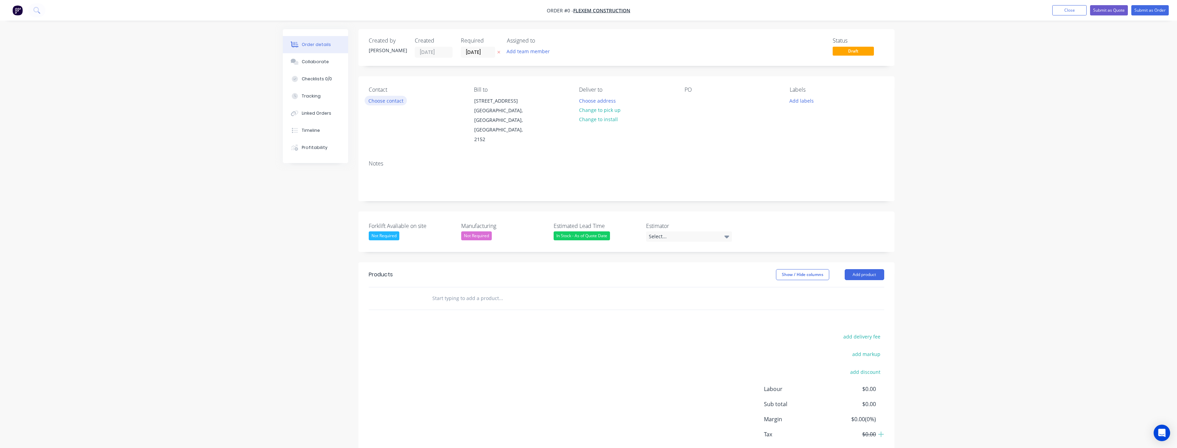
click at [390, 98] on button "Choose contact" at bounding box center [386, 100] width 42 height 9
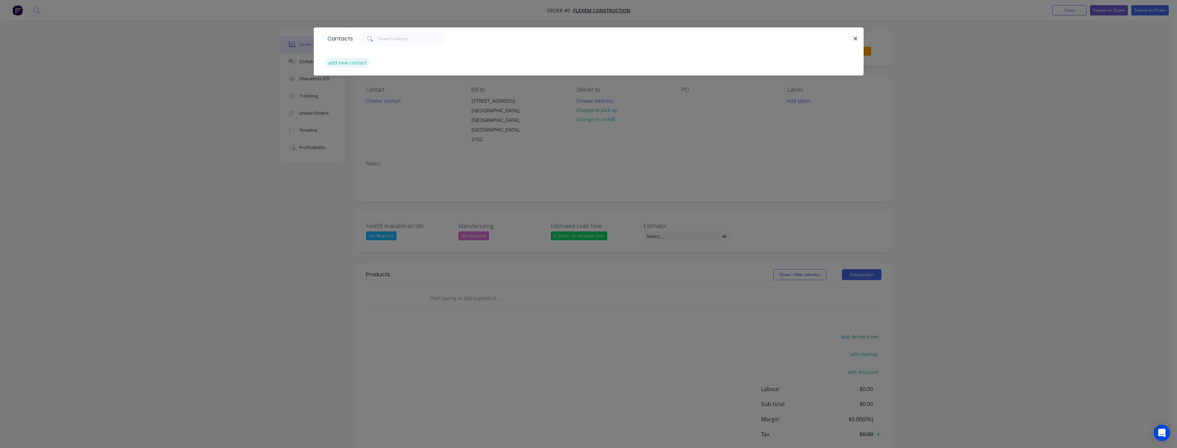
click at [347, 59] on button "add new contact" at bounding box center [347, 62] width 45 height 9
select select "AU"
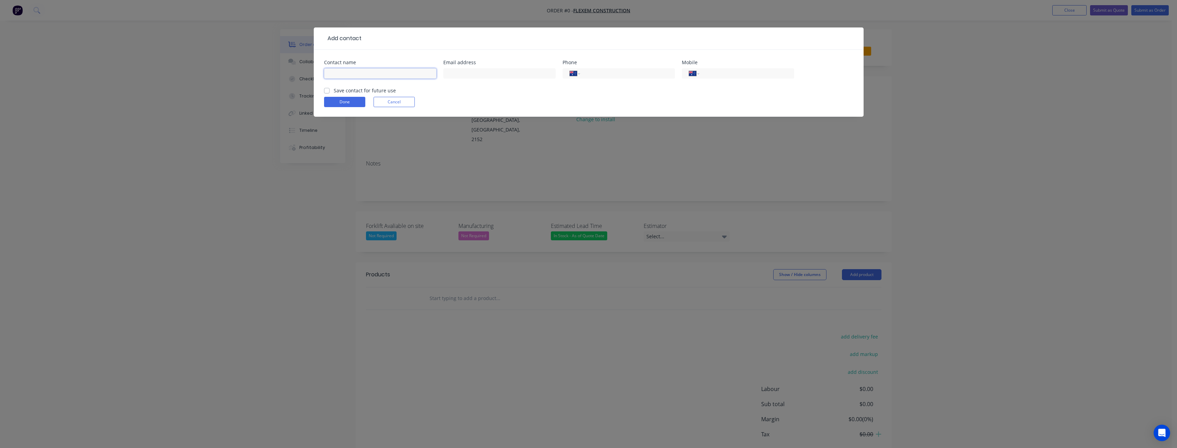
click at [350, 71] on input "text" at bounding box center [380, 73] width 112 height 10
type input "Bianche Duero"
click at [469, 73] on input "text" at bounding box center [499, 73] width 112 height 10
paste input "bianchie.duero@flexem.com.au"
type input "bianchie.duero@flexem.com.au"
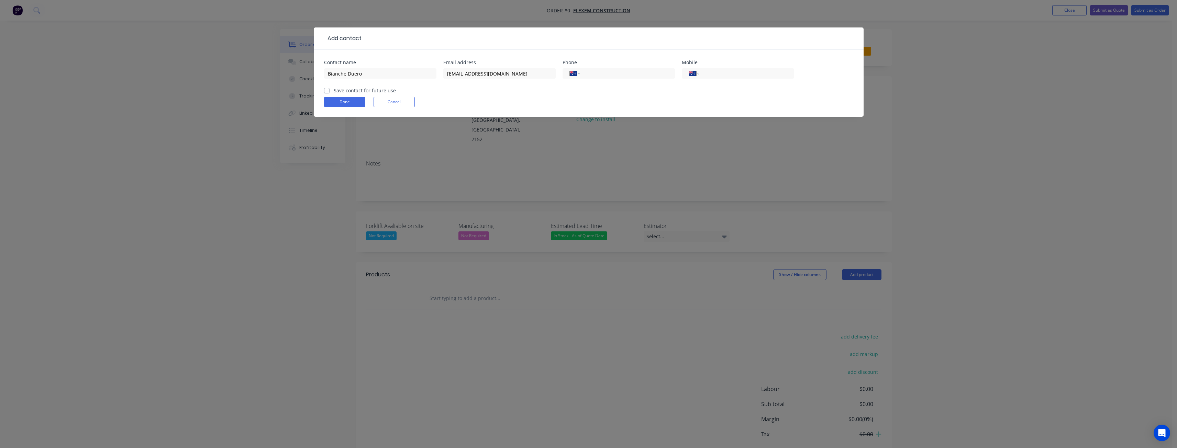
click at [490, 89] on form "Contact name Bianche Duero Email address bianchie.duero@flexem.com.au Phone Int…" at bounding box center [588, 88] width 529 height 57
click at [718, 74] on input "tel" at bounding box center [745, 74] width 82 height 8
paste input "0416 891 995"
type input "0416 891 995"
click at [703, 94] on form "Contact name Bianche Duero Email address bianchie.duero@flexem.com.au Phone Int…" at bounding box center [588, 88] width 529 height 57
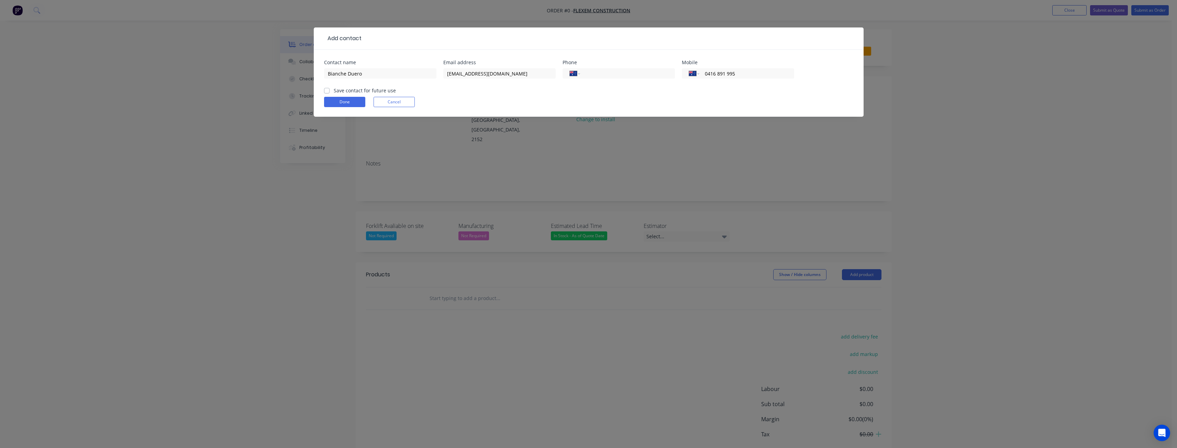
click at [334, 89] on label "Save contact for future use" at bounding box center [365, 90] width 62 height 7
click at [327, 89] on input "Save contact for future use" at bounding box center [326, 90] width 5 height 7
checkbox input "true"
click at [340, 104] on button "Done" at bounding box center [344, 102] width 41 height 10
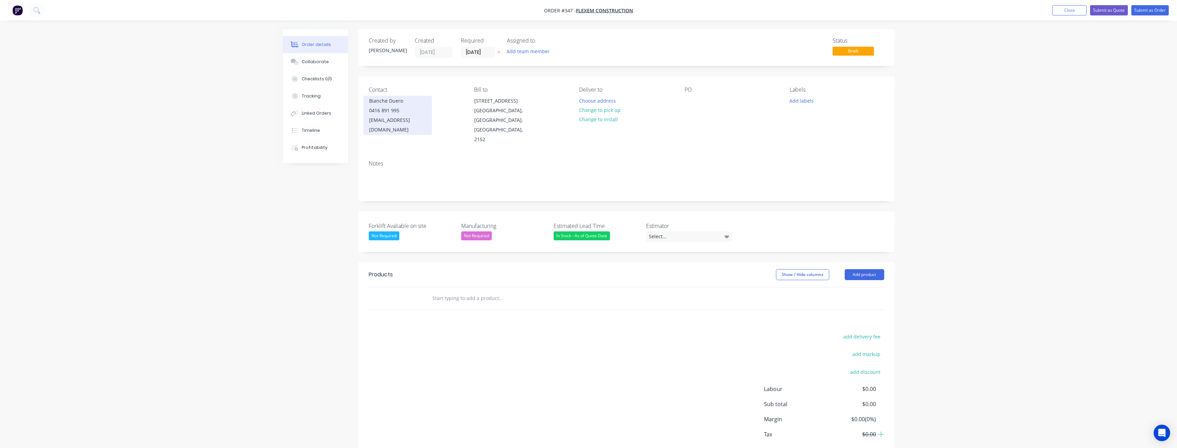
click at [395, 102] on div "Bianche Duero" at bounding box center [397, 101] width 57 height 10
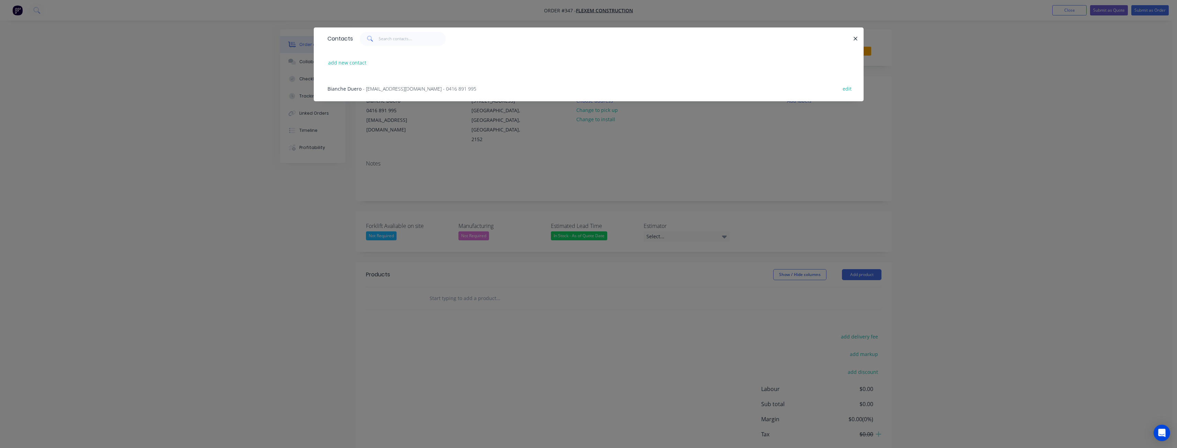
click at [112, 178] on div "Contacts add new contact Bianche Duero - bianchie.duero@flexem.com.au - 0416 89…" at bounding box center [588, 224] width 1177 height 448
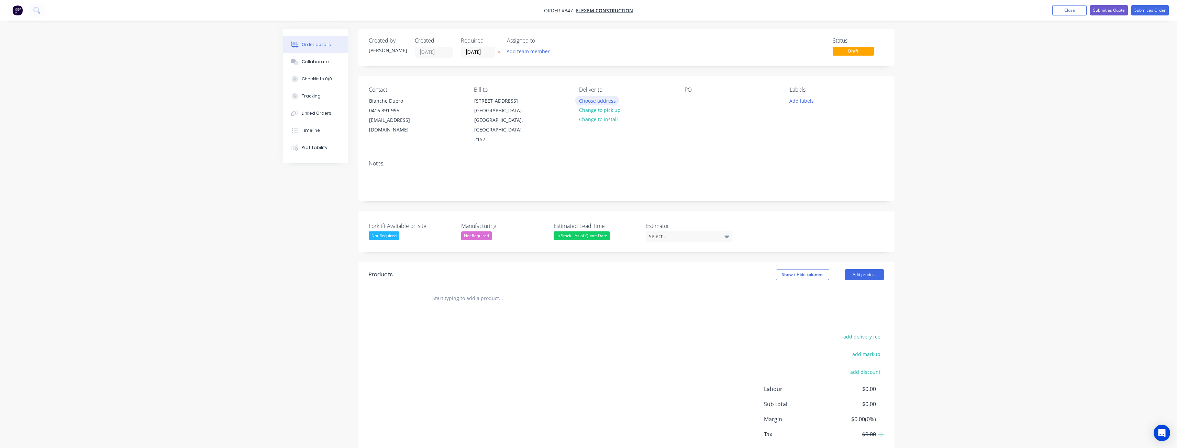
click at [595, 101] on button "Choose address" at bounding box center [597, 100] width 44 height 9
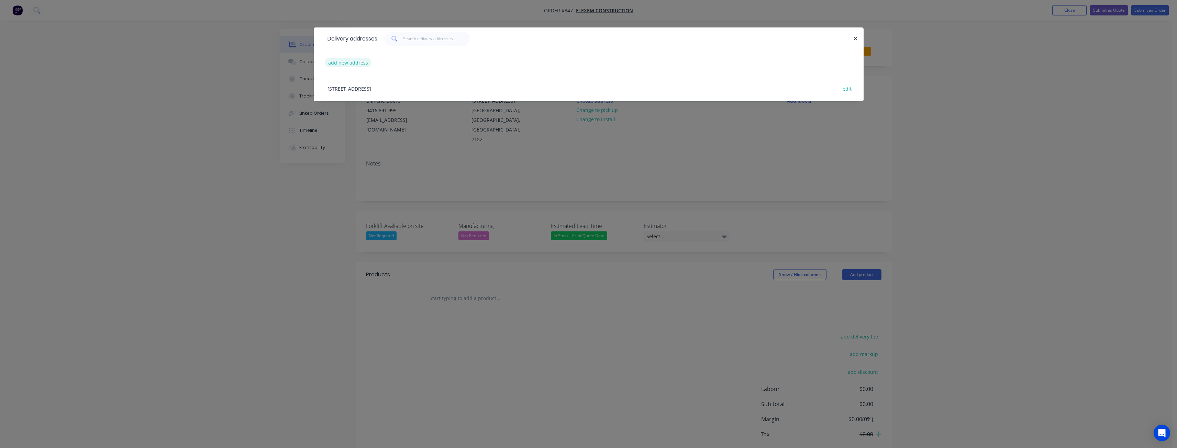
click at [345, 59] on button "add new address" at bounding box center [348, 62] width 47 height 9
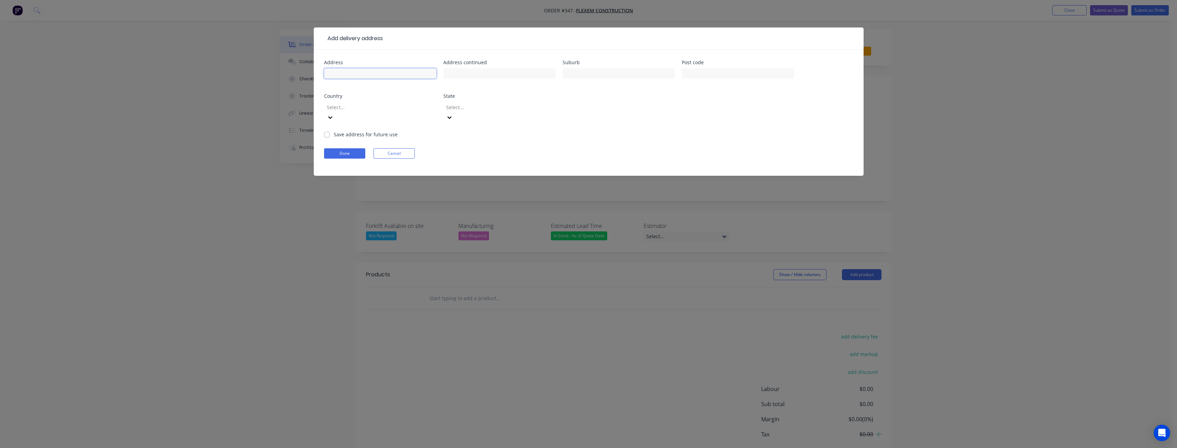
click at [350, 72] on input "text" at bounding box center [380, 73] width 112 height 10
click at [461, 73] on input "text" at bounding box center [499, 73] width 112 height 10
click at [345, 73] on input "Aldinga Road" at bounding box center [380, 73] width 112 height 10
type input "Aldinga Beach Road"
click at [579, 71] on input "text" at bounding box center [618, 73] width 112 height 10
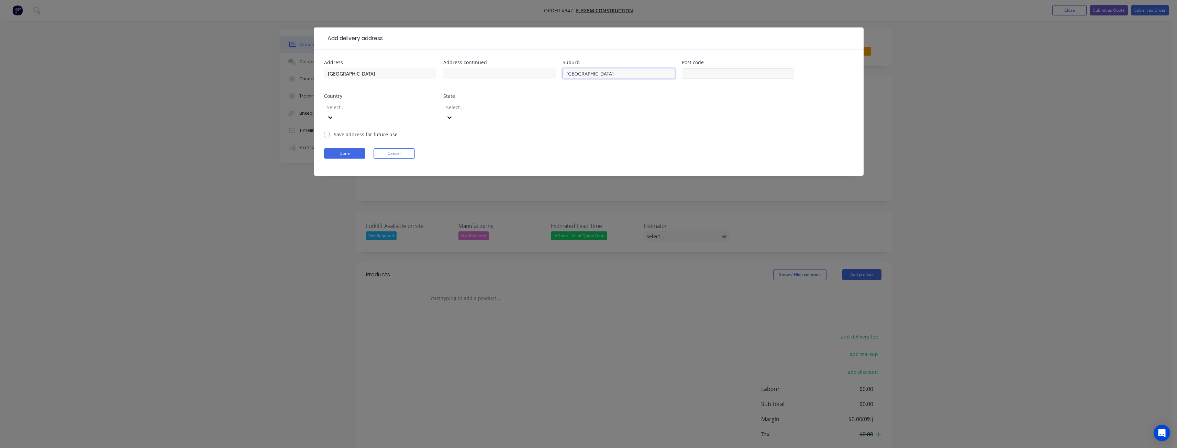
type input "Aldinga Beach"
click at [731, 75] on input "text" at bounding box center [738, 73] width 112 height 10
type input "5173"
click at [404, 107] on div at bounding box center [375, 107] width 99 height 9
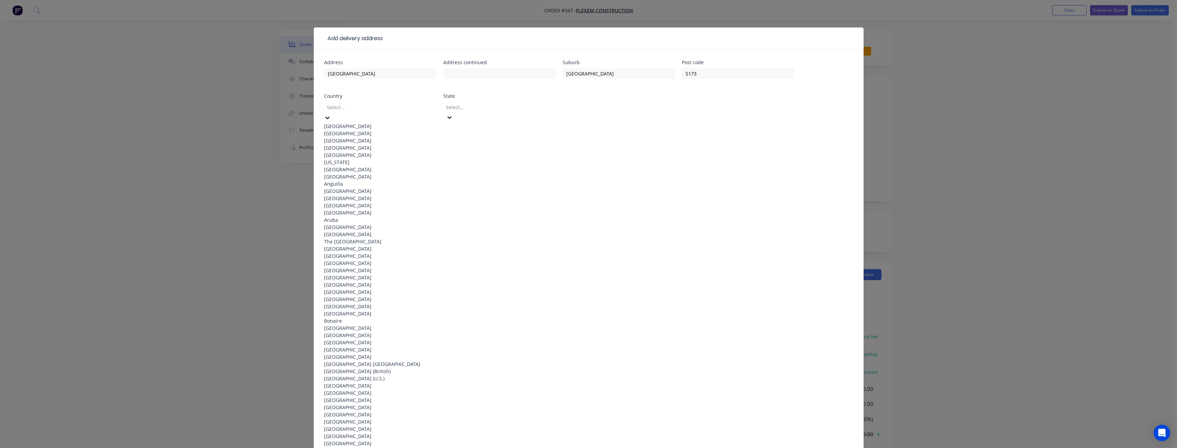
click at [393, 126] on div "Australia" at bounding box center [380, 126] width 112 height 7
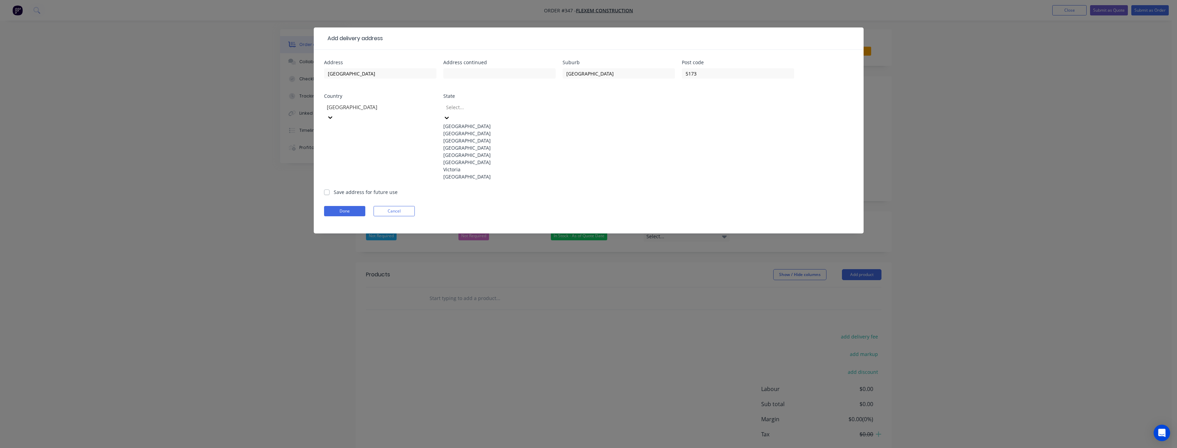
click at [461, 107] on div at bounding box center [494, 107] width 99 height 9
click at [468, 159] on div "South Australia" at bounding box center [499, 155] width 112 height 7
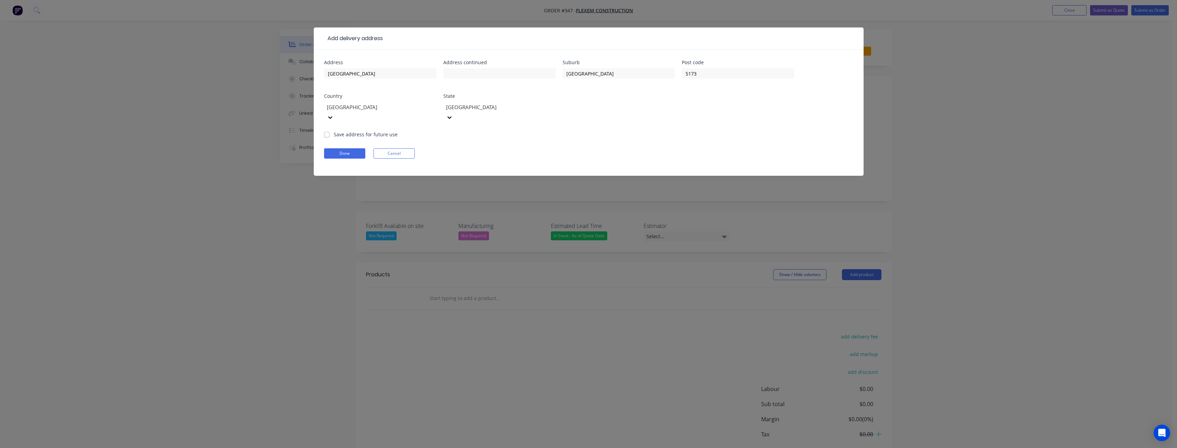
click at [472, 135] on form "Address Aldinga Beach Road Address continued Suburb Aldinga Beach Post code 517…" at bounding box center [588, 118] width 529 height 116
click at [334, 131] on label "Save address for future use" at bounding box center [366, 134] width 64 height 7
click at [327, 131] on input "Save address for future use" at bounding box center [326, 134] width 5 height 7
checkbox input "true"
click at [345, 148] on button "Done" at bounding box center [344, 153] width 41 height 10
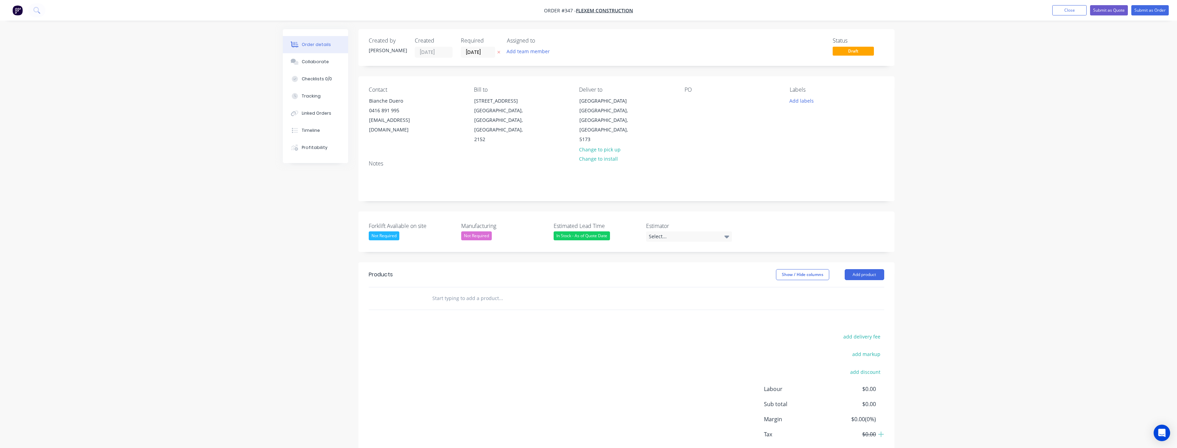
click at [233, 215] on div "Order details Collaborate Checklists 0/0 Tracking Linked Orders Timeline Profit…" at bounding box center [588, 242] width 1177 height 485
click at [694, 232] on div "Select..." at bounding box center [689, 237] width 86 height 10
click at [659, 242] on div "[PERSON_NAME]" at bounding box center [670, 245] width 38 height 9
click at [521, 49] on button "Add team member" at bounding box center [528, 51] width 51 height 9
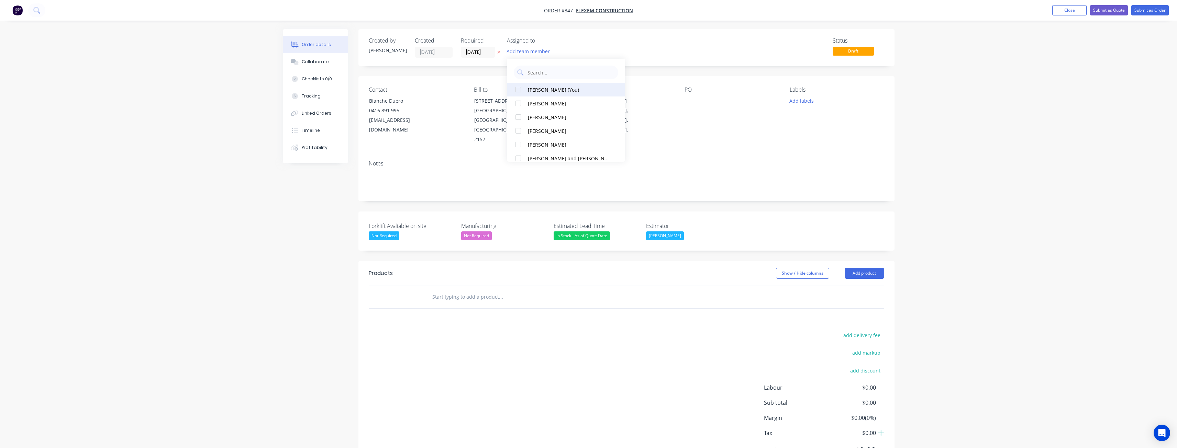
click at [515, 90] on div at bounding box center [518, 90] width 14 height 14
click at [774, 131] on div "Contact Bianche Duero 0416 891 995 bianchie.duero@flexem.com.au Bill to 1 Bound…" at bounding box center [626, 115] width 536 height 79
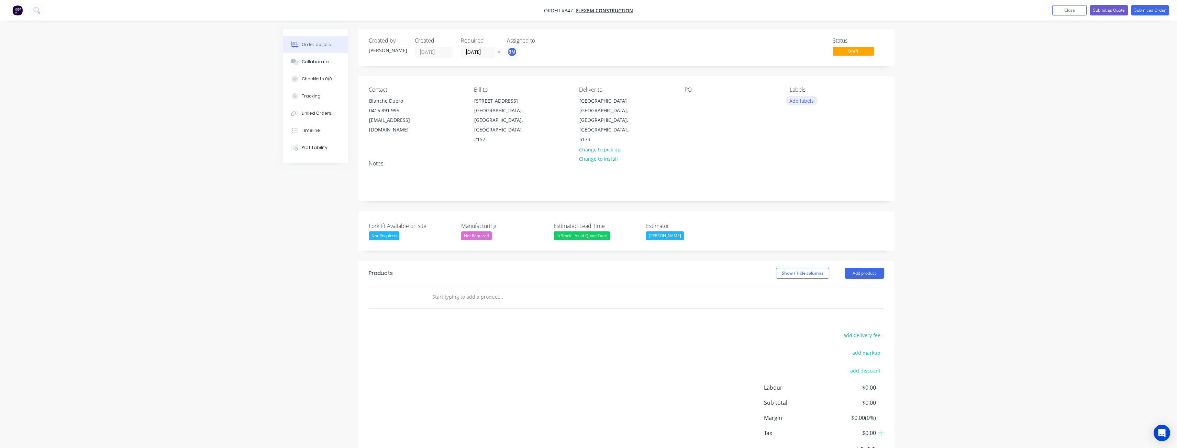
click at [804, 98] on button "Add labels" at bounding box center [802, 100] width 32 height 9
click at [803, 194] on div at bounding box center [802, 197] width 14 height 14
click at [724, 232] on div "[PERSON_NAME]" at bounding box center [689, 236] width 86 height 9
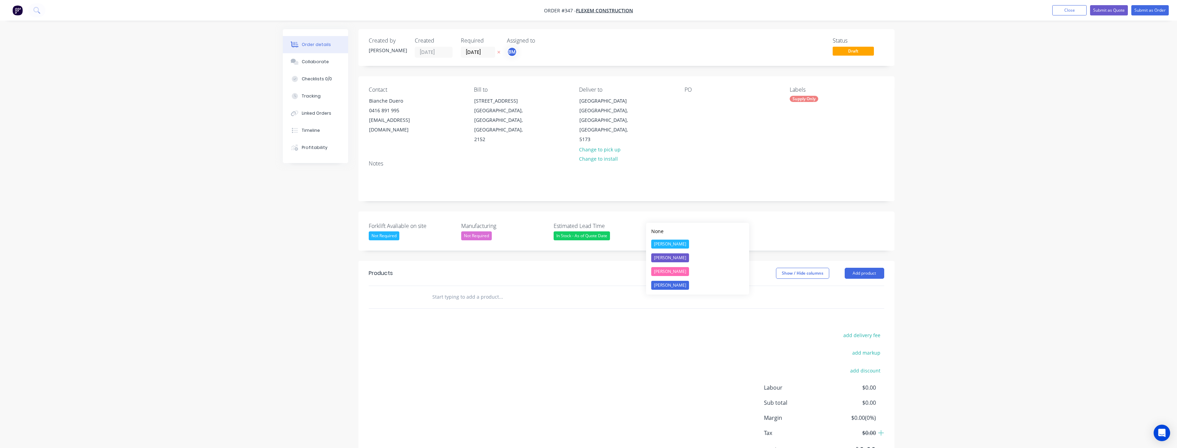
click at [752, 212] on div "Forklift Avaliable on site Not Required Manufacturing Not Required Estimated Le…" at bounding box center [626, 231] width 536 height 39
click at [390, 232] on div "Not Required" at bounding box center [384, 236] width 31 height 9
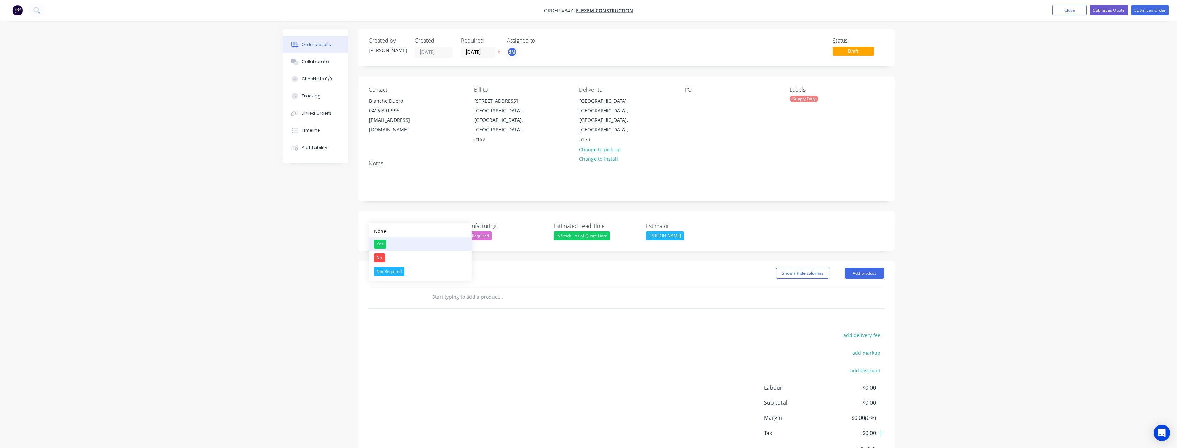
click at [379, 242] on div "Yes" at bounding box center [380, 244] width 12 height 9
click at [863, 268] on button "Add product" at bounding box center [864, 273] width 40 height 11
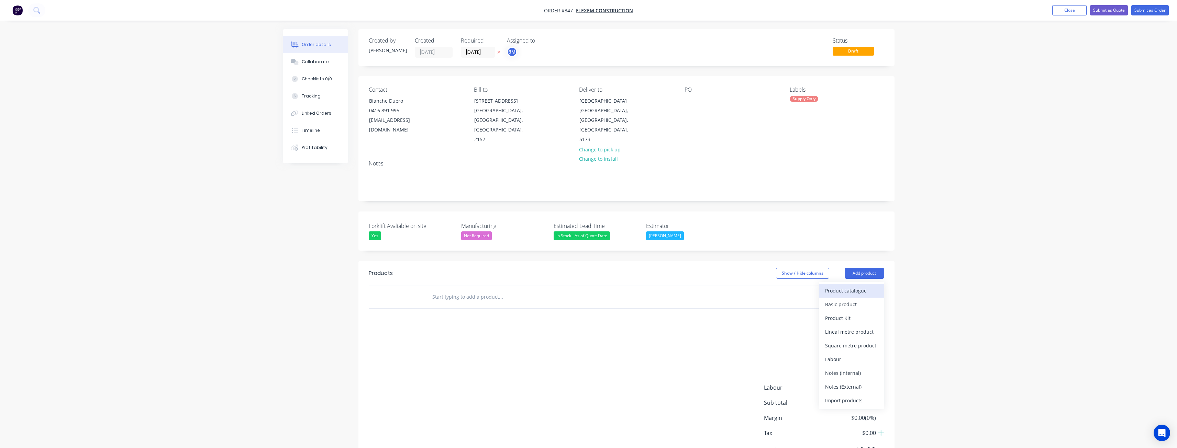
click at [851, 286] on div "Product catalogue" at bounding box center [851, 291] width 53 height 10
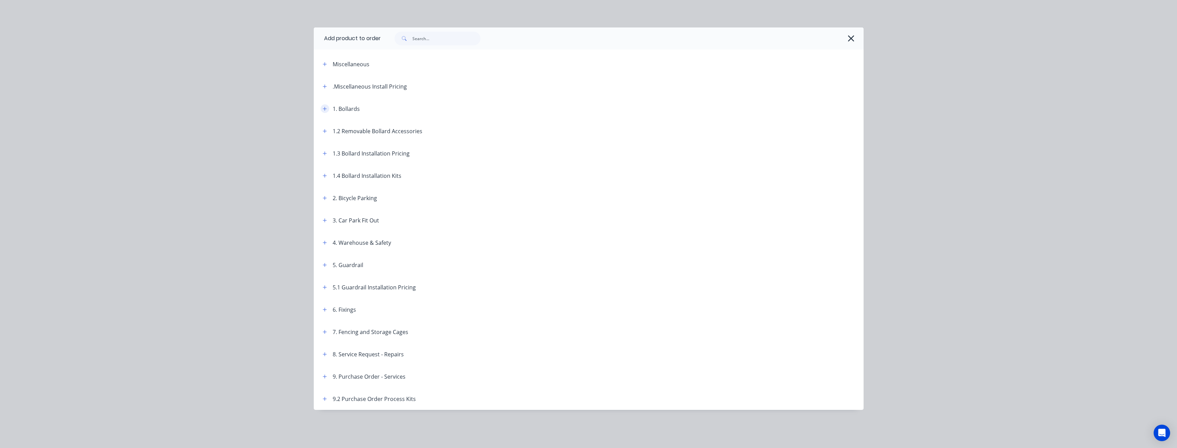
click at [324, 107] on icon "button" at bounding box center [325, 109] width 4 height 5
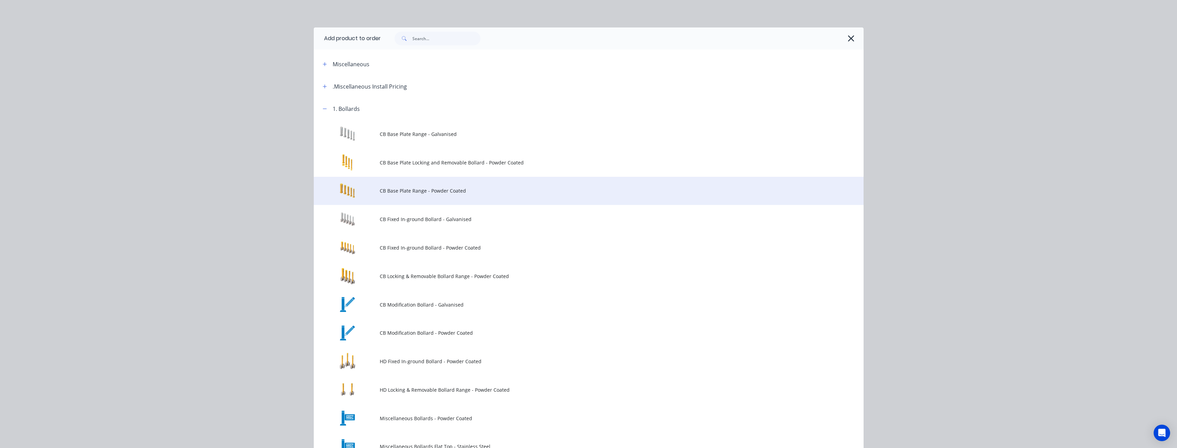
click at [421, 189] on span "CB Base Plate Range - Powder Coated" at bounding box center [573, 190] width 387 height 7
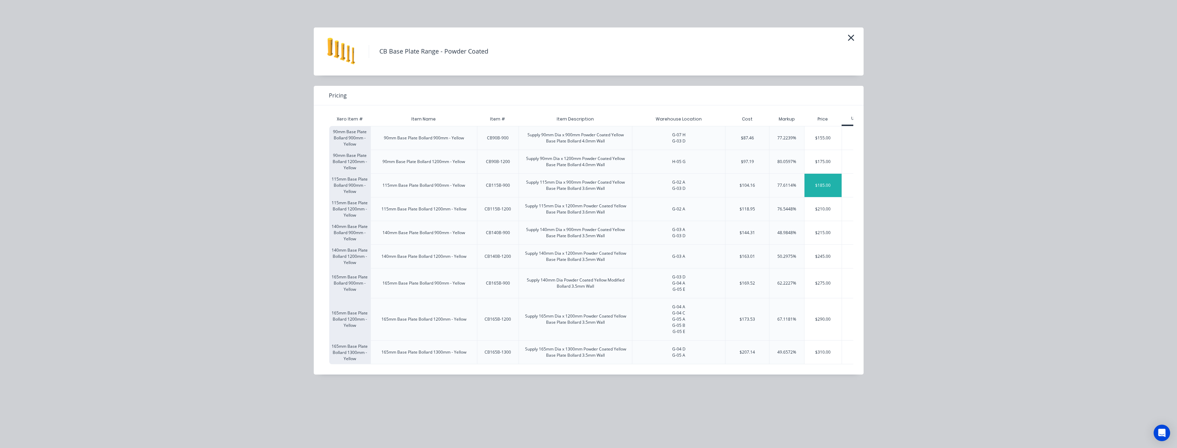
click at [821, 185] on div "$185.00" at bounding box center [822, 185] width 37 height 23
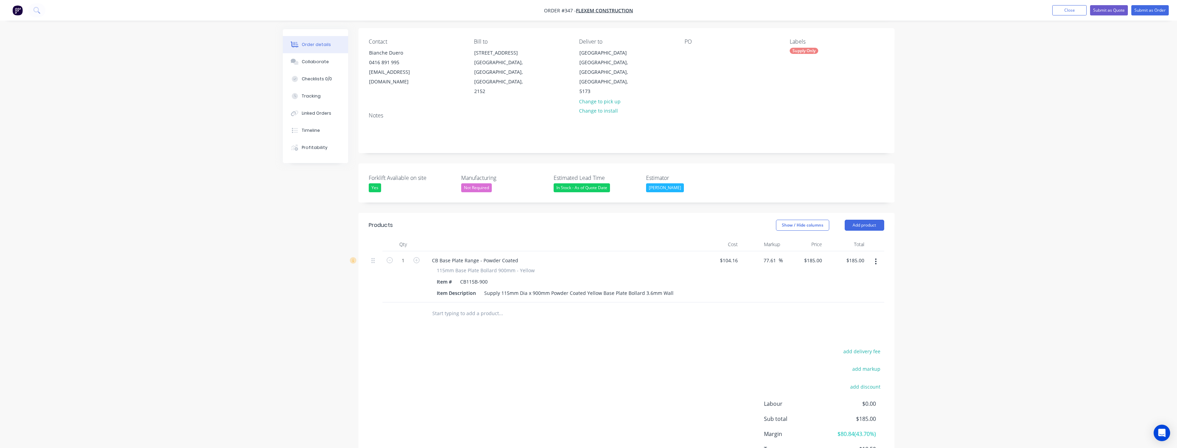
scroll to position [81, 0]
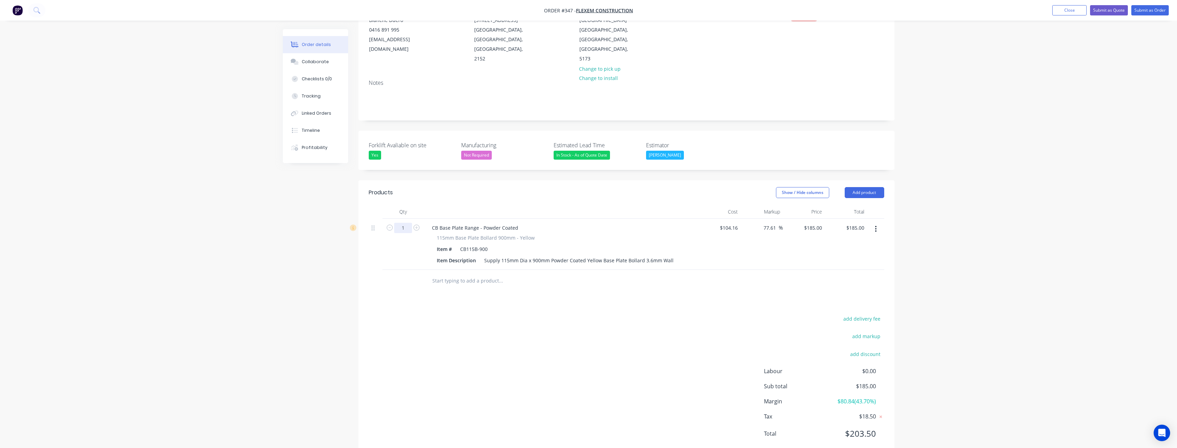
click at [407, 223] on input "1" at bounding box center [403, 228] width 18 height 10
type input "7"
type input "$1,295.00"
click at [417, 278] on div "Products Show / Hide columns Add product Qty Cost Markup Price Total 7 CB Base …" at bounding box center [626, 318] width 536 height 277
click at [857, 187] on button "Add product" at bounding box center [864, 192] width 40 height 11
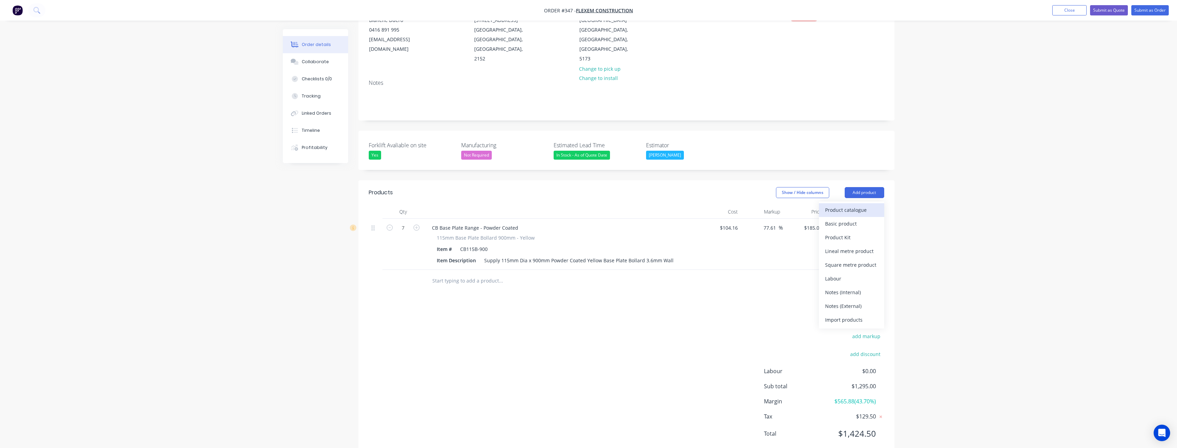
click at [853, 205] on div "Product catalogue" at bounding box center [851, 210] width 53 height 10
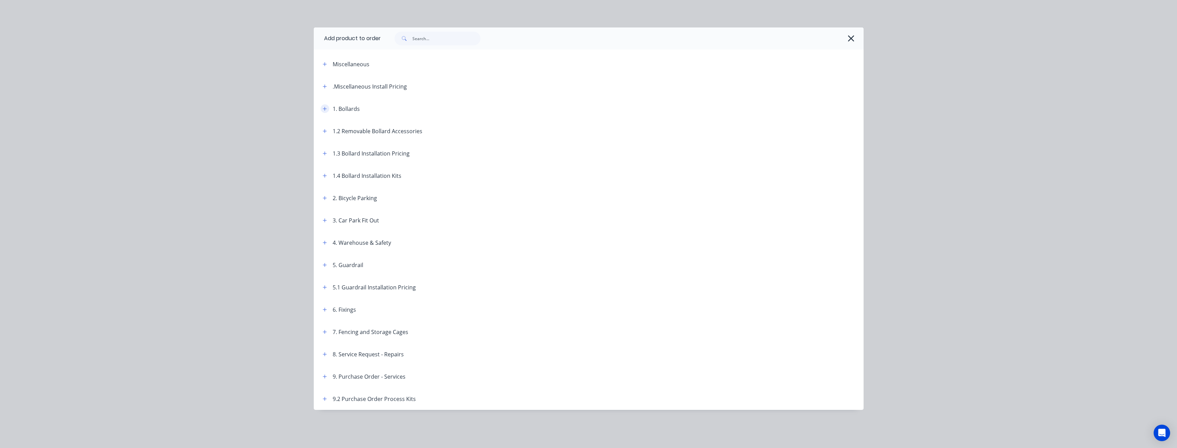
click at [324, 108] on icon "button" at bounding box center [325, 109] width 4 height 5
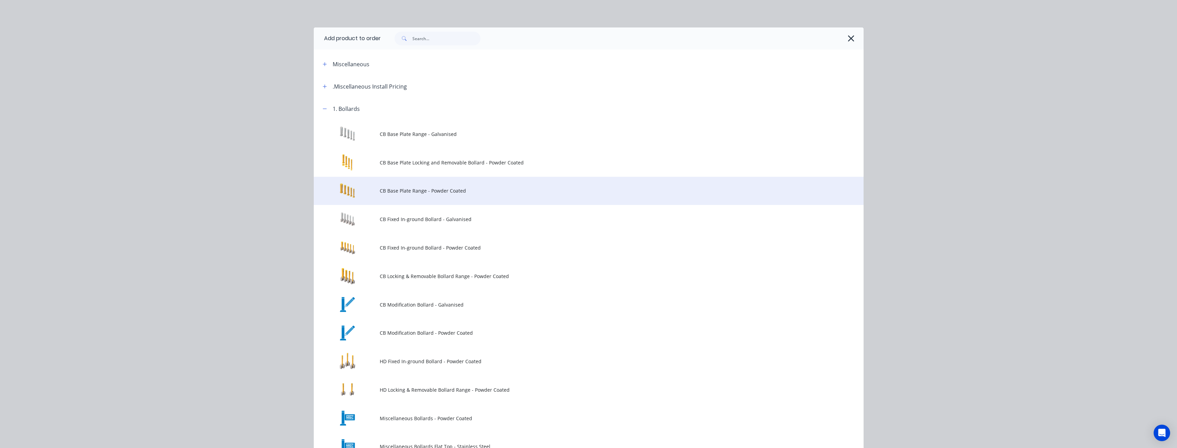
click at [414, 187] on td "CB Base Plate Range - Powder Coated" at bounding box center [622, 191] width 484 height 29
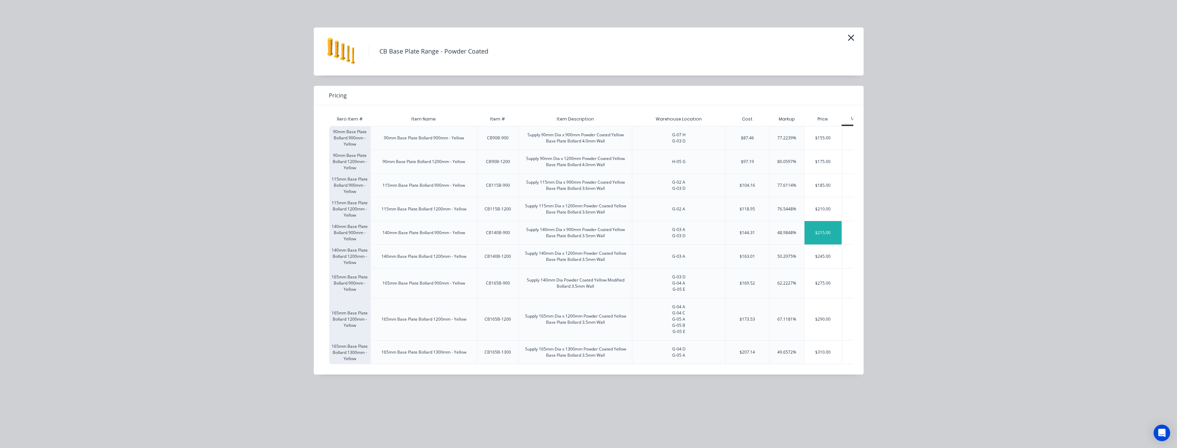
click at [819, 228] on div "$215.00" at bounding box center [822, 232] width 37 height 23
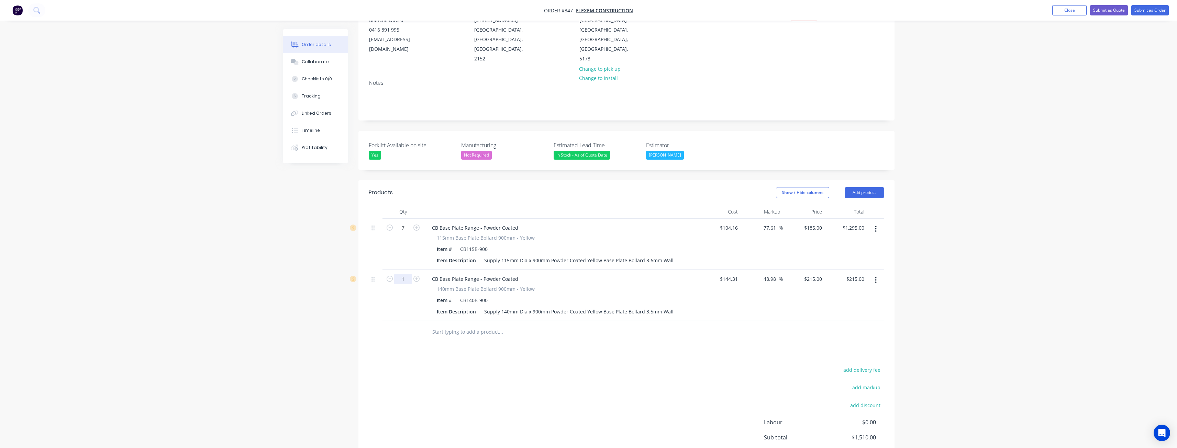
click at [407, 274] on input "1" at bounding box center [403, 279] width 18 height 10
type input "10"
type input "$2,150.00"
click at [346, 336] on div "Created by Budd Created 05/09/25 Required 05/09/25 Assigned to BM Status Draft …" at bounding box center [589, 233] width 612 height 570
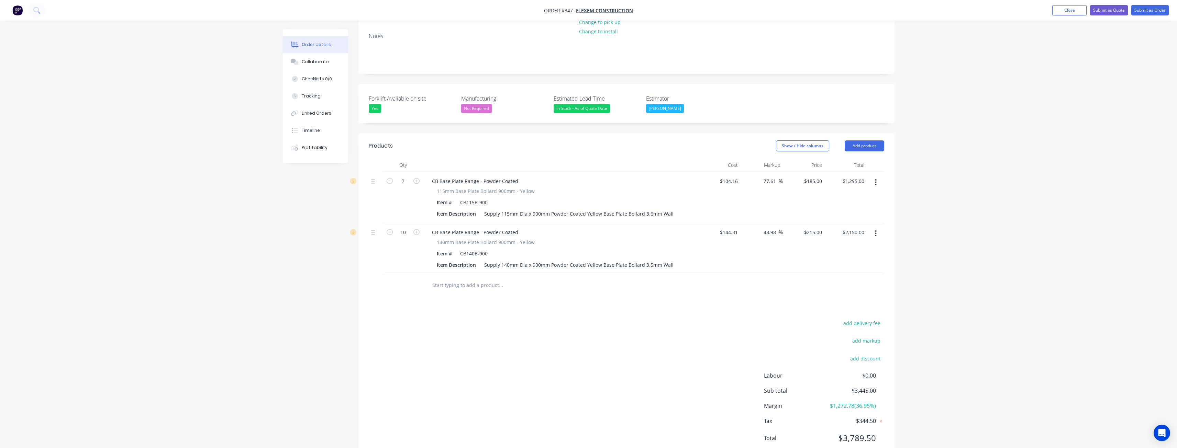
scroll to position [132, 0]
click at [866, 314] on button "add delivery fee" at bounding box center [862, 318] width 44 height 9
type input "940"
click at [589, 363] on div "Delivery fee Delivery fee Delivery fee name (Optional) 940 940 $0 add markup ad…" at bounding box center [626, 381] width 515 height 131
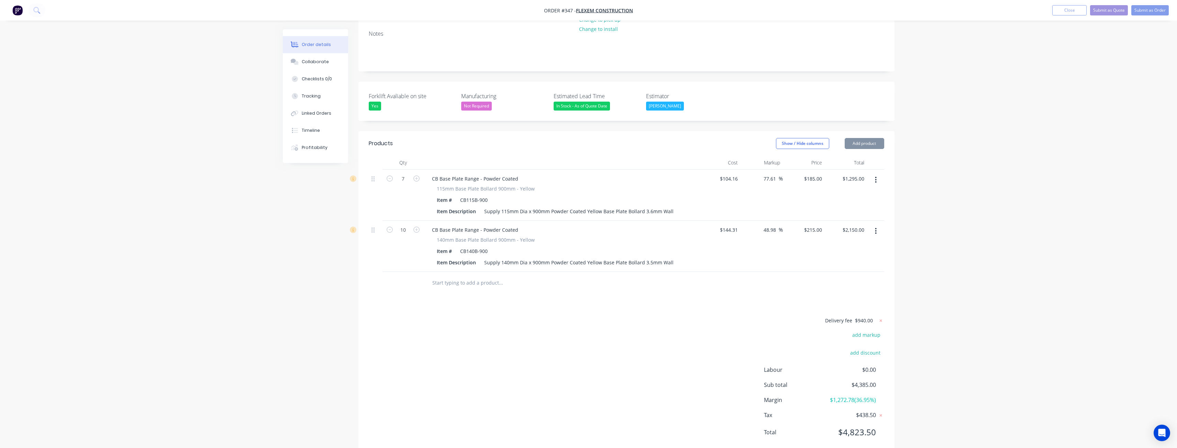
scroll to position [128, 0]
click at [858, 139] on button "Add product" at bounding box center [864, 144] width 40 height 11
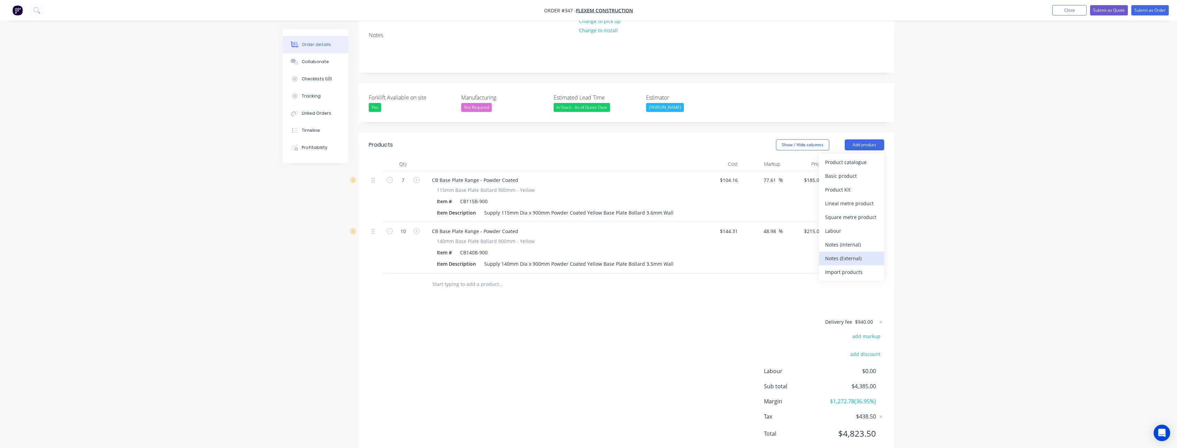
click at [844, 254] on div "Notes (External)" at bounding box center [851, 259] width 53 height 10
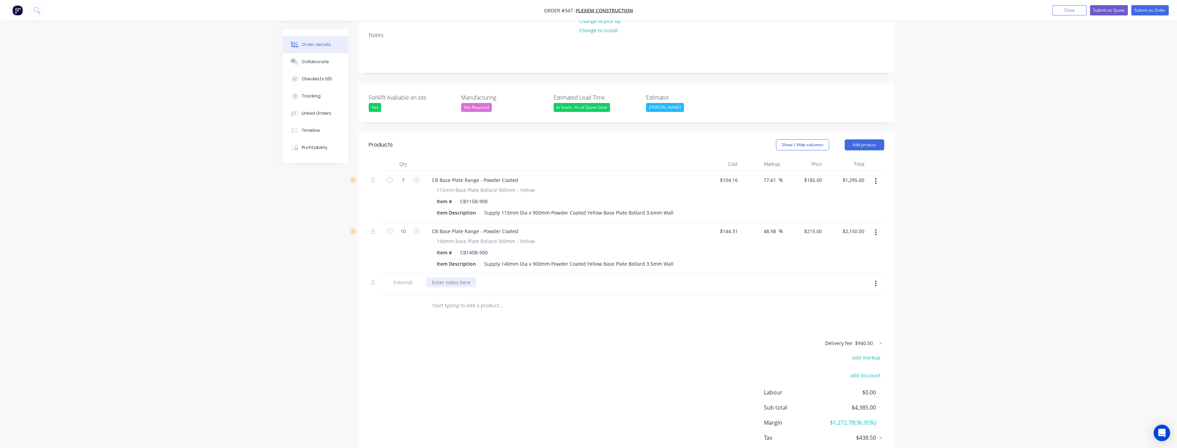
click at [457, 278] on div at bounding box center [450, 283] width 49 height 10
click at [499, 340] on div "Delivery fee $940.00 add markup add discount Labour $0.00 Sub total $4,385.00 M…" at bounding box center [626, 403] width 515 height 129
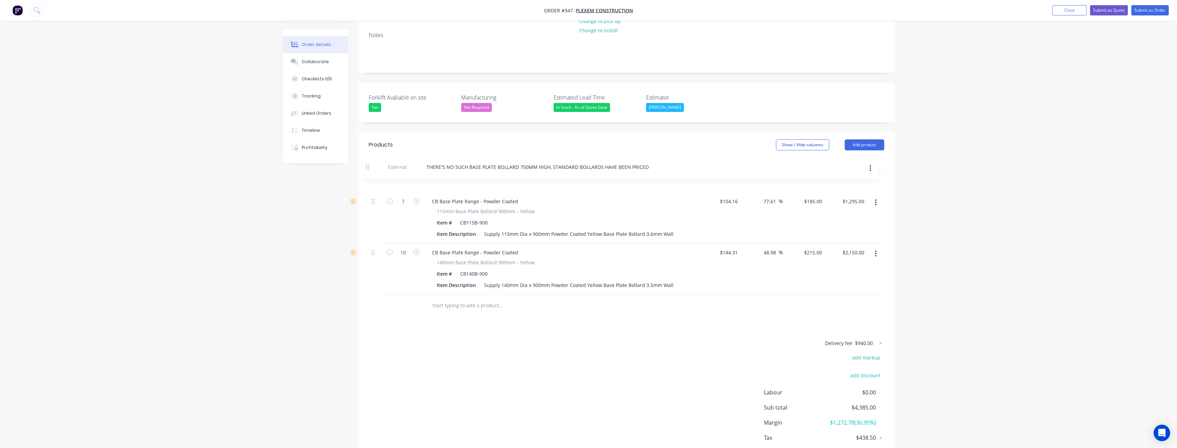
drag, startPoint x: 371, startPoint y: 266, endPoint x: 365, endPoint y: 162, distance: 104.0
click at [365, 162] on div "Qty Cost Markup Price Total 7 CB Base Plate Range - Powder Coated 115mm Base Pl…" at bounding box center [626, 237] width 536 height 160
click at [550, 301] on div "Products Show / Hide columns Add product Qty Cost Markup Price Total External T…" at bounding box center [626, 306] width 536 height 346
click at [1108, 7] on button "Submit as Quote" at bounding box center [1109, 10] width 38 height 10
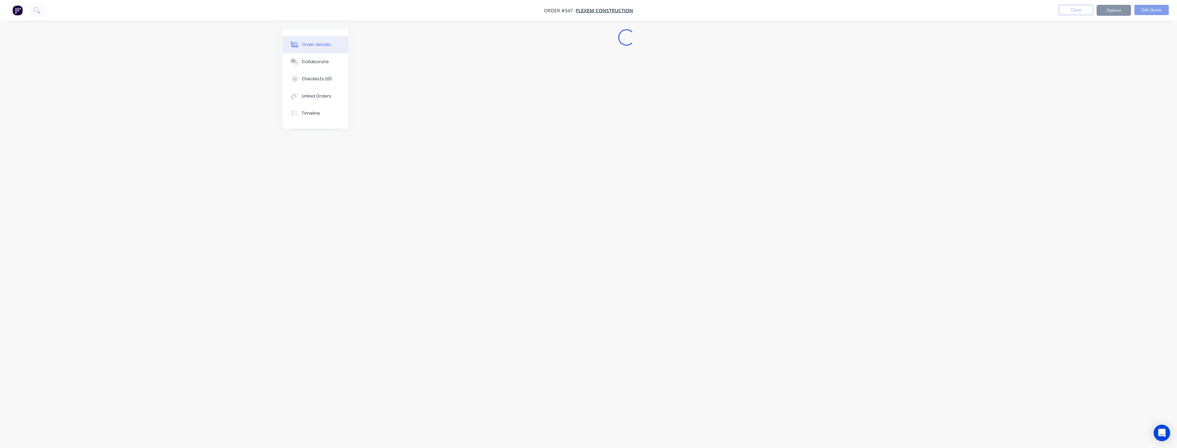
scroll to position [0, 0]
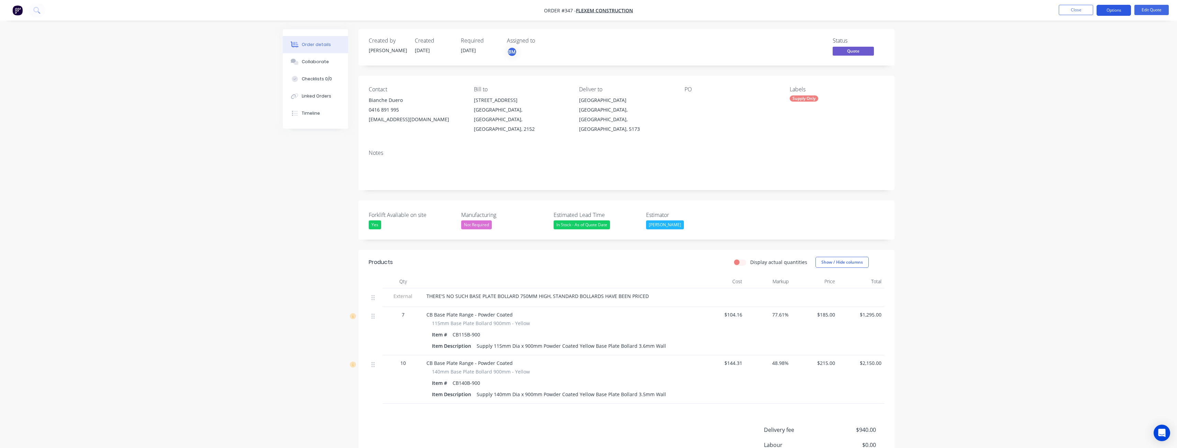
click at [1112, 10] on button "Options" at bounding box center [1113, 10] width 34 height 11
click at [1075, 38] on div "Quote" at bounding box center [1092, 42] width 63 height 10
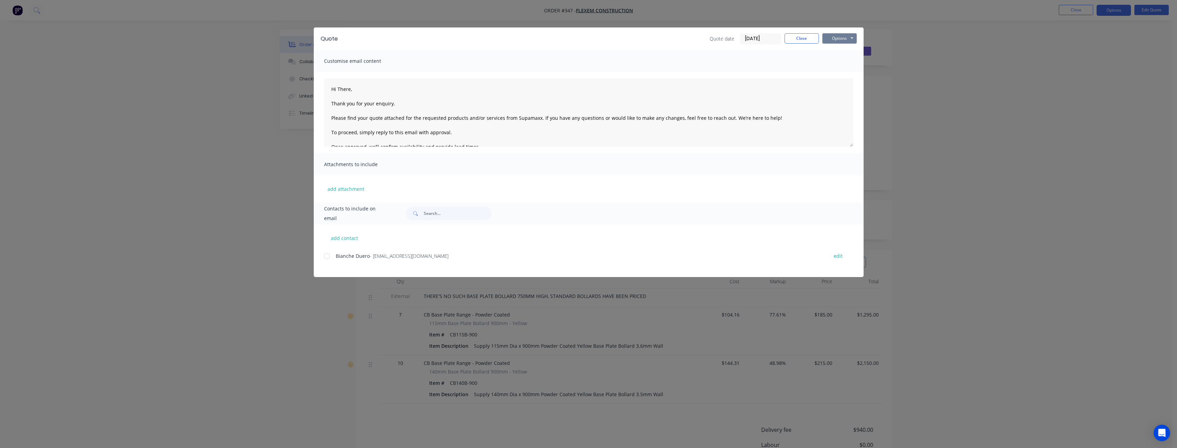
click at [838, 38] on button "Options" at bounding box center [839, 38] width 34 height 10
click at [838, 48] on button "Preview" at bounding box center [844, 50] width 44 height 11
click at [808, 36] on button "Close" at bounding box center [801, 38] width 34 height 10
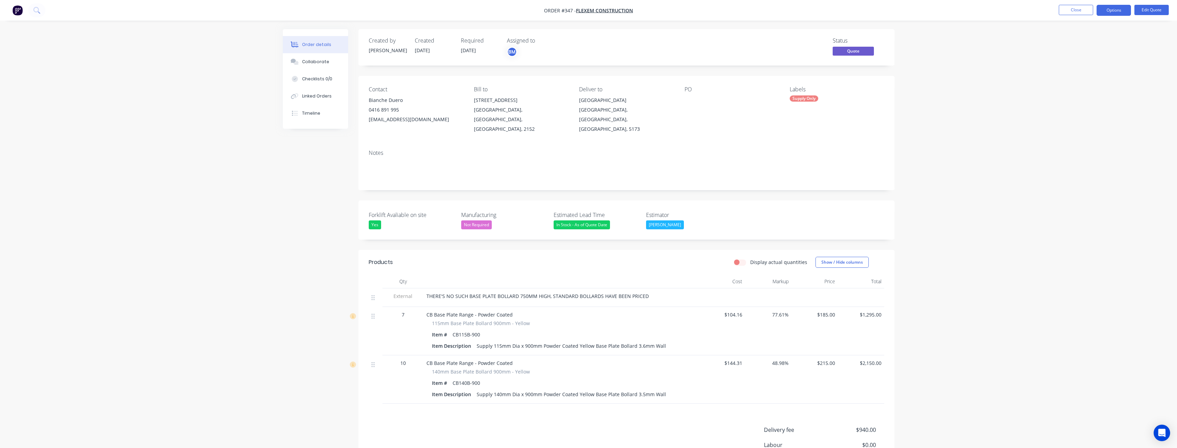
click at [191, 139] on div "Order details Collaborate Checklists 0/0 Linked Orders Timeline Order details C…" at bounding box center [588, 270] width 1177 height 541
